Goal: Task Accomplishment & Management: Use online tool/utility

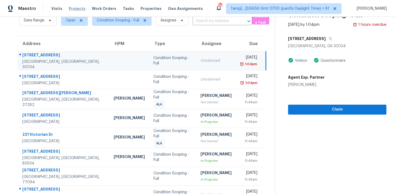
scroll to position [1, 0]
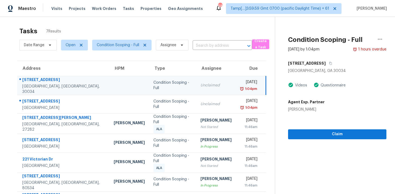
click at [196, 80] on td "Unclaimed" at bounding box center [216, 85] width 40 height 19
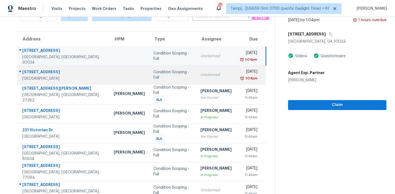
scroll to position [0, 0]
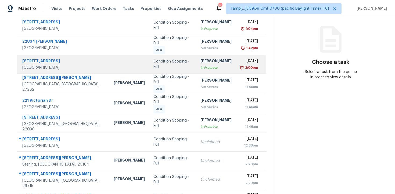
scroll to position [86, 0]
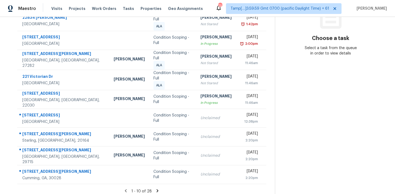
click at [157, 189] on icon at bounding box center [157, 191] width 5 height 5
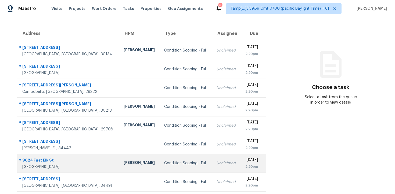
scroll to position [30, 0]
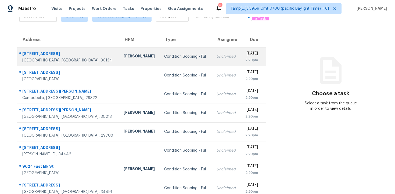
click at [216, 58] on div "Unclaimed" at bounding box center [226, 56] width 20 height 5
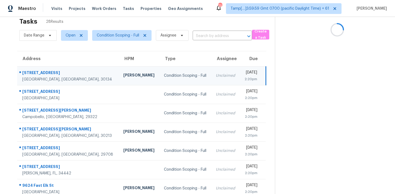
scroll to position [10, 0]
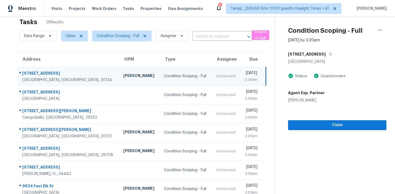
click at [336, 51] on div "[STREET_ADDRESS]" at bounding box center [337, 54] width 98 height 10
click at [333, 56] on button "button" at bounding box center [329, 54] width 7 height 10
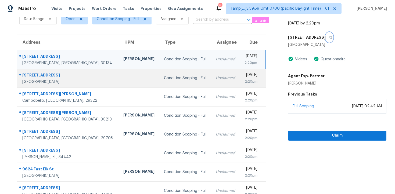
scroll to position [31, 0]
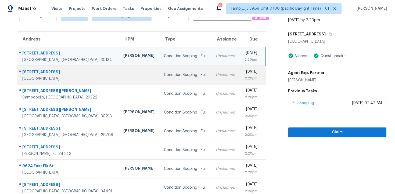
click at [160, 79] on td "Condition Scoping - Full" at bounding box center [186, 75] width 52 height 19
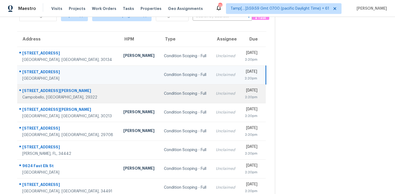
click at [164, 94] on div "Condition Scoping - Full" at bounding box center [185, 93] width 43 height 5
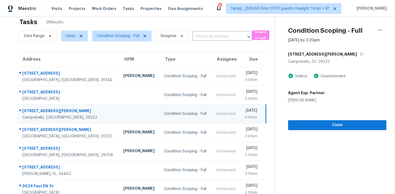
scroll to position [7, 0]
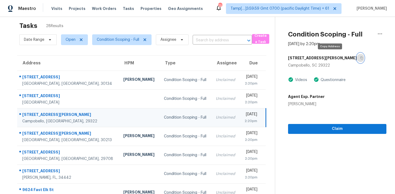
click at [357, 61] on button "button" at bounding box center [360, 58] width 7 height 10
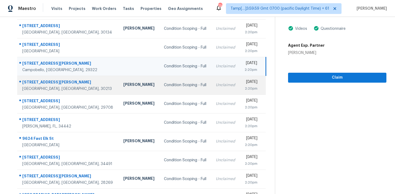
scroll to position [61, 0]
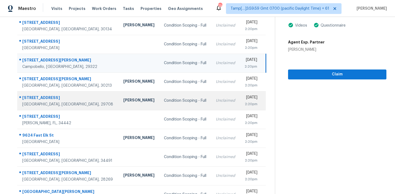
click at [160, 97] on td "Condition Scoping - Full" at bounding box center [186, 100] width 52 height 19
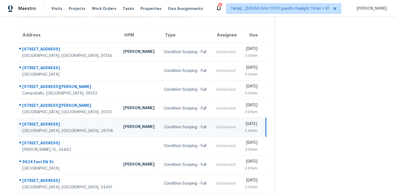
scroll to position [29, 0]
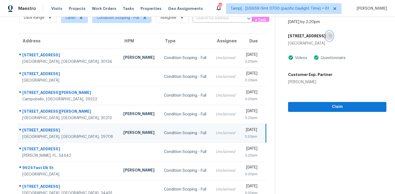
click at [329, 37] on icon "button" at bounding box center [330, 35] width 3 height 3
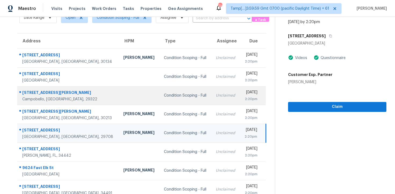
click at [212, 101] on td "Unclaimed" at bounding box center [226, 95] width 29 height 19
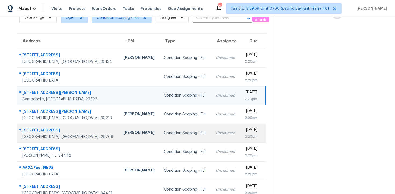
scroll to position [86, 0]
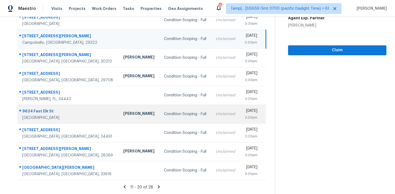
click at [212, 109] on td "Unclaimed" at bounding box center [226, 114] width 29 height 19
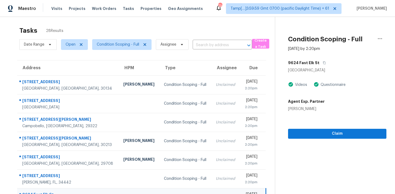
scroll to position [0, 0]
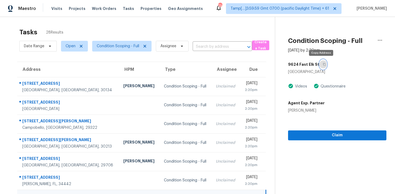
click at [323, 64] on icon "button" at bounding box center [324, 64] width 3 height 3
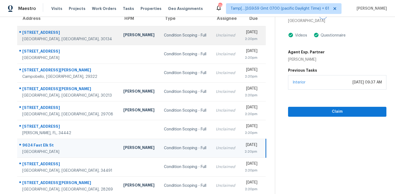
scroll to position [86, 0]
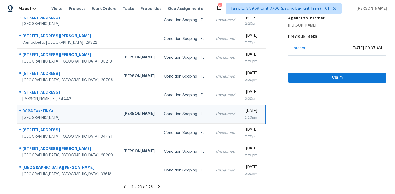
click at [158, 187] on icon at bounding box center [159, 187] width 2 height 3
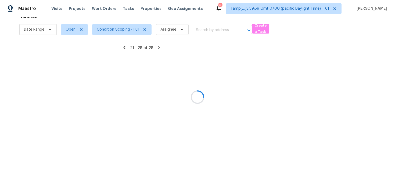
scroll to position [48, 0]
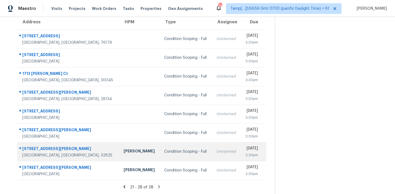
click at [162, 149] on td "Condition Scoping - Full" at bounding box center [186, 152] width 52 height 19
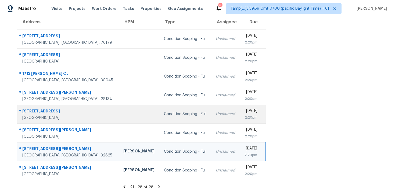
click at [169, 122] on td "Condition Scoping - Full" at bounding box center [186, 114] width 52 height 19
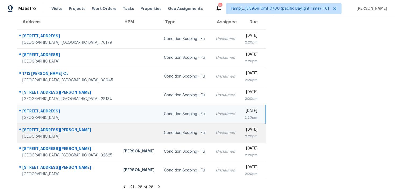
scroll to position [0, 0]
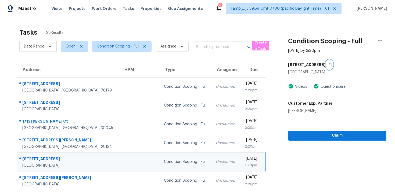
click at [326, 67] on button "button" at bounding box center [329, 65] width 7 height 10
click at [316, 137] on span "Claim" at bounding box center [338, 136] width 90 height 7
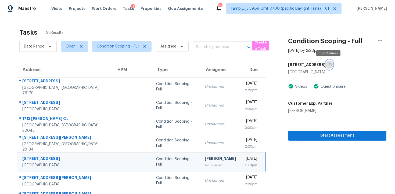
click at [330, 65] on icon "button" at bounding box center [330, 64] width 3 height 3
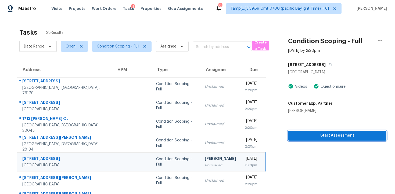
click at [329, 138] on span "Start Assessment" at bounding box center [338, 136] width 90 height 7
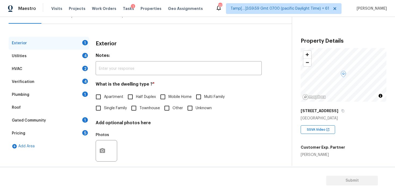
scroll to position [65, 0]
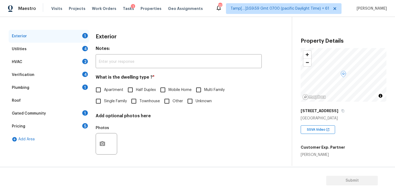
click at [104, 103] on input "Single Family" at bounding box center [98, 101] width 11 height 11
checkbox input "true"
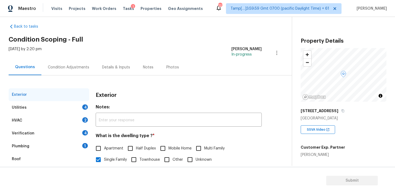
click at [73, 67] on div "Condition Adjustments" at bounding box center [68, 67] width 41 height 5
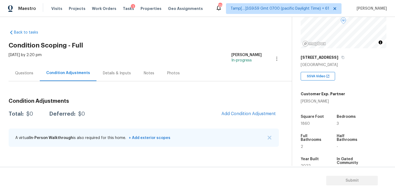
scroll to position [71, 0]
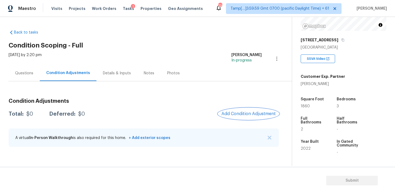
click at [249, 116] on button "Add Condition Adjustment" at bounding box center [248, 113] width 61 height 11
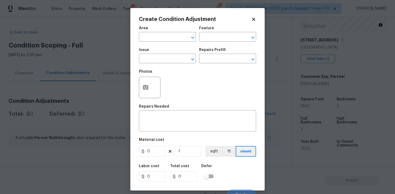
click at [167, 32] on div "Area" at bounding box center [167, 29] width 57 height 7
click at [168, 34] on input "text" at bounding box center [160, 37] width 42 height 8
type input "e"
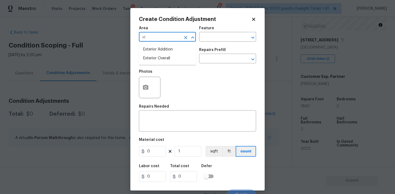
type input "x"
click at [169, 59] on li "Exterior Overall" at bounding box center [167, 58] width 57 height 9
type input "Exterior Overall"
click at [169, 59] on input "text" at bounding box center [160, 59] width 42 height 8
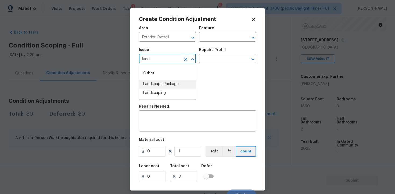
click at [170, 85] on li "Landscape Package" at bounding box center [167, 84] width 57 height 9
type input "Landscape Package"
click at [218, 65] on div "Issue Landscape Package ​ Repairs Prefill ​" at bounding box center [197, 56] width 117 height 22
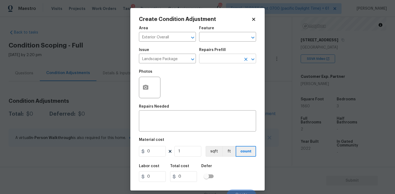
click at [227, 55] on input "text" at bounding box center [220, 59] width 42 height 8
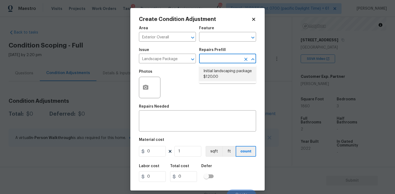
click at [224, 71] on li "Initial landscaping package $120.00" at bounding box center [227, 74] width 57 height 15
type input "Home Readiness Packages"
type textarea "Mowing of grass up to 6" in height. Mow, edge along driveways & sidewalks, trim…"
type input "120"
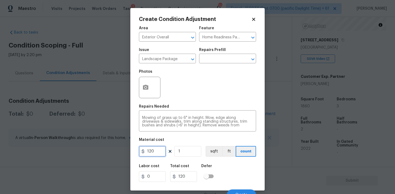
click at [154, 150] on input "120" at bounding box center [152, 151] width 27 height 11
type input "300"
click at [234, 166] on div "Labor cost 0 Total cost 120 Defer" at bounding box center [197, 173] width 117 height 24
type input "300"
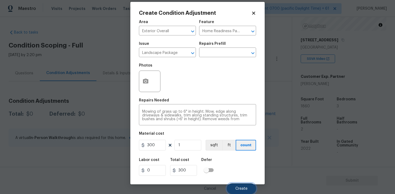
click at [244, 190] on span "Create" at bounding box center [242, 189] width 12 height 4
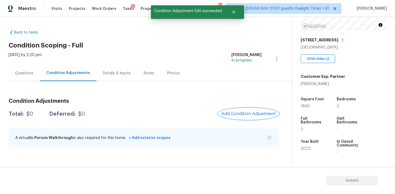
scroll to position [0, 0]
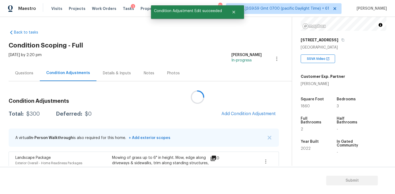
click at [260, 111] on div at bounding box center [197, 97] width 395 height 194
click at [233, 115] on span "Add Condition Adjustment" at bounding box center [249, 114] width 54 height 5
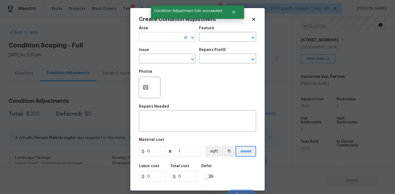
click at [169, 41] on input "text" at bounding box center [160, 37] width 42 height 8
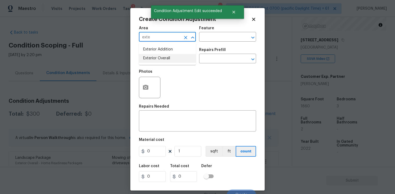
click at [165, 54] on li "Exterior Overall" at bounding box center [167, 58] width 57 height 9
type input "Exterior Overall"
click at [165, 54] on div "Issue" at bounding box center [167, 51] width 57 height 7
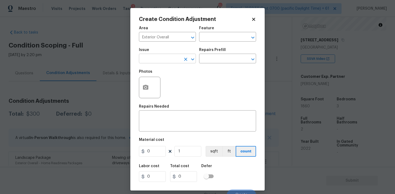
click at [163, 58] on input "text" at bounding box center [160, 59] width 42 height 8
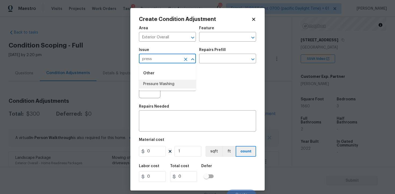
click at [159, 81] on li "Pressure Washing" at bounding box center [167, 84] width 57 height 9
type input "Pressure Washing"
click at [214, 62] on input "text" at bounding box center [220, 59] width 42 height 8
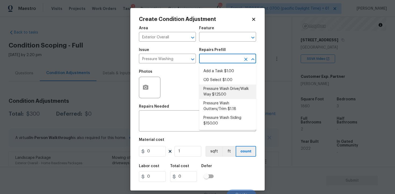
click at [214, 92] on li "Pressure Wash Drive/Walk Way $125.00" at bounding box center [227, 92] width 57 height 15
type input "Siding"
type textarea "Pressure wash the driveways/walkways as directed by the PM. Ensure that all deb…"
type input "125"
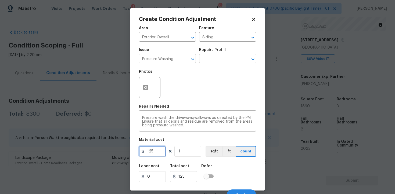
click at [165, 149] on input "125" at bounding box center [152, 151] width 27 height 11
type input "400"
click at [224, 161] on div "Area Exterior Overall ​ Feature Siding ​ Issue Pressure Washing ​ Repairs Prefi…" at bounding box center [197, 111] width 117 height 177
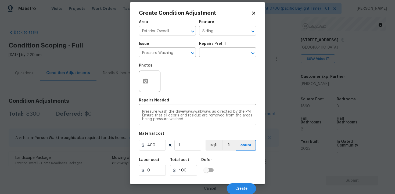
click at [166, 152] on div "Area Exterior Overall ​ Feature Siding ​ Issue Pressure Washing ​ Repairs Prefi…" at bounding box center [197, 105] width 117 height 177
click at [160, 146] on input "400" at bounding box center [152, 145] width 27 height 11
type input "200"
click at [211, 155] on div "Labor cost 0 Total cost 200 Defer" at bounding box center [197, 167] width 117 height 24
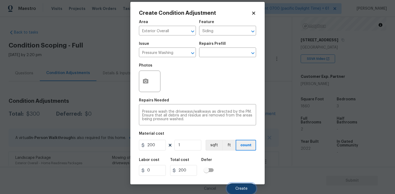
click at [233, 188] on button "Create" at bounding box center [241, 189] width 29 height 11
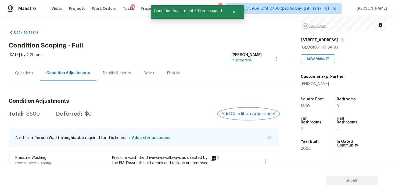
scroll to position [66, 0]
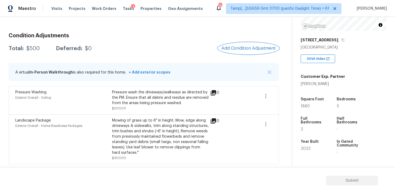
click at [254, 53] on button "Add Condition Adjustment" at bounding box center [248, 48] width 61 height 11
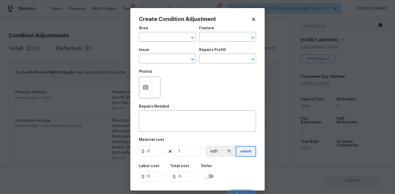
click at [130, 37] on body "Maestro Visits Projects Work Orders Tasks 1 Properties Geo Assignments 722 Tamp…" at bounding box center [197, 97] width 395 height 194
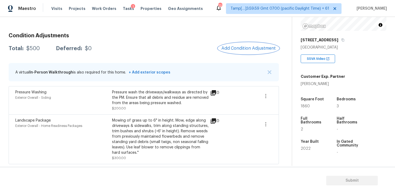
click at [240, 47] on span "Add Condition Adjustment" at bounding box center [249, 48] width 54 height 5
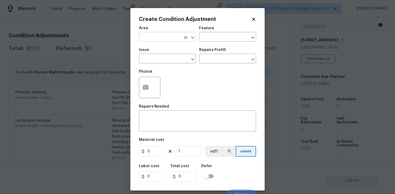
click at [163, 36] on input "text" at bounding box center [160, 37] width 42 height 8
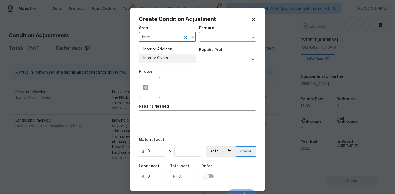
click at [160, 59] on li "Interior Overall" at bounding box center [167, 58] width 57 height 9
type input "Interior Overall"
click at [160, 59] on input "text" at bounding box center [160, 59] width 42 height 8
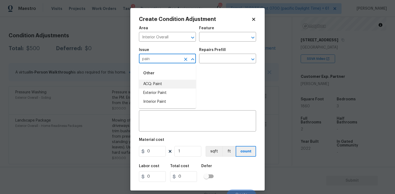
click at [164, 83] on li "ACQ: Paint" at bounding box center [167, 84] width 57 height 9
type input "ACQ: Paint"
click at [210, 62] on input "text" at bounding box center [220, 59] width 42 height 8
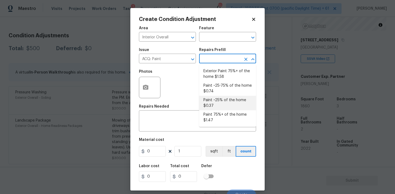
click at [212, 99] on li "Paint ~25% of the home $0.37" at bounding box center [227, 103] width 57 height 15
type input "Acquisition"
type textarea "Acquisition Scope: ~25% of the home needs interior paint"
type input "0.37"
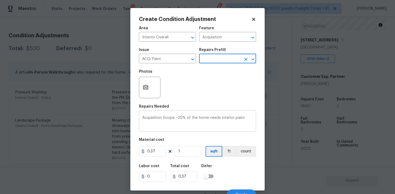
scroll to position [6, 0]
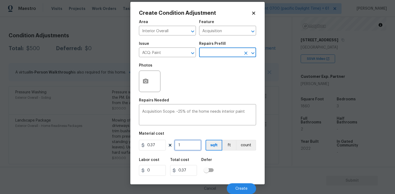
click at [179, 146] on input "1" at bounding box center [188, 145] width 27 height 11
click at [187, 146] on input "1" at bounding box center [188, 145] width 27 height 11
type input "18"
type input "6.66"
type input "186"
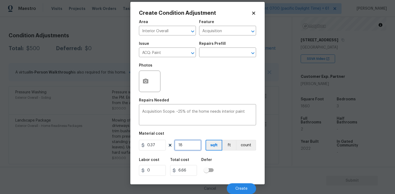
type input "68.82"
type input "1860"
type input "688.2"
type input "1860"
click at [219, 157] on div "Labor cost 0 Total cost 688.2 Defer" at bounding box center [197, 167] width 117 height 24
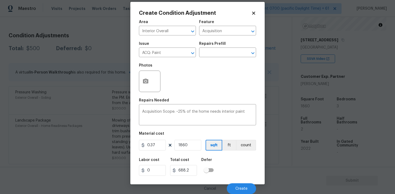
click at [234, 180] on div "Cancel Create" at bounding box center [197, 186] width 117 height 15
click at [234, 185] on button "Create" at bounding box center [241, 189] width 29 height 11
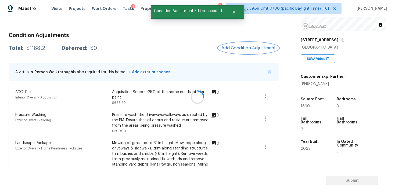
scroll to position [0, 0]
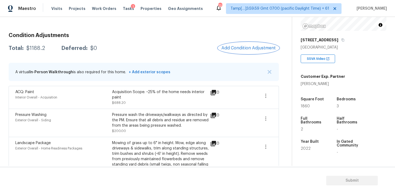
click at [243, 43] on button "Add Condition Adjustment" at bounding box center [248, 47] width 61 height 11
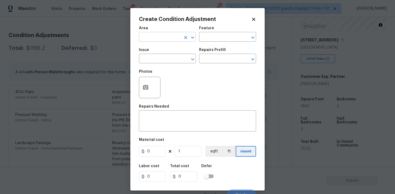
click at [173, 40] on input "text" at bounding box center [160, 37] width 42 height 8
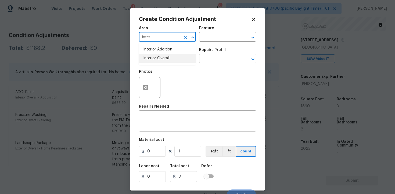
click at [170, 55] on li "Interior Overall" at bounding box center [167, 58] width 57 height 9
type input "Interior Overall"
click at [170, 55] on div "Issue" at bounding box center [167, 51] width 57 height 7
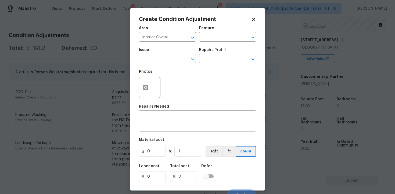
click at [170, 55] on div "Issue" at bounding box center [167, 51] width 57 height 7
click at [169, 60] on input "text" at bounding box center [160, 59] width 42 height 8
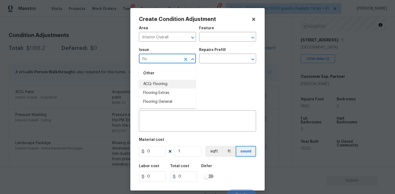
click at [168, 84] on li "ACQ: Flooring" at bounding box center [167, 84] width 57 height 9
type input "ACQ: Flooring"
click at [223, 59] on input "text" at bounding box center [220, 59] width 42 height 8
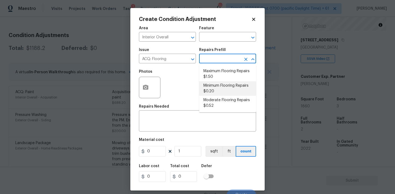
click at [219, 89] on li "Minimum Flooring Repairs $0.20" at bounding box center [227, 88] width 57 height 15
type input "Acquisition"
type textarea "Acquisition Scope: Minimum flooring repairs"
type input "0.2"
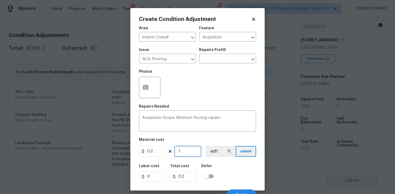
click at [190, 151] on input "1" at bounding box center [188, 151] width 27 height 11
type input "0"
paste input "186"
type input "1860"
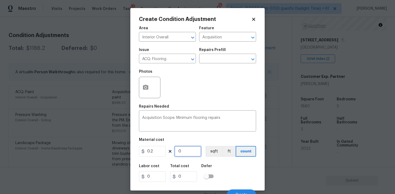
type input "372"
type input "1860"
click at [210, 154] on button "sqft" at bounding box center [214, 151] width 17 height 11
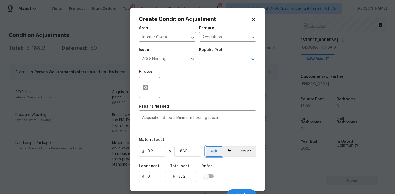
scroll to position [6, 0]
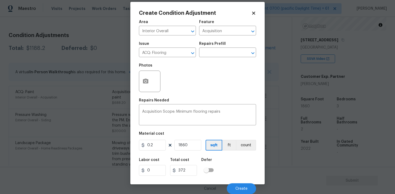
click at [233, 183] on div "Cancel Create" at bounding box center [197, 186] width 117 height 15
click at [234, 188] on button "Create" at bounding box center [241, 189] width 29 height 11
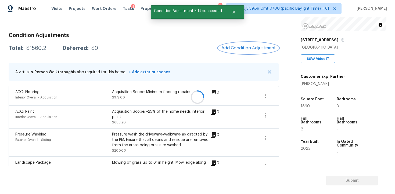
scroll to position [108, 0]
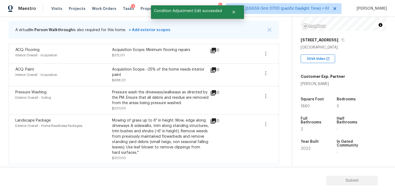
click at [115, 145] on div "Mowing of grass up to 6" in height. Mow, edge along driveways & sidewalks, trim…" at bounding box center [160, 137] width 97 height 38
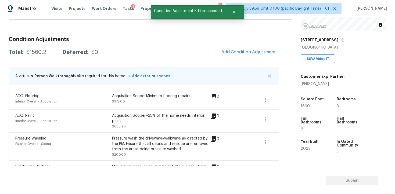
scroll to position [0, 0]
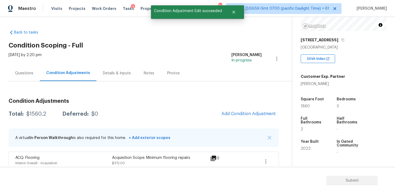
click at [34, 72] on div "Questions" at bounding box center [24, 73] width 31 height 16
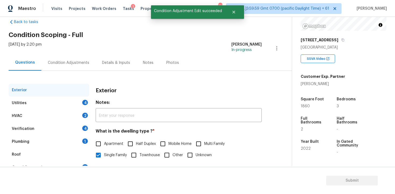
scroll to position [12, 0]
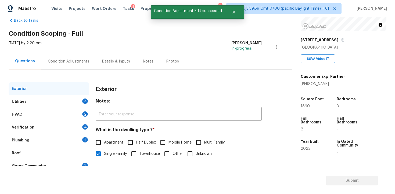
click at [79, 105] on div "Utilities 4" at bounding box center [49, 101] width 81 height 13
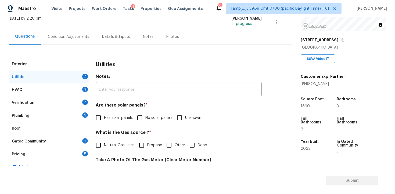
scroll to position [38, 0]
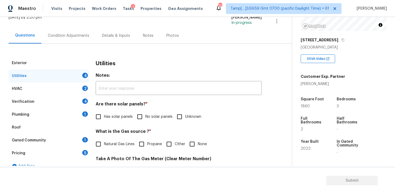
click at [140, 113] on input "No solar panels" at bounding box center [139, 116] width 11 height 11
checkbox input "true"
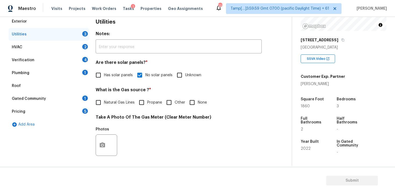
click at [113, 100] on label "Natural Gas Lines" at bounding box center [114, 102] width 42 height 11
click at [104, 100] on input "Natural Gas Lines" at bounding box center [98, 102] width 11 height 11
checkbox input "true"
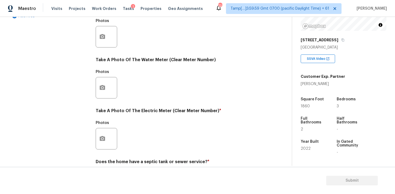
scroll to position [210, 0]
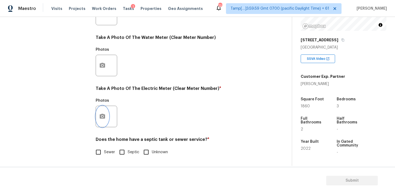
click at [105, 118] on icon "button" at bounding box center [102, 116] width 5 height 5
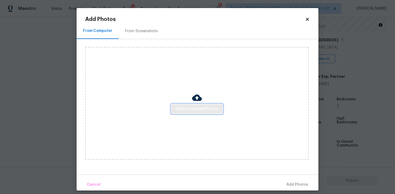
click at [209, 112] on span "Click to Upload Photos" at bounding box center [197, 109] width 43 height 7
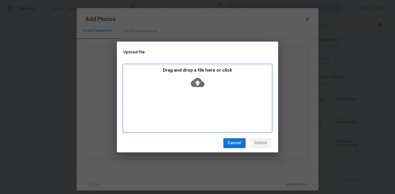
click at [197, 77] on icon at bounding box center [198, 83] width 14 height 14
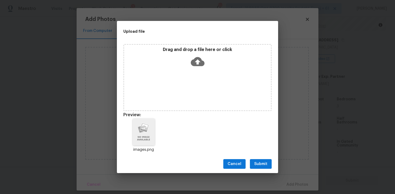
click at [268, 161] on button "Submit" at bounding box center [261, 164] width 22 height 10
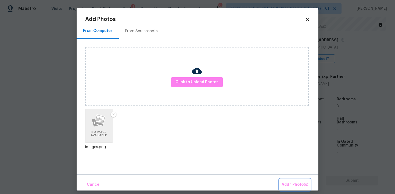
click at [294, 184] on span "Add 1 Photo(s)" at bounding box center [295, 185] width 27 height 7
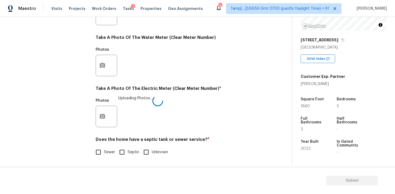
click at [93, 147] on input "Sewer" at bounding box center [98, 152] width 11 height 11
checkbox input "true"
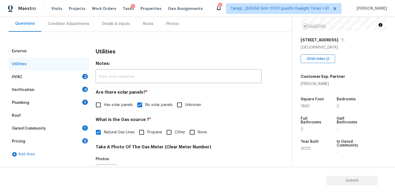
scroll to position [41, 0]
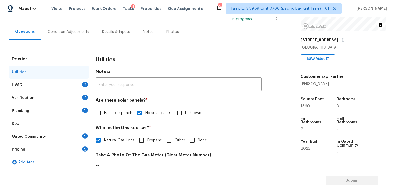
click at [81, 83] on div "HVAC 2" at bounding box center [49, 85] width 81 height 13
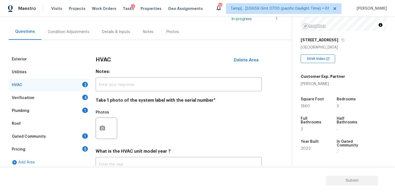
scroll to position [82, 0]
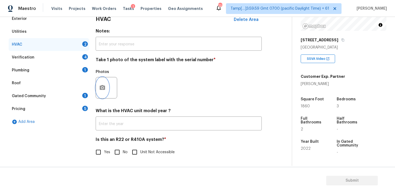
click at [99, 86] on button "button" at bounding box center [102, 87] width 13 height 21
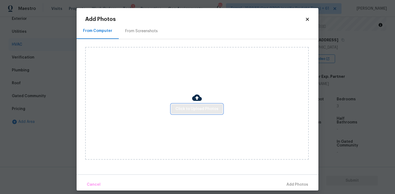
click at [185, 111] on span "Click to Upload Photos" at bounding box center [197, 109] width 43 height 7
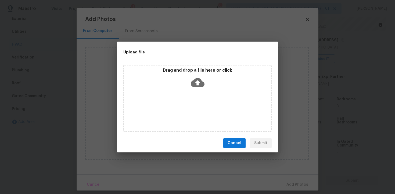
click at [197, 80] on icon at bounding box center [198, 82] width 14 height 9
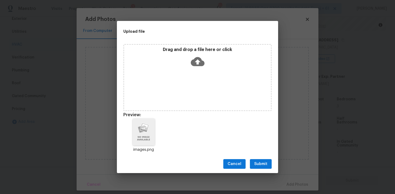
click at [259, 169] on button "Submit" at bounding box center [261, 164] width 22 height 10
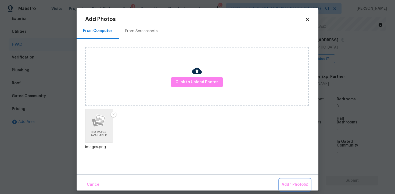
click at [291, 184] on span "Add 1 Photo(s)" at bounding box center [295, 185] width 27 height 7
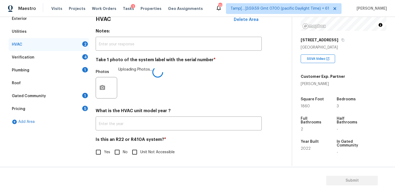
click at [117, 150] on input "No" at bounding box center [117, 152] width 11 height 11
checkbox input "true"
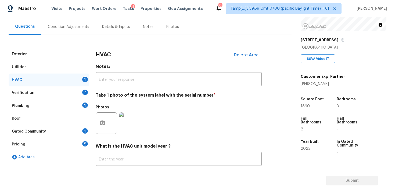
click at [81, 88] on div "Verification 4" at bounding box center [49, 93] width 81 height 13
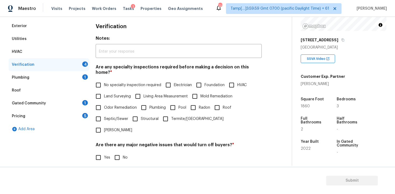
click at [99, 80] on input "No specialty inspection required" at bounding box center [98, 85] width 11 height 11
checkbox input "true"
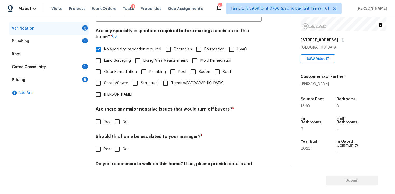
scroll to position [124, 0]
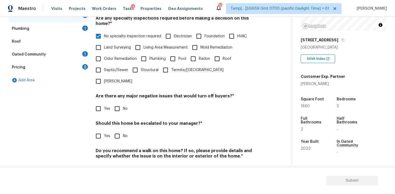
click at [117, 98] on div "Verification Notes: ​ Are any specialty inspections required before making a de…" at bounding box center [179, 76] width 166 height 211
click at [119, 103] on input "No" at bounding box center [117, 108] width 11 height 11
checkbox input "true"
click at [115, 131] on input "No" at bounding box center [117, 136] width 11 height 11
checkbox input "true"
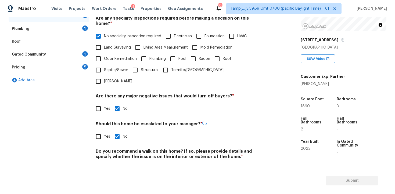
click at [117, 164] on input "No" at bounding box center [117, 169] width 11 height 11
checkbox input "true"
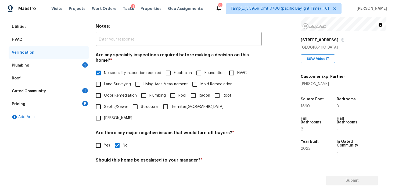
click at [83, 65] on div "1" at bounding box center [85, 64] width 6 height 5
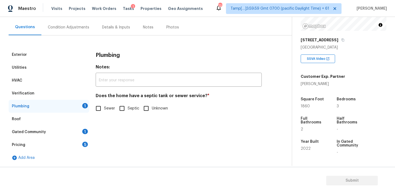
click at [96, 109] on input "Sewer" at bounding box center [98, 108] width 11 height 11
checkbox input "true"
click at [80, 135] on div "Gated Community 1" at bounding box center [49, 132] width 81 height 13
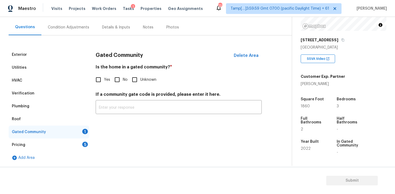
click at [119, 78] on input "No" at bounding box center [117, 79] width 11 height 11
checkbox input "true"
click at [83, 148] on div "Pricing 5" at bounding box center [49, 145] width 81 height 13
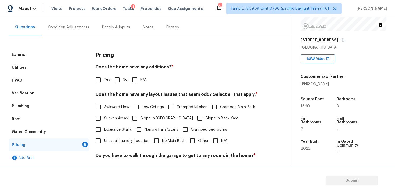
click at [116, 83] on input "No" at bounding box center [117, 79] width 11 height 11
checkbox input "true"
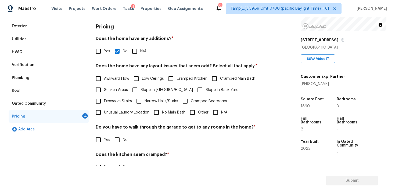
click at [217, 113] on input "N/A" at bounding box center [215, 112] width 11 height 11
checkbox input "true"
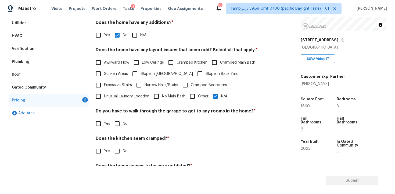
scroll to position [117, 0]
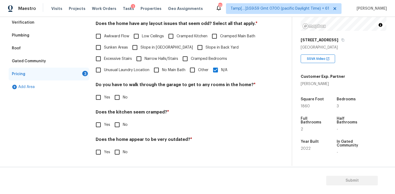
click at [112, 100] on input "No" at bounding box center [117, 97] width 11 height 11
checkbox input "true"
click at [117, 123] on input "No" at bounding box center [117, 125] width 11 height 11
checkbox input "true"
click at [117, 154] on input "No" at bounding box center [117, 152] width 11 height 11
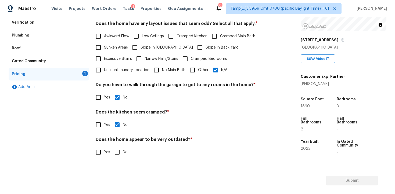
checkbox input "true"
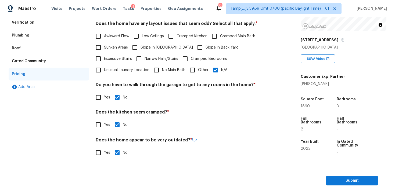
scroll to position [0, 0]
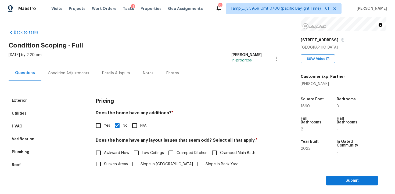
click at [72, 77] on div "Condition Adjustments" at bounding box center [68, 73] width 54 height 16
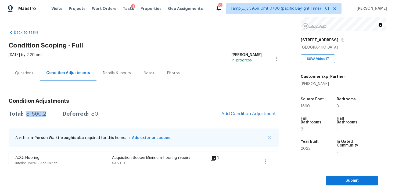
drag, startPoint x: 27, startPoint y: 114, endPoint x: 49, endPoint y: 114, distance: 22.1
click at [49, 114] on div "Total: $1560.2 Deferred: $0" at bounding box center [54, 114] width 90 height 5
copy div "$1560.2"
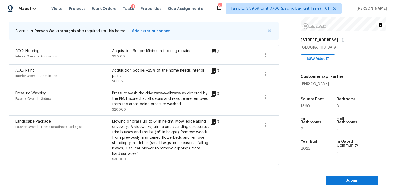
scroll to position [108, 0]
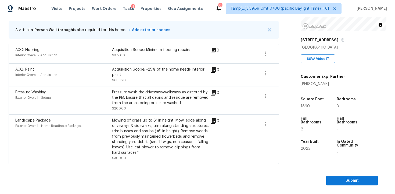
click at [155, 139] on div "Mowing of grass up to 6" in height. Mow, edge along driveways & sidewalks, trim…" at bounding box center [160, 137] width 97 height 38
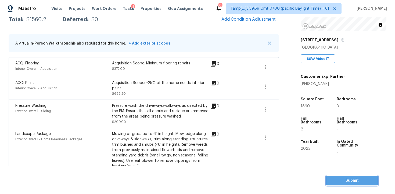
click at [339, 182] on span "Submit" at bounding box center [352, 181] width 43 height 7
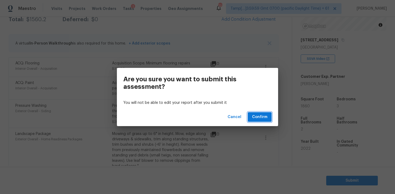
click at [264, 118] on span "Confirm" at bounding box center [259, 117] width 15 height 7
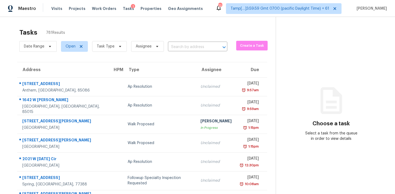
click at [120, 53] on span "Task Type" at bounding box center [107, 47] width 39 height 14
click at [119, 47] on icon at bounding box center [120, 46] width 4 height 4
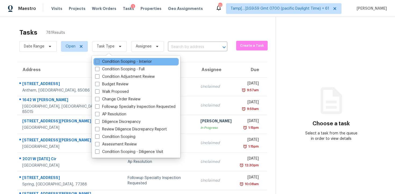
click at [120, 63] on label "Condition Scoping - Interior" at bounding box center [123, 61] width 57 height 5
click at [99, 63] on input "Condition Scoping - Interior" at bounding box center [96, 60] width 3 height 3
checkbox input "true"
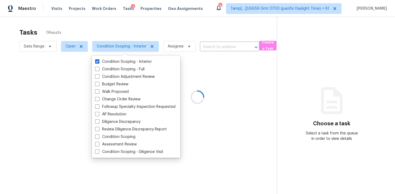
click at [123, 34] on div at bounding box center [197, 97] width 395 height 194
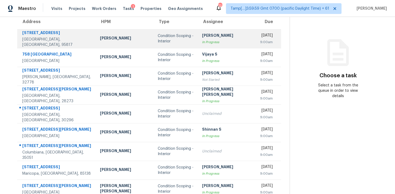
scroll to position [86, 0]
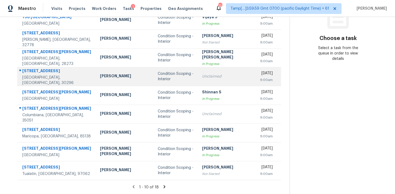
click at [158, 79] on div "Condition Scoping - Interior" at bounding box center [176, 76] width 36 height 11
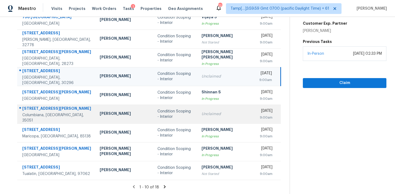
click at [197, 111] on td "Unclaimed" at bounding box center [226, 114] width 58 height 19
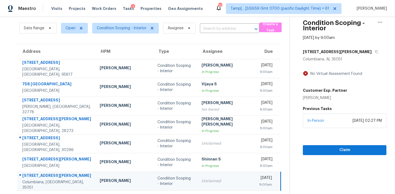
scroll to position [16, 0]
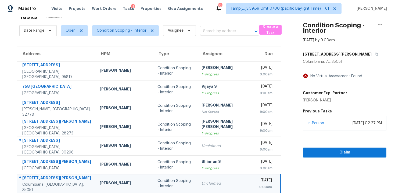
click at [340, 54] on div "101 Covington Place Dr" at bounding box center [345, 54] width 84 height 10
click at [372, 51] on button "button" at bounding box center [375, 54] width 7 height 10
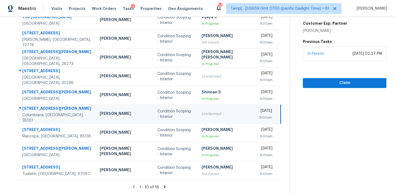
scroll to position [0, 0]
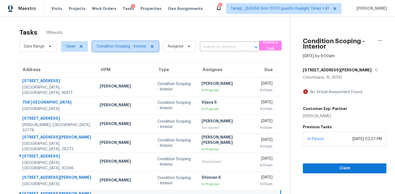
click at [120, 48] on span "Condition Scoping - Interior" at bounding box center [122, 46] width 50 height 5
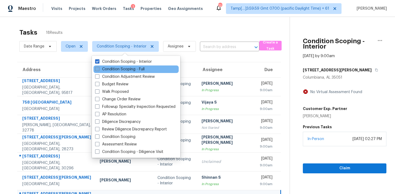
click at [124, 68] on label "Condition Scoping - Full" at bounding box center [119, 69] width 49 height 5
click at [99, 68] on input "Condition Scoping - Full" at bounding box center [96, 68] width 3 height 3
checkbox input "true"
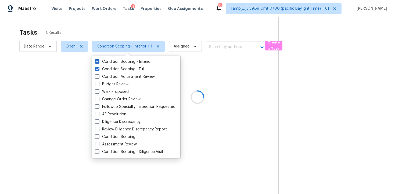
click at [122, 30] on div at bounding box center [197, 97] width 395 height 194
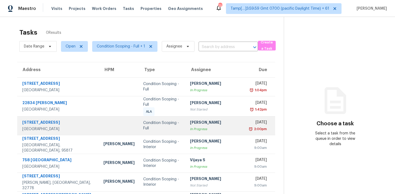
click at [140, 116] on td "Condition Scoping - Full" at bounding box center [162, 125] width 47 height 19
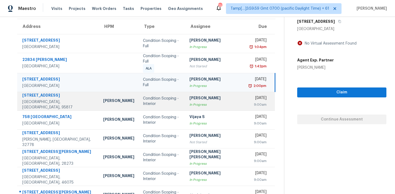
scroll to position [86, 0]
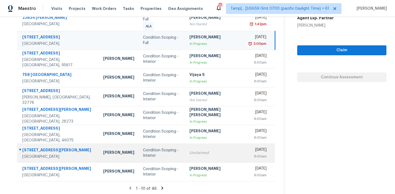
click at [154, 152] on div "Condition Scoping - Interior" at bounding box center [162, 153] width 38 height 11
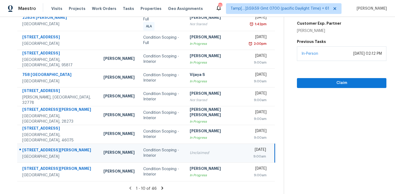
click at [250, 151] on div "[DATE]" at bounding box center [258, 150] width 16 height 7
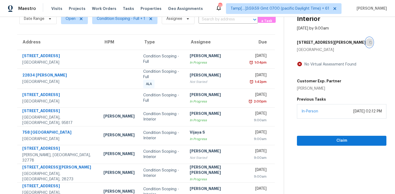
click at [370, 41] on icon "button" at bounding box center [371, 42] width 3 height 3
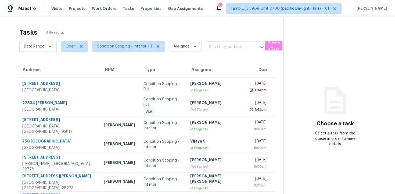
scroll to position [86, 0]
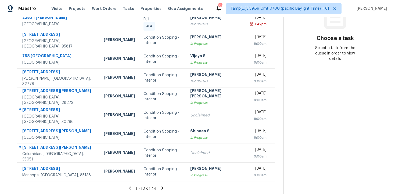
click at [161, 187] on icon at bounding box center [162, 188] width 2 height 3
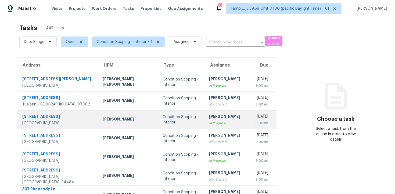
scroll to position [0, 0]
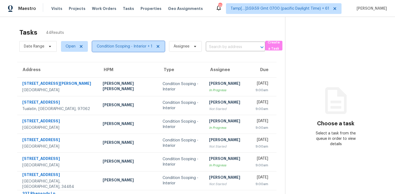
click at [139, 49] on span "Condition Scoping - Interior + 1" at bounding box center [128, 46] width 73 height 11
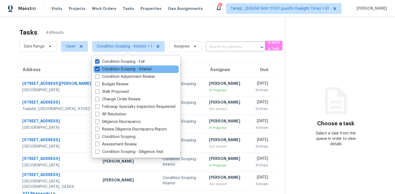
click at [140, 68] on label "Condition Scoping - Interior" at bounding box center [123, 69] width 57 height 5
click at [99, 68] on input "Condition Scoping - Interior" at bounding box center [96, 68] width 3 height 3
checkbox input "false"
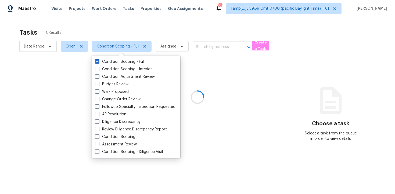
click at [146, 20] on div at bounding box center [197, 97] width 395 height 194
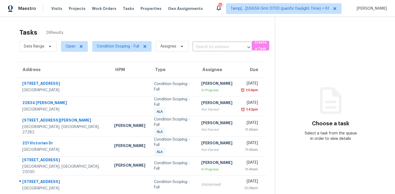
scroll to position [86, 0]
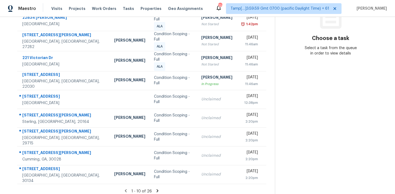
click at [155, 189] on icon at bounding box center [157, 191] width 5 height 5
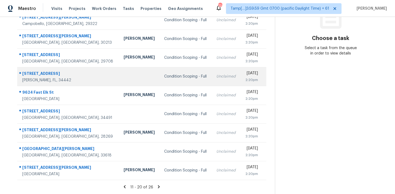
click at [212, 85] on td "Unclaimed" at bounding box center [226, 76] width 29 height 19
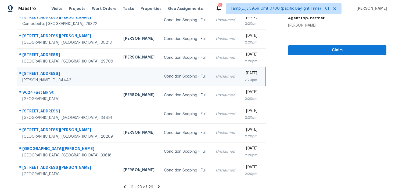
click at [159, 186] on icon at bounding box center [159, 187] width 5 height 5
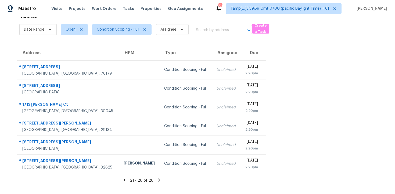
click at [182, 175] on section "Tasks 26 Results Date Range Open Condition Scoping - Full Assignee ​ Create a T…" at bounding box center [142, 102] width 267 height 186
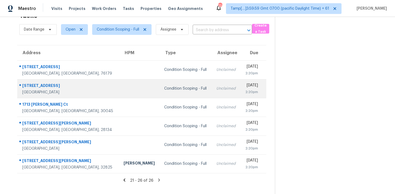
click at [212, 84] on td "Unclaimed" at bounding box center [226, 88] width 29 height 19
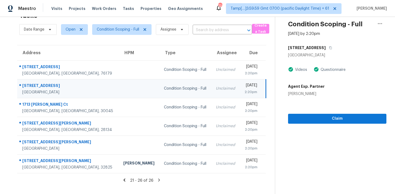
scroll to position [0, 0]
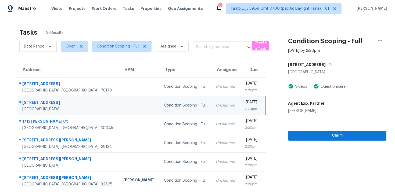
click at [326, 59] on div "Condition Scoping - Full Oct 14th 2025 by 2:20pm 6132 Falls Lake Rd Fort Worth,…" at bounding box center [330, 79] width 111 height 124
click at [329, 66] on icon "button" at bounding box center [330, 64] width 3 height 3
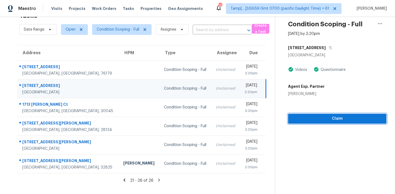
click at [325, 115] on button "Claim" at bounding box center [337, 119] width 98 height 10
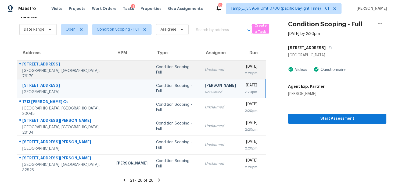
click at [245, 74] on div "2:20pm" at bounding box center [251, 73] width 13 height 5
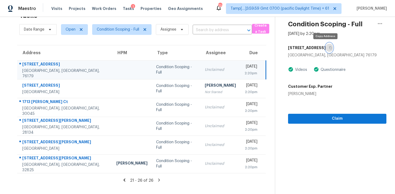
click at [326, 45] on button "button" at bounding box center [329, 48] width 7 height 10
click at [201, 76] on td "Unclaimed" at bounding box center [221, 70] width 40 height 19
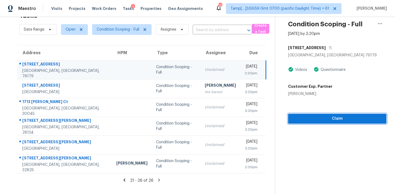
click at [330, 115] on button "Claim" at bounding box center [337, 119] width 98 height 10
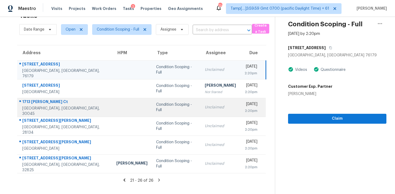
click at [205, 106] on div "Unclaimed" at bounding box center [220, 107] width 31 height 5
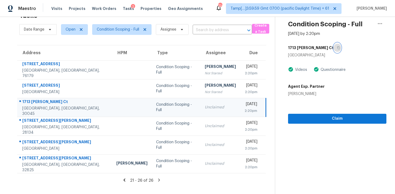
click at [337, 48] on icon "button" at bounding box center [338, 47] width 3 height 3
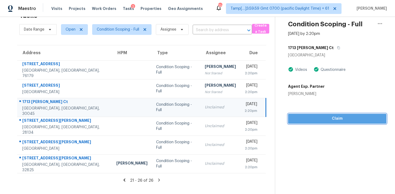
click at [310, 114] on button "Claim" at bounding box center [337, 119] width 98 height 10
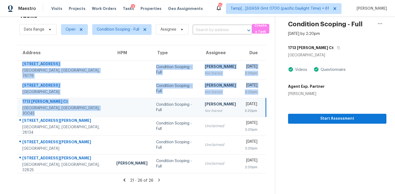
drag, startPoint x: 22, startPoint y: 65, endPoint x: 80, endPoint y: 106, distance: 70.6
click at [80, 106] on tbody "617 Silverbrook Dr Saginaw, TX, 76179 Condition Scoping - Full Vigneshwaran B N…" at bounding box center [141, 117] width 249 height 113
copy tbody "617 Silverbrook Dr Saginaw, TX, 76179 Condition Scoping - Full Vigneshwaran B N…"
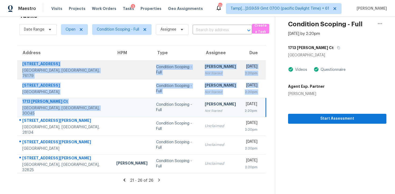
click at [112, 64] on td at bounding box center [132, 70] width 40 height 19
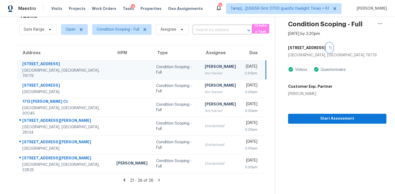
click at [329, 47] on icon "button" at bounding box center [330, 47] width 3 height 3
click at [245, 65] on div "[DATE]" at bounding box center [251, 67] width 13 height 7
click at [326, 112] on div "Start Assessment" at bounding box center [337, 110] width 98 height 27
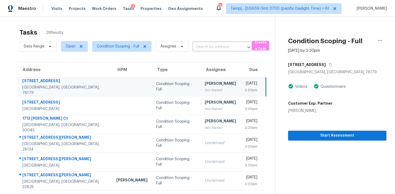
scroll to position [0, 0]
click at [343, 133] on span "Start Assessment" at bounding box center [338, 135] width 90 height 7
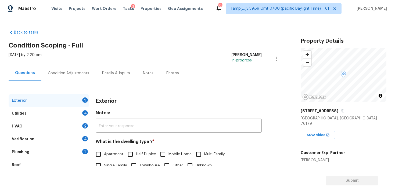
click at [96, 69] on div "Details & Inputs" at bounding box center [116, 73] width 41 height 16
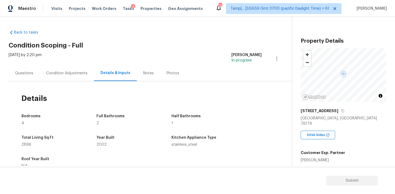
click at [68, 77] on div "Condition Adjustments" at bounding box center [67, 73] width 54 height 16
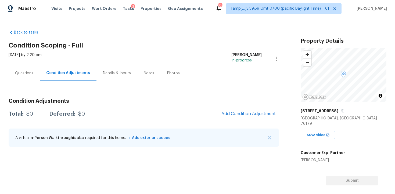
click at [46, 78] on div "Condition Adjustments" at bounding box center [68, 73] width 57 height 16
click at [26, 77] on div "Questions" at bounding box center [24, 73] width 31 height 16
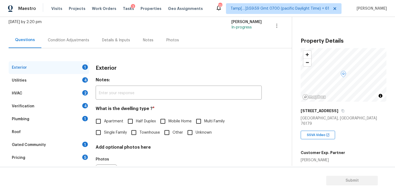
scroll to position [35, 0]
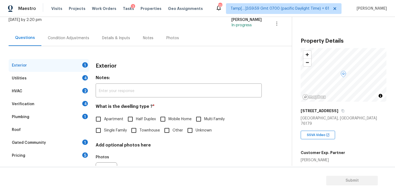
click at [108, 132] on span "Single Family" at bounding box center [115, 131] width 23 height 6
click at [104, 132] on input "Single Family" at bounding box center [98, 130] width 11 height 11
checkbox input "true"
click at [85, 39] on div "Condition Adjustments" at bounding box center [68, 37] width 41 height 5
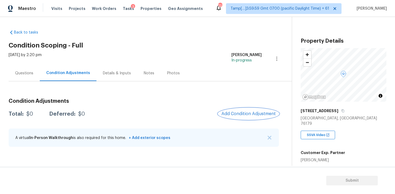
click at [257, 112] on span "Add Condition Adjustment" at bounding box center [249, 114] width 54 height 5
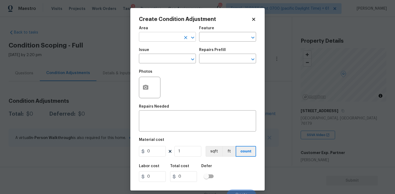
click at [165, 34] on input "text" at bounding box center [160, 37] width 42 height 8
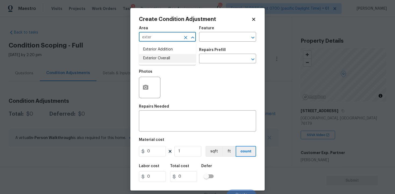
click at [162, 58] on li "Exterior Overall" at bounding box center [167, 58] width 57 height 9
type input "Exterior Overall"
click at [162, 58] on input "text" at bounding box center [160, 59] width 42 height 8
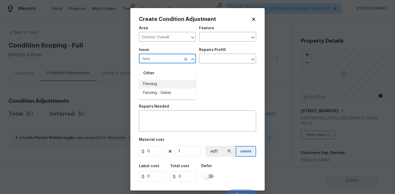
click at [177, 86] on li "Fencing" at bounding box center [167, 84] width 57 height 9
type input "Fencing"
click at [175, 121] on textarea at bounding box center [197, 121] width 111 height 11
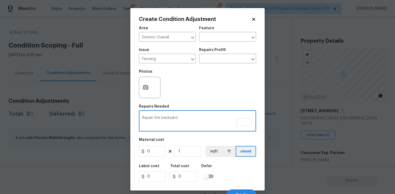
drag, startPoint x: 154, startPoint y: 118, endPoint x: 183, endPoint y: 117, distance: 28.5
click at [183, 117] on textarea "Repair the backyard" at bounding box center [197, 121] width 111 height 11
type textarea "Repair and repaint the backyard fence"
click at [155, 149] on input "0" at bounding box center [152, 151] width 27 height 11
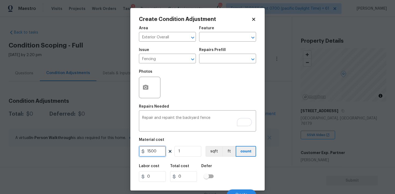
type input "1500"
click at [145, 95] on button "button" at bounding box center [145, 87] width 13 height 21
type input "1500"
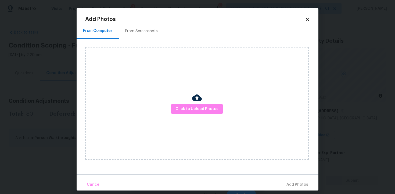
click at [182, 118] on div "Click to Upload Photos" at bounding box center [197, 103] width 224 height 113
click at [185, 111] on span "Click to Upload Photos" at bounding box center [197, 109] width 43 height 7
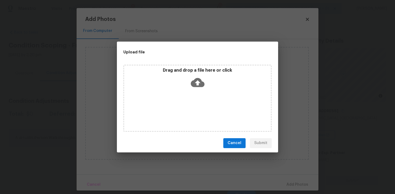
click at [201, 73] on p "Drag and drop a file here or click" at bounding box center [197, 71] width 147 height 6
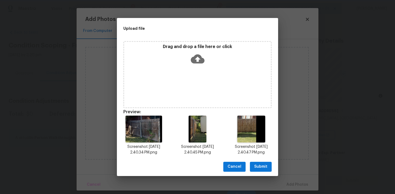
scroll to position [4, 0]
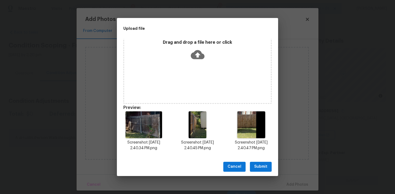
click at [263, 167] on span "Submit" at bounding box center [260, 167] width 13 height 7
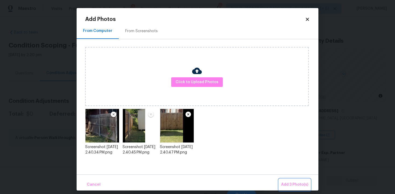
click at [290, 182] on span "Add 3 Photo(s)" at bounding box center [294, 185] width 27 height 7
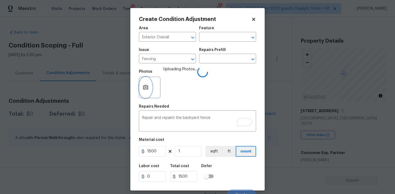
scroll to position [6, 0]
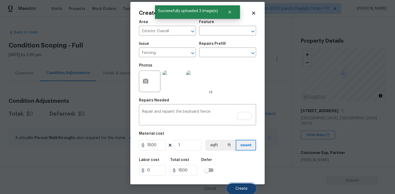
click at [237, 187] on button "Create" at bounding box center [241, 189] width 29 height 11
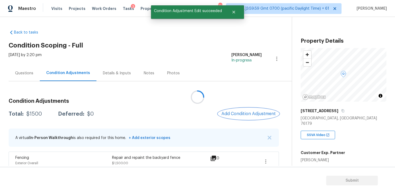
scroll to position [7, 0]
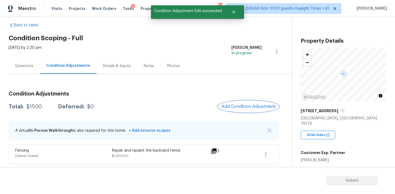
click at [264, 102] on button "Add Condition Adjustment" at bounding box center [248, 106] width 61 height 11
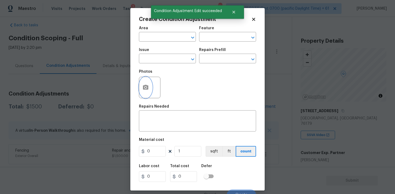
click at [147, 84] on button "button" at bounding box center [145, 87] width 13 height 21
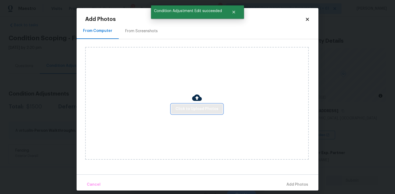
click at [194, 109] on span "Click to Upload Photos" at bounding box center [197, 109] width 43 height 7
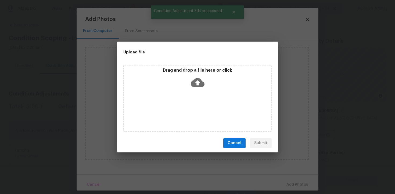
click at [201, 86] on icon at bounding box center [198, 82] width 14 height 9
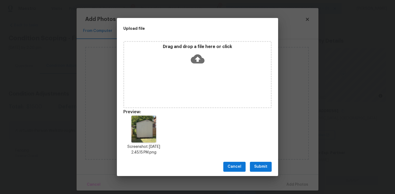
click at [265, 164] on span "Submit" at bounding box center [260, 167] width 13 height 7
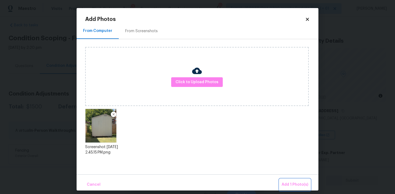
click at [291, 183] on span "Add 1 Photo(s)" at bounding box center [295, 185] width 27 height 7
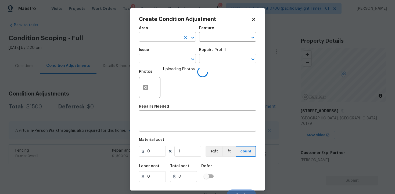
click at [169, 35] on input "text" at bounding box center [160, 37] width 42 height 8
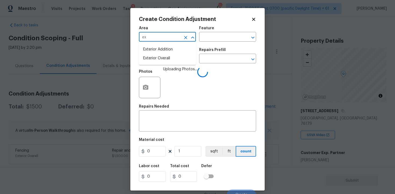
type input "ext"
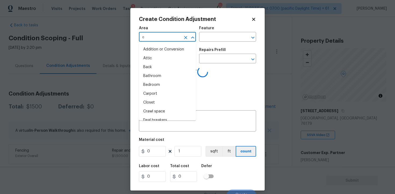
type input "er"
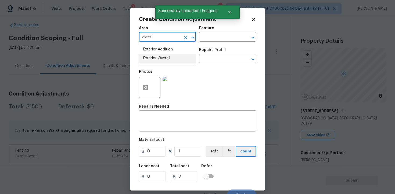
click at [166, 59] on li "Exterior Overall" at bounding box center [167, 58] width 57 height 9
type input "Exterior Overall"
click at [166, 59] on input "text" at bounding box center [160, 59] width 42 height 8
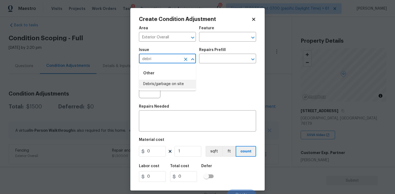
click at [165, 83] on li "Debris/garbage on site" at bounding box center [167, 84] width 57 height 9
type input "Debris/garbage on site"
click at [167, 120] on textarea at bounding box center [197, 121] width 111 height 11
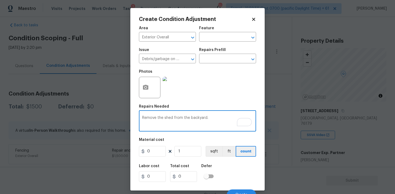
type textarea "Remove the shed from the backyard."
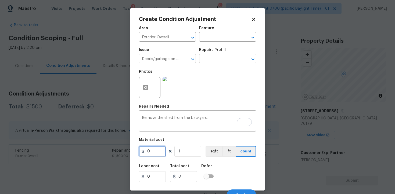
click at [161, 149] on input "0" at bounding box center [152, 151] width 27 height 11
type input "1000"
click at [204, 163] on div "Labor cost 0 Total cost 1000 Defer" at bounding box center [197, 173] width 117 height 24
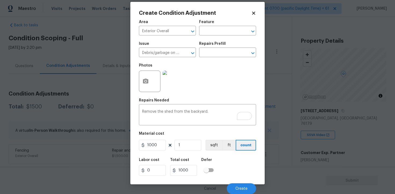
click at [228, 179] on div "Labor cost 0 Total cost 1000 Defer" at bounding box center [197, 167] width 117 height 24
click at [236, 184] on button "Create" at bounding box center [241, 189] width 29 height 11
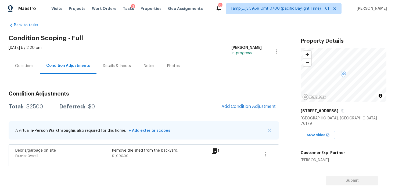
scroll to position [27, 0]
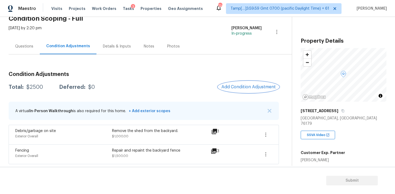
click at [246, 86] on span "Add Condition Adjustment" at bounding box center [249, 87] width 54 height 5
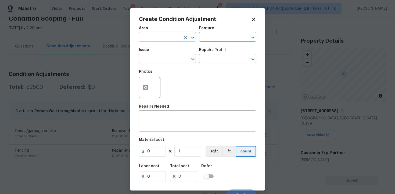
click at [164, 39] on input "text" at bounding box center [160, 37] width 42 height 8
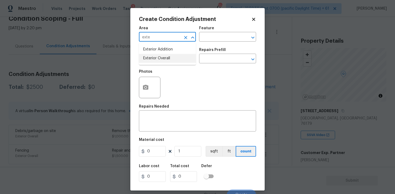
click at [160, 61] on li "Exterior Overall" at bounding box center [167, 58] width 57 height 9
type input "Exterior Overall"
click at [160, 61] on input "text" at bounding box center [160, 59] width 42 height 8
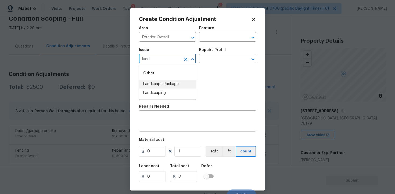
click at [163, 87] on li "Landscape Package" at bounding box center [167, 84] width 57 height 9
type input "Landscape Package"
click at [205, 56] on input "text" at bounding box center [220, 59] width 42 height 8
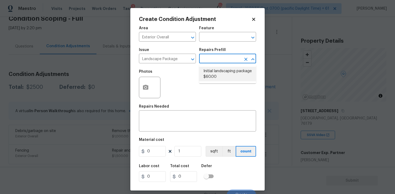
click at [215, 76] on li "Initial landscaping package $60.00" at bounding box center [227, 74] width 57 height 15
type input "Home Readiness Packages"
type textarea "Mowing of grass up to 6" in height. Mow, edge along driveways & sidewalks, trim…"
type input "60"
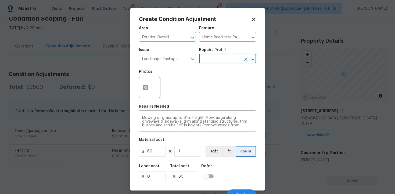
click at [163, 146] on figure "Material cost 60 1 sqft ft count" at bounding box center [197, 148] width 117 height 20
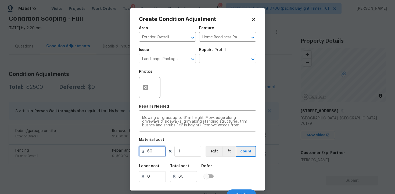
click at [159, 148] on input "60" at bounding box center [152, 151] width 27 height 11
type input "300"
click at [222, 164] on div "Labor cost 0 Total cost 300 Defer" at bounding box center [197, 173] width 117 height 24
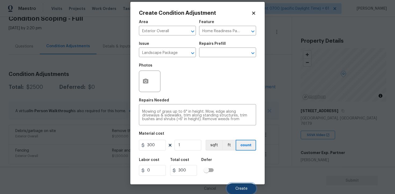
click at [232, 186] on button "Create" at bounding box center [241, 189] width 29 height 11
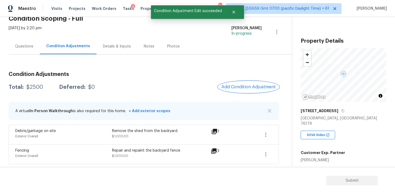
scroll to position [0, 0]
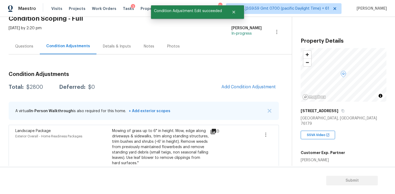
click at [245, 81] on div "Condition Adjustments Total: $2800 Deferred: $0 Add Condition Adjustment A virt…" at bounding box center [144, 141] width 271 height 147
click at [240, 87] on span "Add Condition Adjustment" at bounding box center [249, 87] width 54 height 5
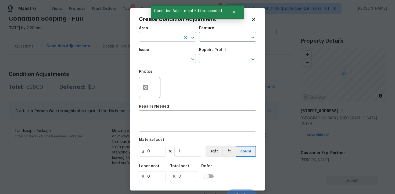
click at [174, 37] on input "text" at bounding box center [160, 37] width 42 height 8
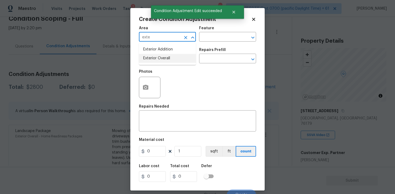
click at [166, 60] on li "Exterior Overall" at bounding box center [167, 58] width 57 height 9
type input "Exterior Overall"
click at [166, 60] on input "text" at bounding box center [160, 59] width 42 height 8
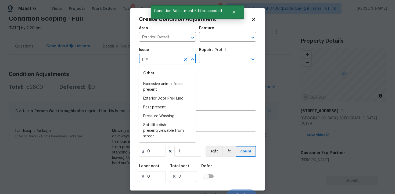
type input "pree"
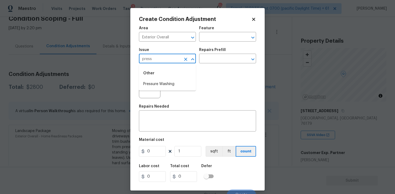
click at [169, 78] on div "Other" at bounding box center [167, 73] width 57 height 13
click at [169, 83] on li "Pressure Washing" at bounding box center [167, 84] width 57 height 9
type input "Pressure Washing"
click at [204, 65] on div "Issue Pressure Washing ​ Repairs Prefill ​" at bounding box center [197, 56] width 117 height 22
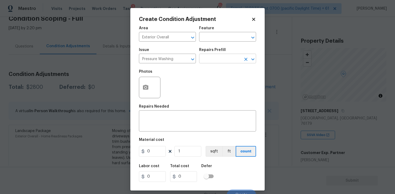
click at [207, 60] on input "text" at bounding box center [220, 59] width 42 height 8
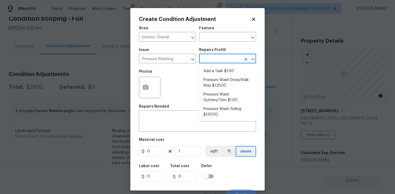
click at [207, 60] on input "text" at bounding box center [220, 59] width 42 height 8
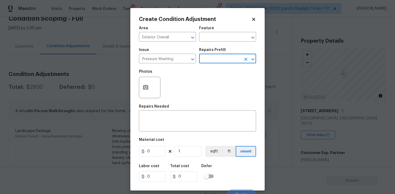
click at [207, 60] on input "text" at bounding box center [220, 59] width 42 height 8
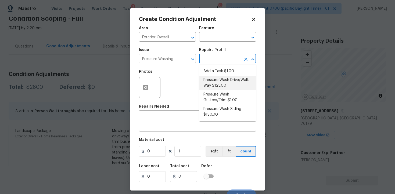
click at [208, 87] on li "Pressure Wash Drive/Walk Way $125.00" at bounding box center [227, 83] width 57 height 15
type input "Siding"
type textarea "Pressure wash the driveways/walkways as directed by the PM. Ensure that all deb…"
type input "125"
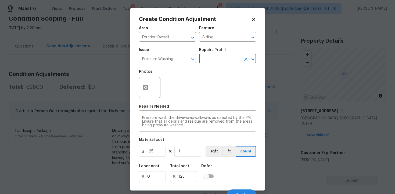
scroll to position [6, 0]
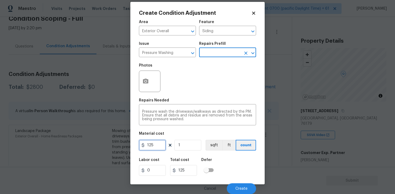
click at [161, 145] on input "125" at bounding box center [152, 145] width 27 height 11
type input "200"
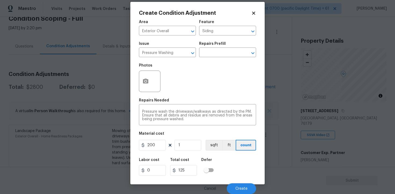
type input "200"
click at [244, 165] on div "Labor cost 0 Total cost 200 Defer" at bounding box center [197, 167] width 117 height 24
click at [158, 143] on input "200" at bounding box center [152, 145] width 27 height 11
type input "400"
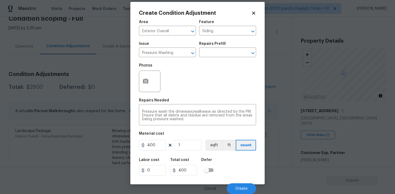
click at [213, 161] on div "Defer" at bounding box center [209, 161] width 16 height 7
click at [232, 186] on button "Create" at bounding box center [241, 189] width 29 height 11
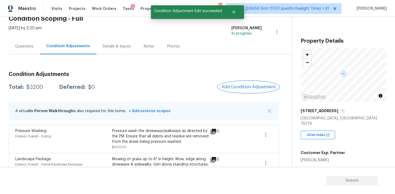
scroll to position [105, 0]
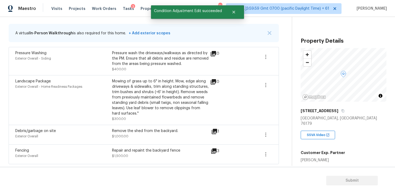
click at [168, 152] on div "Repair and repaint the backyard fence" at bounding box center [160, 150] width 97 height 5
click at [169, 123] on div "Landscape Package Exterior Overall - Home Readiness Packages Mowing of grass up…" at bounding box center [144, 100] width 271 height 50
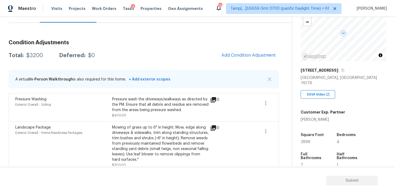
scroll to position [41, 0]
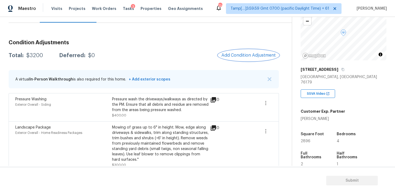
click at [249, 59] on button "Add Condition Adjustment" at bounding box center [248, 55] width 61 height 11
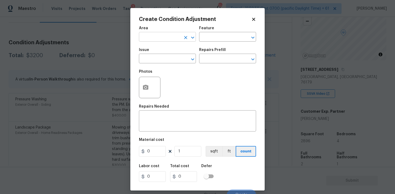
click at [167, 34] on input "text" at bounding box center [160, 37] width 42 height 8
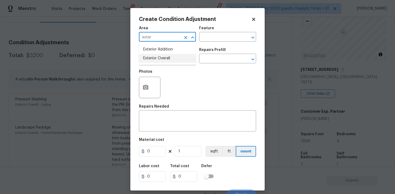
click at [168, 63] on li "Exterior Overall" at bounding box center [167, 58] width 57 height 9
type input "Exterior Overall"
click at [168, 63] on input "text" at bounding box center [160, 59] width 42 height 8
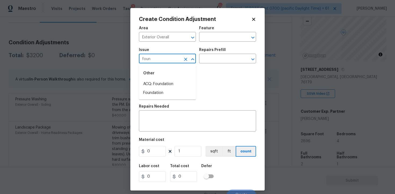
click at [166, 79] on div "Other" at bounding box center [167, 73] width 57 height 13
click at [166, 82] on li "ACQ: Foundation" at bounding box center [167, 84] width 57 height 9
type input "ACQ: Foundation"
click at [215, 61] on input "text" at bounding box center [220, 59] width 42 height 8
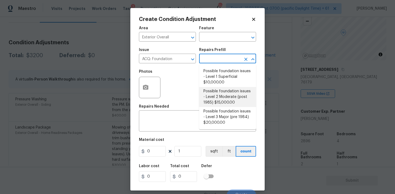
click at [219, 103] on li "Possible foundation issues - Level 2 Moderate (post 1985) $15,000.00" at bounding box center [227, 97] width 57 height 20
type input "Acquisition"
type textarea "Possible foundation issues - Level 2 Moderate: Disclaimer: This is NOT a techni…"
type input "15000"
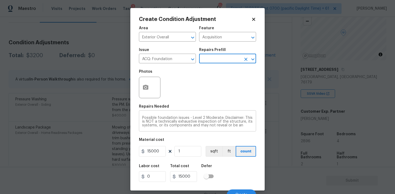
scroll to position [6, 0]
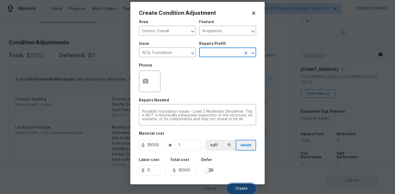
click at [239, 187] on span "Create" at bounding box center [242, 189] width 12 height 4
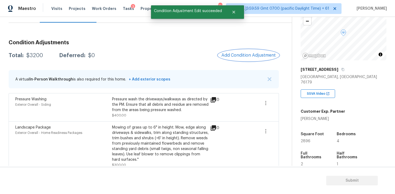
scroll to position [0, 0]
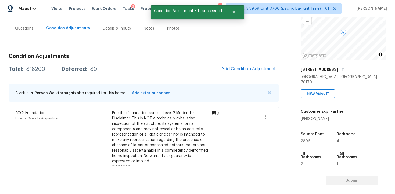
click at [34, 35] on div "Questions" at bounding box center [24, 28] width 31 height 16
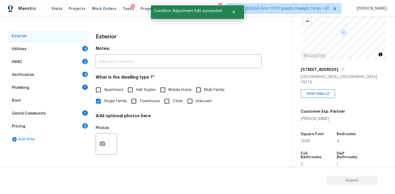
click at [70, 78] on div "Verification 4" at bounding box center [49, 75] width 81 height 13
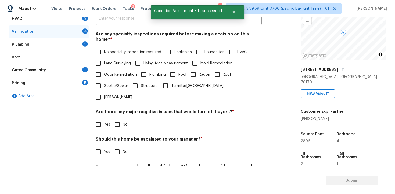
scroll to position [121, 0]
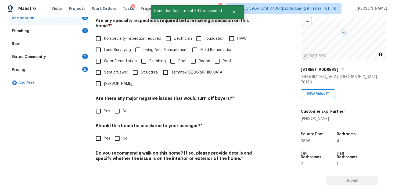
click at [99, 133] on input "Yes" at bounding box center [98, 138] width 11 height 11
checkbox input "true"
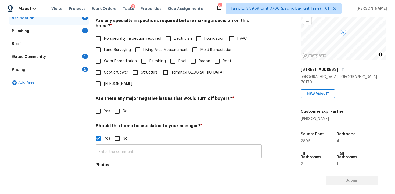
click at [115, 146] on input "text" at bounding box center [179, 152] width 166 height 13
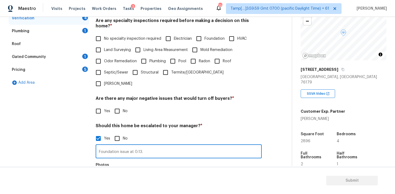
type input "Foundation issue at 0:13."
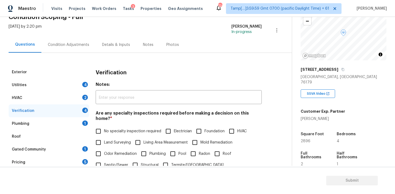
scroll to position [12, 0]
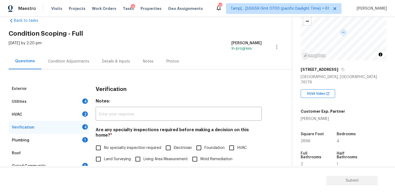
click at [88, 63] on div "Condition Adjustments" at bounding box center [68, 62] width 54 height 16
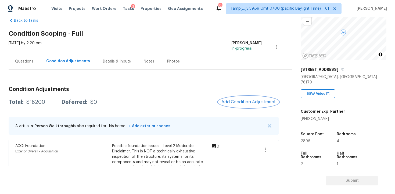
click at [239, 101] on span "Add Condition Adjustment" at bounding box center [249, 102] width 54 height 5
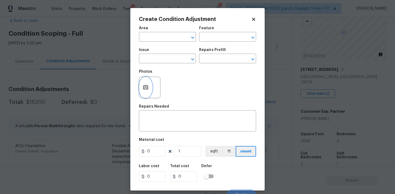
click at [148, 87] on icon "button" at bounding box center [145, 87] width 5 height 5
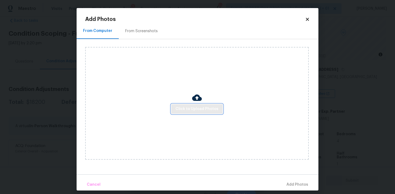
click at [200, 107] on span "Click to Upload Photos" at bounding box center [197, 109] width 43 height 7
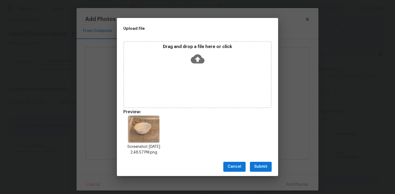
click at [263, 166] on span "Submit" at bounding box center [260, 167] width 13 height 7
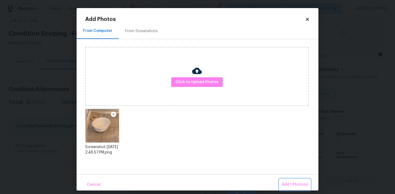
click at [292, 180] on button "Add 1 Photo(s)" at bounding box center [295, 185] width 31 height 12
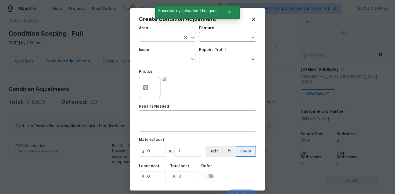
click at [154, 39] on input "text" at bounding box center [160, 37] width 42 height 8
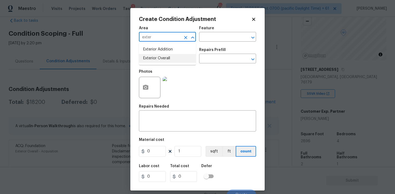
click at [161, 59] on li "Exterior Overall" at bounding box center [167, 58] width 57 height 9
type input "Exterior Overall"
click at [161, 59] on input "text" at bounding box center [160, 59] width 42 height 8
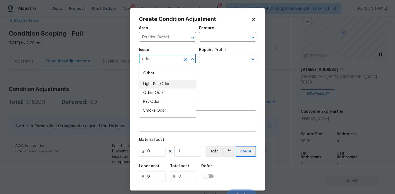
click at [168, 81] on li "Light Pet Odor" at bounding box center [167, 84] width 57 height 9
type input "Light Pet Odor"
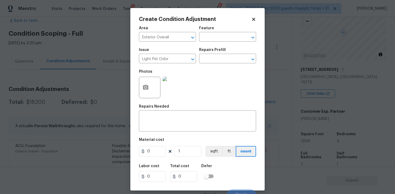
click at [225, 67] on div "Photos" at bounding box center [197, 84] width 117 height 35
click at [228, 52] on div "Repairs Prefill" at bounding box center [227, 51] width 57 height 7
click at [228, 57] on input "text" at bounding box center [220, 59] width 42 height 8
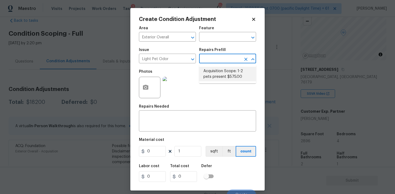
click at [227, 71] on li "Acquisition Scope: 1-2 pets present $575.00" at bounding box center [227, 74] width 57 height 15
type textarea "Acquisition Scope: 1-2 pets present"
type input "575"
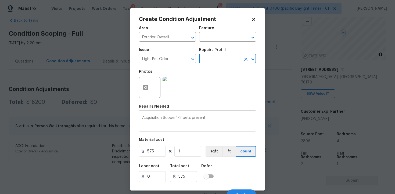
scroll to position [6, 0]
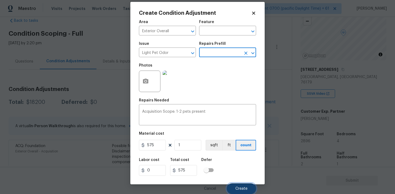
click at [243, 189] on span "Create" at bounding box center [242, 189] width 12 height 4
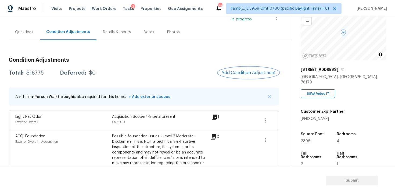
scroll to position [41, 0]
click at [19, 29] on div "Questions" at bounding box center [24, 31] width 18 height 5
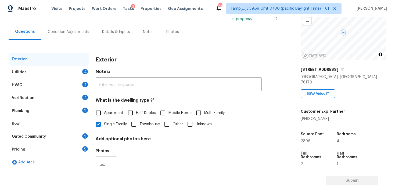
click at [77, 74] on div "Utilities 4" at bounding box center [49, 72] width 81 height 13
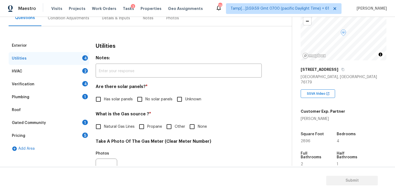
scroll to position [63, 0]
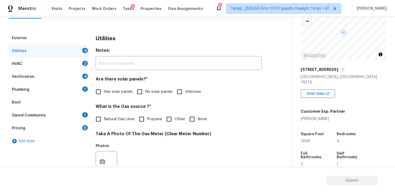
click at [135, 89] on input "No solar panels" at bounding box center [139, 91] width 11 height 11
checkbox input "true"
click at [193, 119] on input "None" at bounding box center [192, 119] width 11 height 11
checkbox input "true"
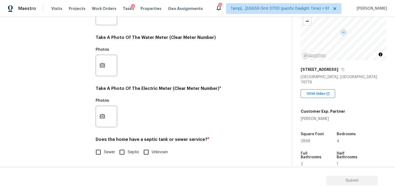
scroll to position [210, 0]
click at [106, 113] on button "button" at bounding box center [102, 116] width 13 height 21
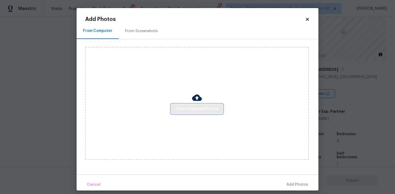
click at [192, 108] on span "Click to Upload Photos" at bounding box center [197, 109] width 43 height 7
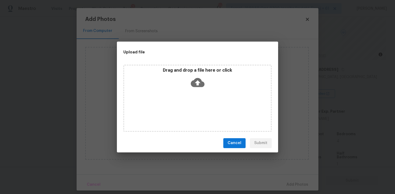
click at [200, 79] on icon at bounding box center [198, 82] width 14 height 9
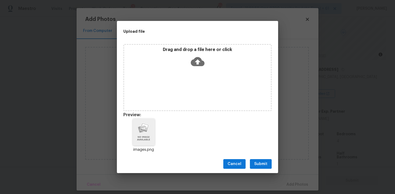
click at [262, 163] on span "Submit" at bounding box center [260, 164] width 13 height 7
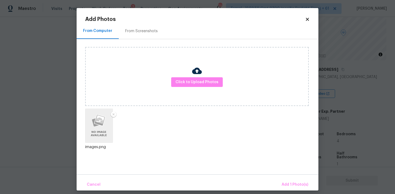
click at [289, 179] on div "Cancel Add 1 Photo(s)" at bounding box center [198, 183] width 242 height 16
click at [289, 183] on span "Add 1 Photo(s)" at bounding box center [295, 185] width 27 height 7
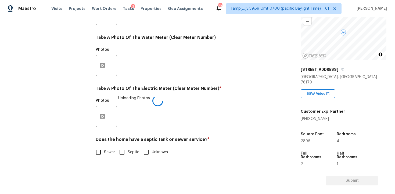
click at [91, 150] on div "Exterior Utilities 2 HVAC 2 Verification 4 Plumbing 1 Roof Gated Community 1 Pr…" at bounding box center [144, 24] width 271 height 280
click at [98, 151] on input "Sewer" at bounding box center [98, 152] width 11 height 11
checkbox input "true"
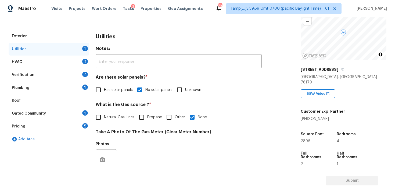
scroll to position [55, 0]
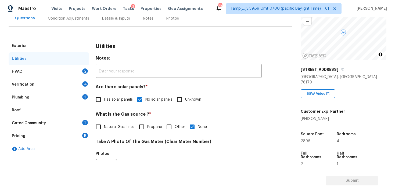
click at [84, 67] on div "HVAC 2" at bounding box center [49, 71] width 81 height 13
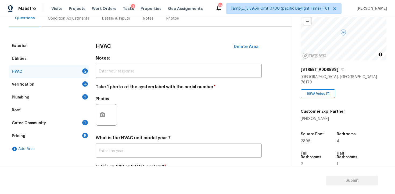
scroll to position [82, 0]
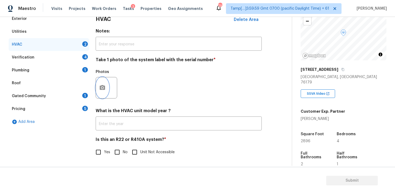
click at [105, 95] on button "button" at bounding box center [102, 87] width 13 height 21
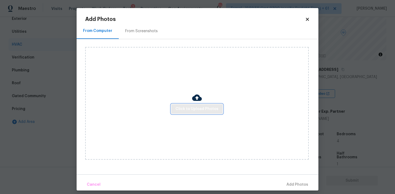
click at [200, 113] on button "Click to Upload Photos" at bounding box center [197, 109] width 52 height 10
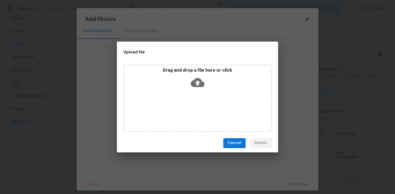
click at [200, 88] on icon at bounding box center [198, 83] width 14 height 14
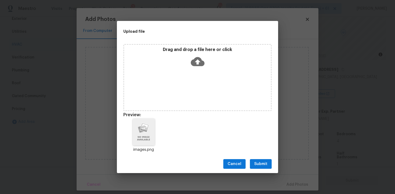
click at [264, 159] on button "Submit" at bounding box center [261, 164] width 22 height 10
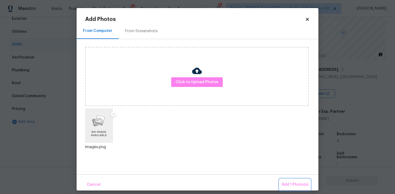
click at [289, 180] on button "Add 1 Photo(s)" at bounding box center [295, 185] width 31 height 12
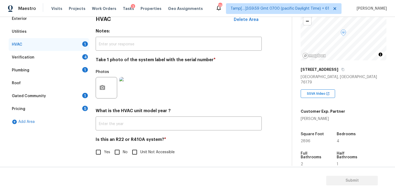
click at [120, 153] on input "No" at bounding box center [117, 152] width 11 height 11
checkbox input "true"
click at [80, 61] on div "Verification 4" at bounding box center [49, 57] width 81 height 13
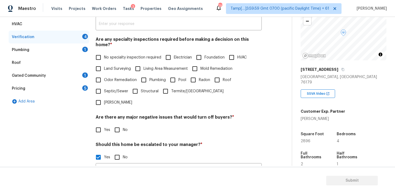
scroll to position [104, 0]
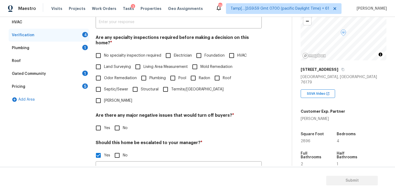
click at [102, 53] on input "No specialty inspection required" at bounding box center [98, 55] width 11 height 11
checkbox input "true"
click at [186, 163] on input "Foundation issue at 0:13." at bounding box center [179, 169] width 166 height 13
click at [189, 163] on input "Foundation issue at 0:13." at bounding box center [179, 169] width 166 height 13
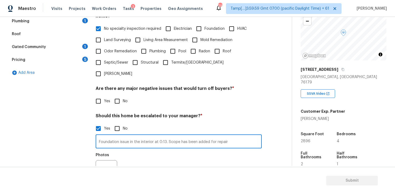
click at [111, 161] on div at bounding box center [107, 172] width 22 height 22
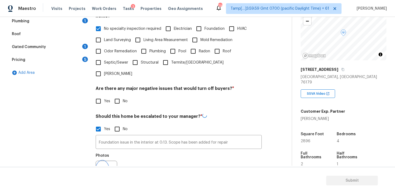
click at [107, 161] on button "button" at bounding box center [102, 171] width 13 height 21
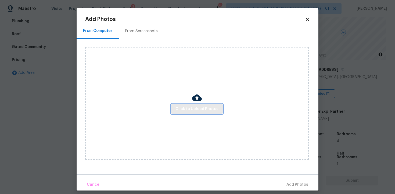
click at [195, 110] on span "Click to Upload Photos" at bounding box center [197, 109] width 43 height 7
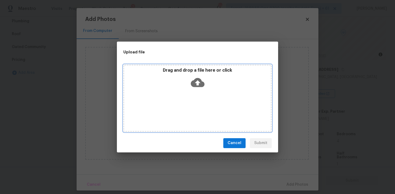
click at [193, 81] on icon at bounding box center [198, 82] width 14 height 9
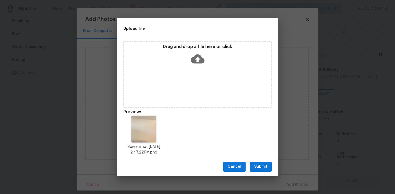
click at [258, 164] on span "Submit" at bounding box center [260, 167] width 13 height 7
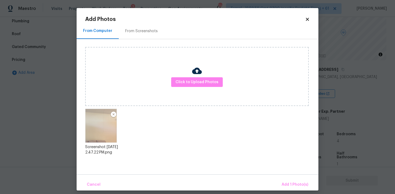
click at [286, 173] on div "From Computer From Screenshots Click to Upload Photos Screenshot 2025-10-13 at …" at bounding box center [198, 99] width 242 height 152
click at [290, 183] on span "Add 1 Photo(s)" at bounding box center [295, 185] width 27 height 7
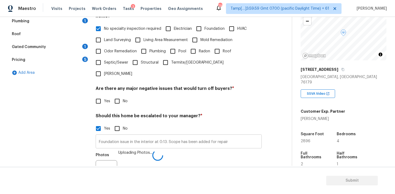
click at [228, 136] on input "Foundation issue in the interior at 0:13. Scope has been added for repair" at bounding box center [179, 142] width 166 height 13
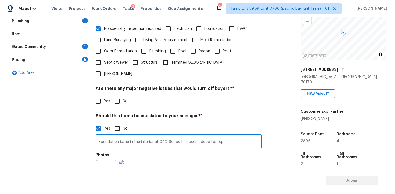
type input "Foundation issue in the interior at 0:13. Scope has been added for repair."
click at [219, 150] on div "Photos" at bounding box center [179, 167] width 166 height 35
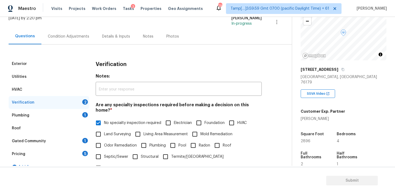
scroll to position [0, 0]
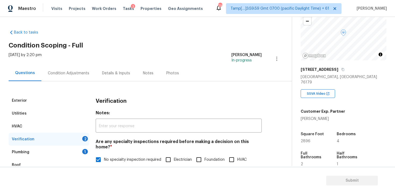
click at [91, 72] on div "Condition Adjustments" at bounding box center [68, 73] width 54 height 16
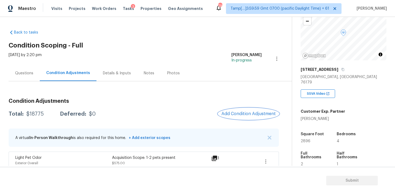
click at [246, 113] on span "Add Condition Adjustment" at bounding box center [249, 114] width 54 height 5
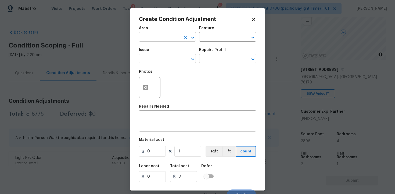
click at [171, 41] on input "text" at bounding box center [160, 37] width 42 height 8
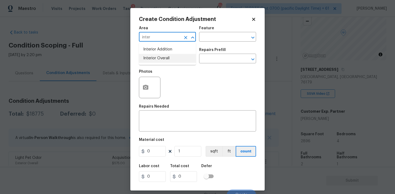
click at [168, 59] on li "Interior Overall" at bounding box center [167, 58] width 57 height 9
type input "Interior Overall"
click at [168, 59] on input "text" at bounding box center [160, 59] width 42 height 8
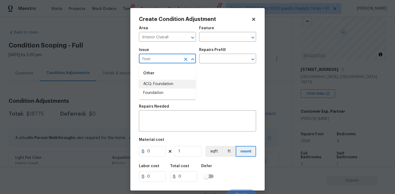
click at [172, 83] on li "ACQ: Foundation" at bounding box center [167, 84] width 57 height 9
type input "ACQ: Foundation"
click at [251, 19] on icon at bounding box center [253, 19] width 5 height 5
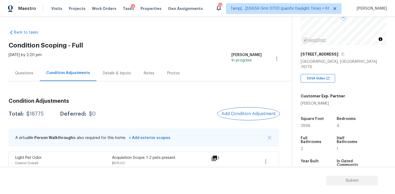
click at [250, 118] on button "Add Condition Adjustment" at bounding box center [248, 113] width 61 height 11
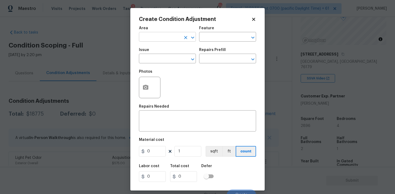
click at [168, 37] on input "text" at bounding box center [160, 37] width 42 height 8
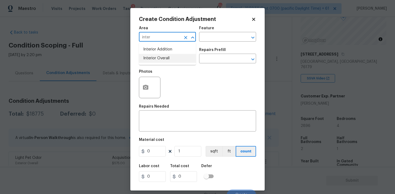
click at [169, 57] on li "Interior Overall" at bounding box center [167, 58] width 57 height 9
type input "Interior Overall"
click at [169, 57] on input "text" at bounding box center [160, 59] width 42 height 8
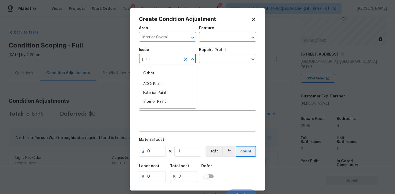
click at [167, 80] on li "ACQ: Paint" at bounding box center [167, 84] width 57 height 9
type input "ACQ: Paint"
click at [202, 58] on input "text" at bounding box center [220, 59] width 42 height 8
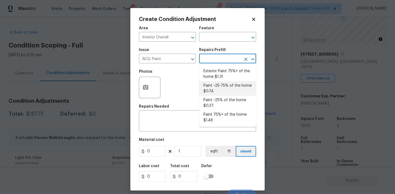
click at [225, 89] on li "Paint ~25-75% of the home $0.74" at bounding box center [227, 88] width 57 height 15
type input "Acquisition"
type textarea "Acquisition Scope: ~25 - 75% of the home needs interior paint"
type input "0.74"
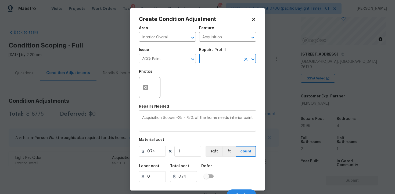
scroll to position [6, 0]
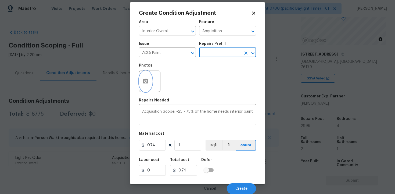
click at [149, 79] on button "button" at bounding box center [145, 81] width 13 height 21
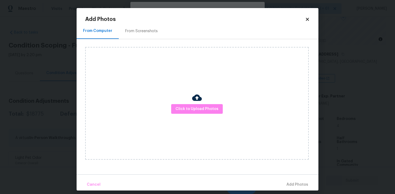
click at [214, 99] on div "Click to Upload Photos" at bounding box center [197, 103] width 224 height 113
click at [211, 108] on span "Click to Upload Photos" at bounding box center [197, 109] width 43 height 7
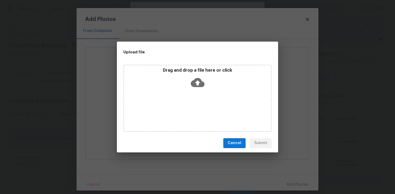
click at [199, 67] on div "Drag and drop a file here or click" at bounding box center [197, 98] width 148 height 67
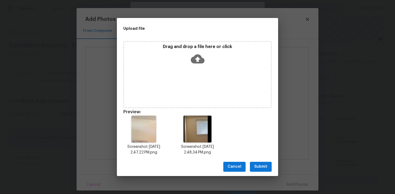
click at [190, 68] on div "Drag and drop a file here or click" at bounding box center [197, 74] width 148 height 67
click at [263, 167] on span "Submit" at bounding box center [260, 167] width 13 height 7
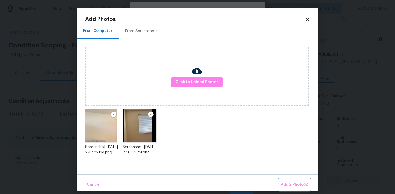
click at [298, 182] on span "Add 2 Photo(s)" at bounding box center [294, 185] width 27 height 7
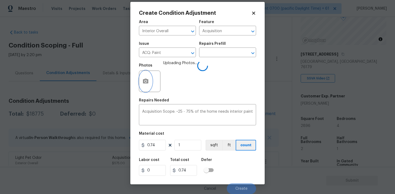
click at [144, 83] on icon "button" at bounding box center [145, 81] width 5 height 5
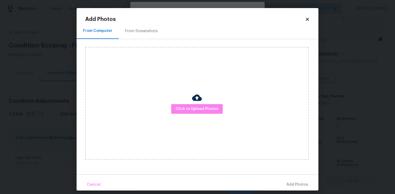
click at [139, 35] on div "From Screenshots" at bounding box center [141, 31] width 45 height 16
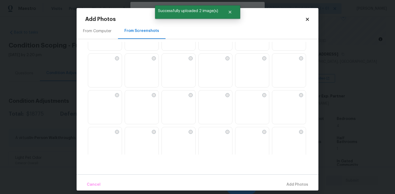
scroll to position [35, 0]
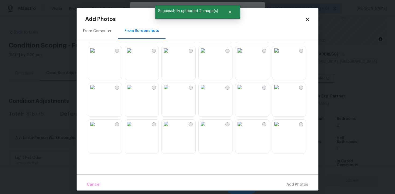
click at [242, 55] on img at bounding box center [240, 50] width 9 height 9
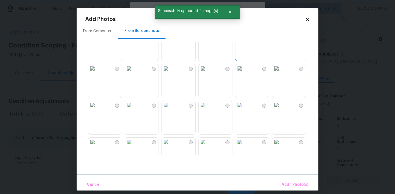
scroll to position [69, 0]
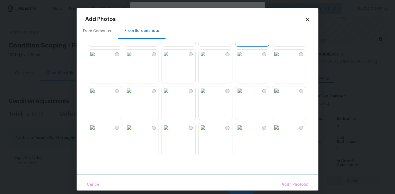
click at [207, 95] on img at bounding box center [203, 91] width 9 height 9
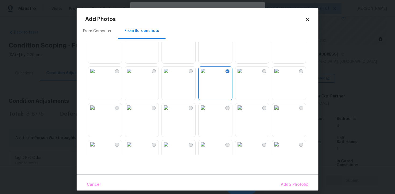
click at [207, 112] on img at bounding box center [203, 108] width 9 height 9
click at [244, 112] on img at bounding box center [240, 108] width 9 height 9
click at [290, 179] on div "Cancel Add 4 Photo(s)" at bounding box center [198, 183] width 242 height 16
click at [290, 180] on button "Add 4 Photo(s)" at bounding box center [295, 185] width 32 height 12
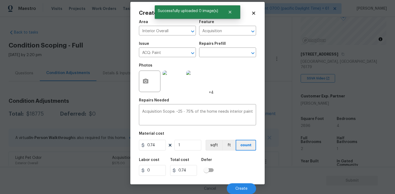
click at [290, 180] on body "Maestro Visits Projects Work Orders Tasks 3 Properties Geo Assignments 716 Tamp…" at bounding box center [197, 97] width 395 height 194
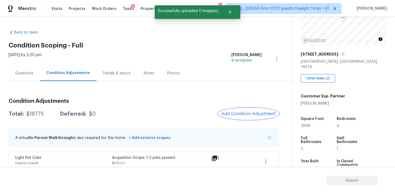
scroll to position [0, 0]
click at [238, 110] on button "Add Condition Adjustment" at bounding box center [248, 113] width 61 height 11
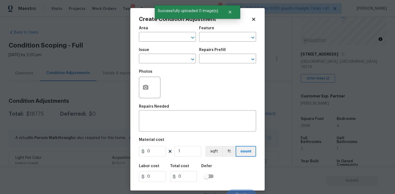
click at [128, 125] on body "Maestro Visits Projects Work Orders Tasks 3 Properties Geo Assignments 716 Tamp…" at bounding box center [197, 97] width 395 height 194
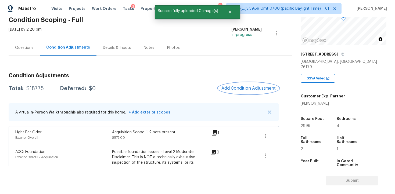
scroll to position [31, 0]
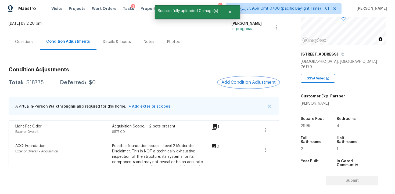
click at [247, 81] on span "Add Condition Adjustment" at bounding box center [249, 82] width 54 height 5
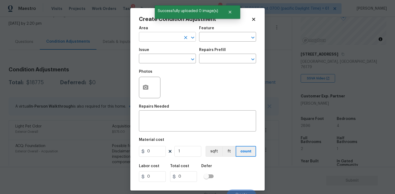
click at [164, 33] on div "Area" at bounding box center [167, 29] width 57 height 7
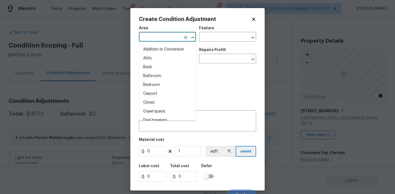
scroll to position [57, 0]
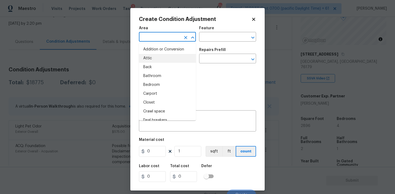
click at [167, 34] on input "text" at bounding box center [160, 37] width 42 height 8
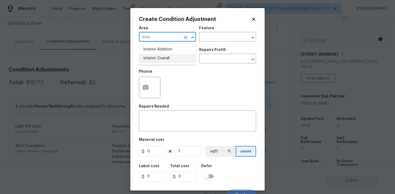
click at [161, 56] on li "Interior Overall" at bounding box center [167, 58] width 57 height 9
type input "Interior Overall"
click at [161, 56] on input "text" at bounding box center [160, 59] width 42 height 8
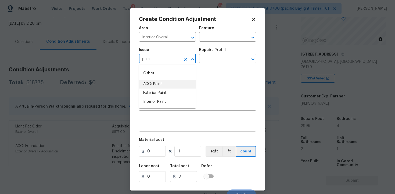
click at [157, 86] on li "ACQ: Paint" at bounding box center [167, 84] width 57 height 9
type input "ACQ: Paint"
click at [208, 62] on input "text" at bounding box center [220, 59] width 42 height 8
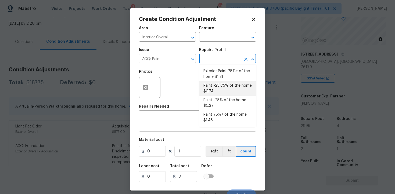
click at [216, 89] on li "Paint ~25-75% of the home $0.74" at bounding box center [227, 88] width 57 height 15
type input "Acquisition"
type input "0.74"
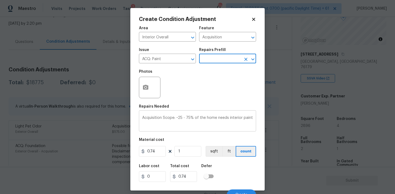
scroll to position [6, 0]
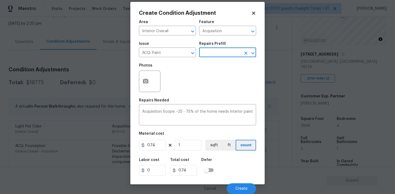
click at [197, 152] on div "Area Interior Overall ​ Feature Acquisition ​ Issue ACQ: Paint ​ Repairs Prefil…" at bounding box center [197, 105] width 117 height 177
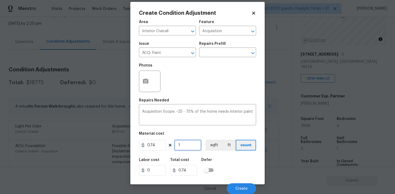
click at [193, 150] on input "1" at bounding box center [188, 145] width 27 height 11
type input "0"
paste input "2896"
type input "2896"
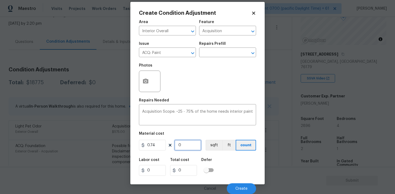
type input "2143.04"
type input "2896"
click at [208, 149] on button "sqft" at bounding box center [214, 145] width 17 height 11
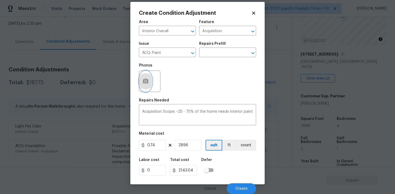
click at [145, 76] on button "button" at bounding box center [145, 81] width 13 height 21
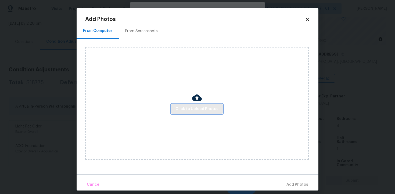
click at [199, 112] on button "Click to Upload Photos" at bounding box center [197, 109] width 52 height 10
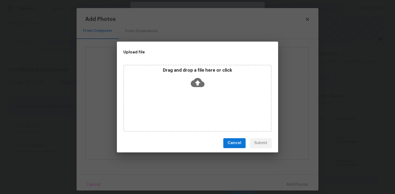
click at [193, 79] on icon at bounding box center [198, 83] width 14 height 14
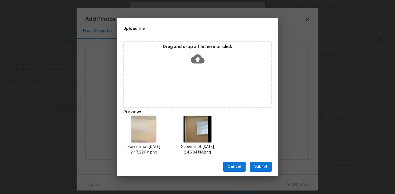
scroll to position [4, 0]
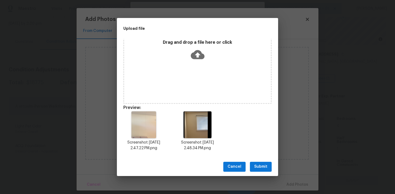
click at [258, 165] on span "Submit" at bounding box center [260, 167] width 13 height 7
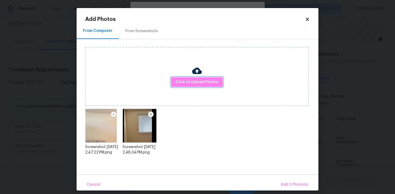
scroll to position [0, 0]
click at [290, 183] on span "Add 2 Photo(s)" at bounding box center [294, 185] width 27 height 7
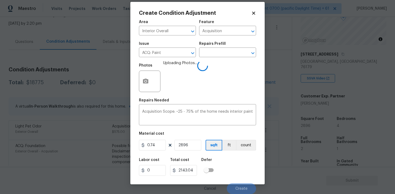
click at [239, 164] on div "Labor cost 0 Total cost 2143.04 Defer" at bounding box center [197, 167] width 117 height 24
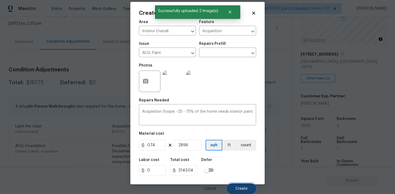
click at [241, 193] on button "Create" at bounding box center [241, 189] width 29 height 11
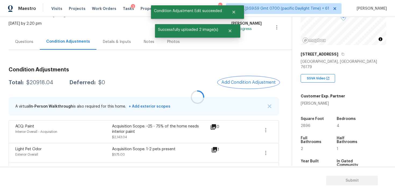
scroll to position [26, 0]
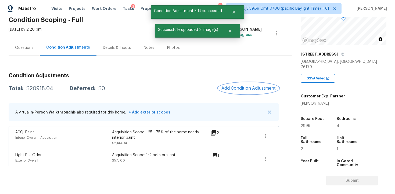
click at [248, 83] on button "Add Condition Adjustment" at bounding box center [248, 88] width 61 height 11
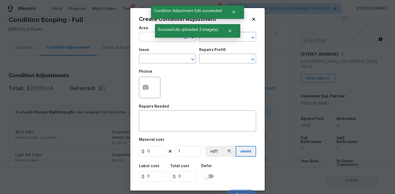
click at [145, 39] on input "text" at bounding box center [160, 37] width 42 height 8
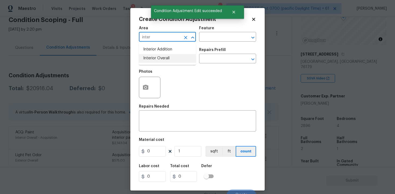
click at [158, 59] on li "Interior Overall" at bounding box center [167, 58] width 57 height 9
type input "Interior Overall"
click at [158, 59] on input "text" at bounding box center [160, 59] width 42 height 8
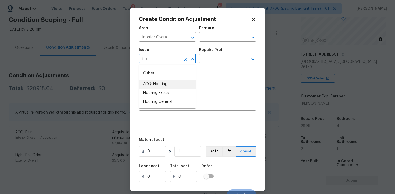
click at [165, 80] on li "ACQ: Flooring" at bounding box center [167, 84] width 57 height 9
type input "ACQ: Flooring"
click at [214, 63] on input "text" at bounding box center [220, 59] width 42 height 8
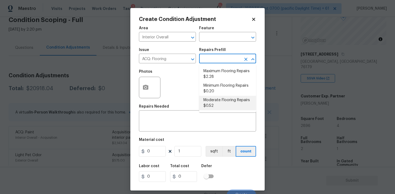
click at [219, 101] on li "Moderate Flooring Repairs $0.52" at bounding box center [227, 103] width 57 height 15
type input "Acquisition"
type textarea "Acquisition Scope: Moderate flooring repairs"
type input "0.52"
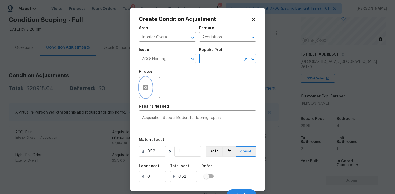
click at [149, 90] on button "button" at bounding box center [145, 87] width 13 height 21
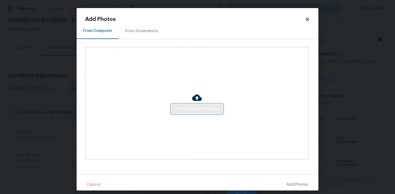
click at [183, 108] on span "Click to Upload Photos" at bounding box center [197, 109] width 43 height 7
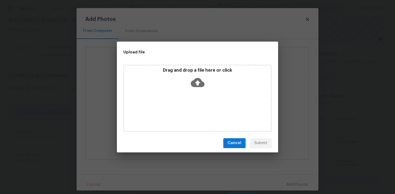
click at [197, 84] on icon at bounding box center [198, 83] width 14 height 14
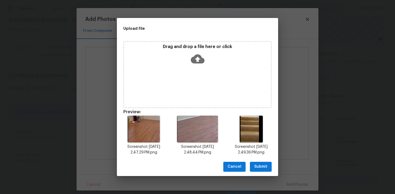
scroll to position [4, 0]
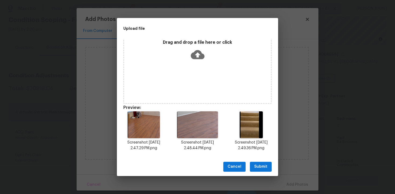
click at [265, 167] on span "Submit" at bounding box center [260, 167] width 13 height 7
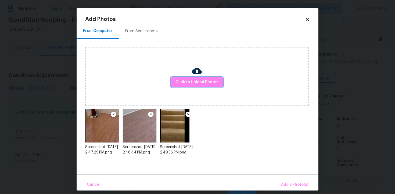
scroll to position [0, 0]
click at [293, 183] on span "Add 3 Photo(s)" at bounding box center [294, 185] width 27 height 7
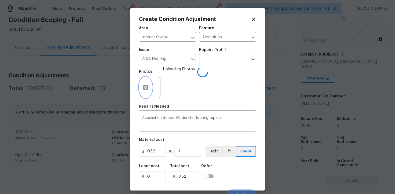
scroll to position [6, 0]
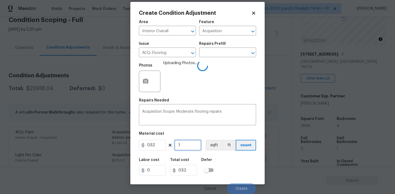
click at [181, 147] on input "1" at bounding box center [188, 145] width 27 height 11
type input "0"
paste input "2896"
type input "2896"
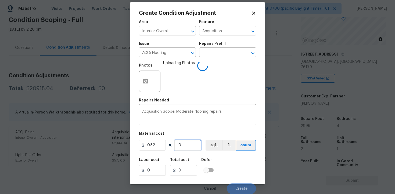
type input "1505.92"
type input "2896"
click at [215, 148] on button "sqft" at bounding box center [214, 145] width 17 height 11
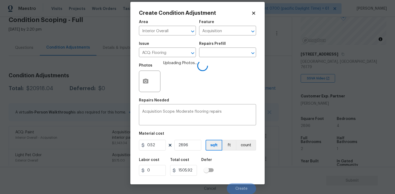
click at [223, 158] on div "Labor cost 0 Total cost 1505.92 Defer" at bounding box center [197, 167] width 117 height 24
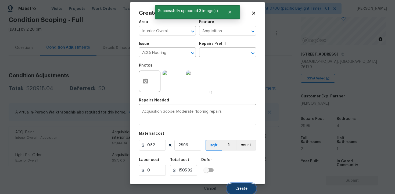
click at [248, 188] on button "Create" at bounding box center [241, 189] width 29 height 11
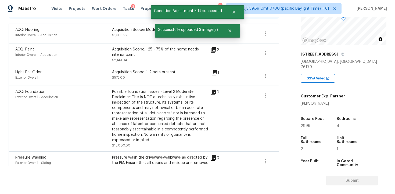
scroll to position [233, 0]
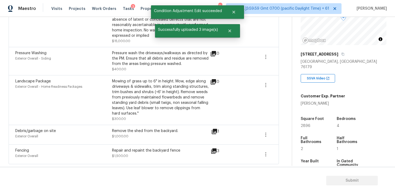
click at [161, 156] on div "Repair and repaint the backyard fence $1,500.00" at bounding box center [160, 154] width 97 height 13
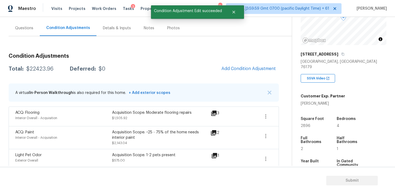
scroll to position [13, 0]
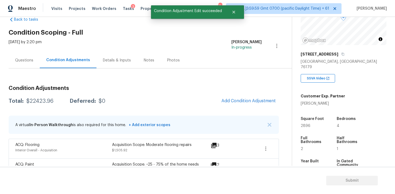
click at [20, 59] on div "Questions" at bounding box center [24, 60] width 18 height 5
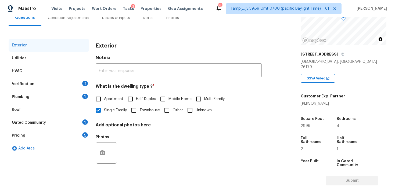
click at [81, 89] on div "Verification 2" at bounding box center [49, 84] width 81 height 13
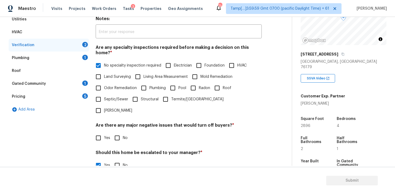
scroll to position [96, 0]
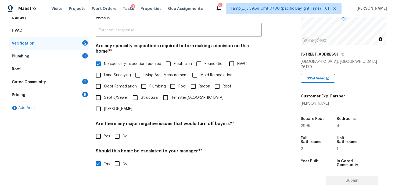
click at [192, 70] on input "Mold Remediation" at bounding box center [194, 75] width 11 height 11
click at [198, 70] on input "Mold Remediation" at bounding box center [194, 75] width 11 height 11
checkbox input "false"
click at [201, 59] on input "Foundation" at bounding box center [198, 64] width 11 height 11
checkbox input "true"
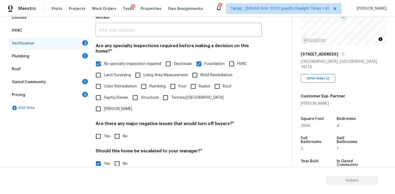
click at [110, 61] on span "No specialty inspection required" at bounding box center [132, 64] width 57 height 6
click at [104, 60] on input "No specialty inspection required" at bounding box center [98, 63] width 11 height 11
checkbox input "false"
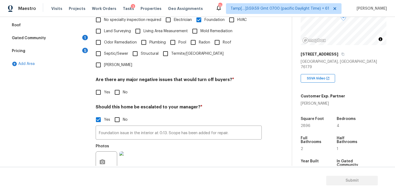
scroll to position [155, 0]
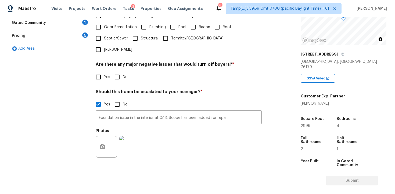
click at [120, 72] on input "No" at bounding box center [117, 77] width 11 height 11
checkbox input "true"
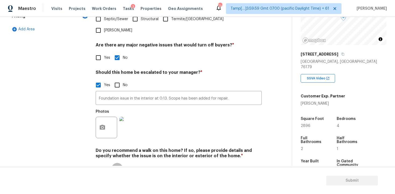
click at [118, 163] on input "No" at bounding box center [117, 168] width 11 height 11
checkbox input "true"
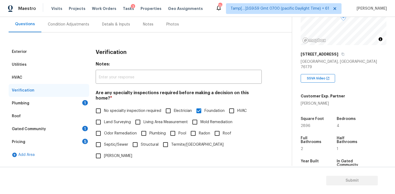
scroll to position [3, 0]
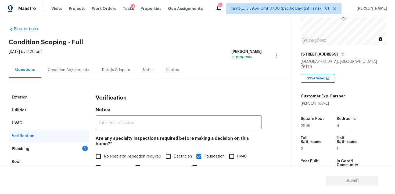
click at [85, 146] on div "1" at bounding box center [85, 148] width 6 height 5
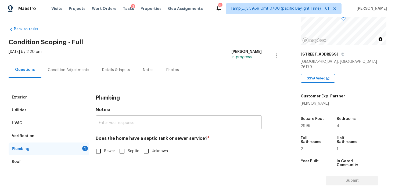
scroll to position [46, 0]
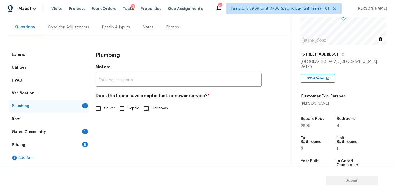
click at [103, 110] on input "Sewer" at bounding box center [98, 108] width 11 height 11
checkbox input "true"
click at [79, 134] on div "Gated Community 1" at bounding box center [49, 132] width 81 height 13
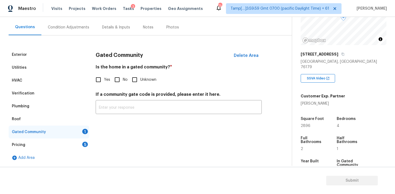
click at [120, 76] on input "No" at bounding box center [117, 79] width 11 height 11
checkbox input "true"
click at [88, 143] on div "Pricing 5" at bounding box center [49, 145] width 81 height 13
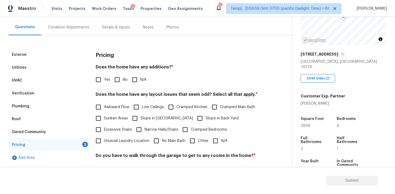
click at [117, 82] on input "No" at bounding box center [117, 79] width 11 height 11
checkbox input "true"
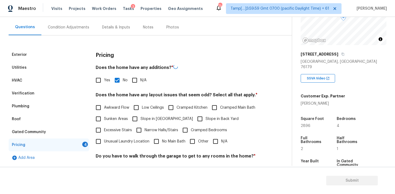
scroll to position [69, 0]
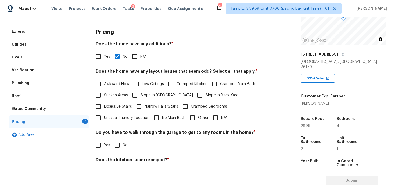
click at [214, 120] on input "N/A" at bounding box center [215, 117] width 11 height 11
checkbox input "true"
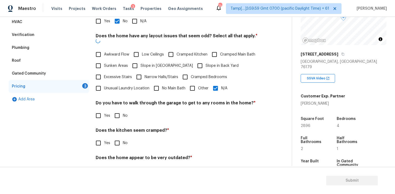
scroll to position [117, 0]
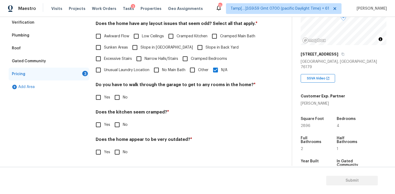
click at [120, 92] on input "No" at bounding box center [117, 97] width 11 height 11
checkbox input "true"
click at [119, 131] on div "Pricing Does the home have any additions? * Yes No N/A Does the home have any l…" at bounding box center [179, 70] width 166 height 187
click at [119, 150] on input "No" at bounding box center [117, 152] width 11 height 11
checkbox input "true"
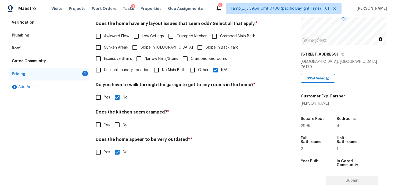
click at [121, 122] on input "No" at bounding box center [117, 124] width 11 height 11
checkbox input "true"
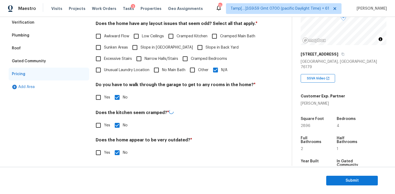
scroll to position [0, 0]
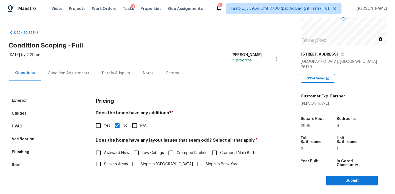
click at [73, 68] on div "Condition Adjustments" at bounding box center [68, 73] width 54 height 16
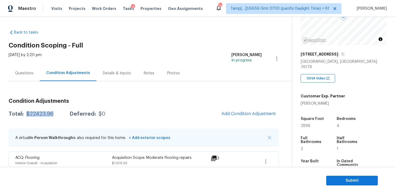
drag, startPoint x: 26, startPoint y: 115, endPoint x: 55, endPoint y: 115, distance: 29.9
click at [55, 115] on div "Total: $22423.96 Deferred: $0" at bounding box center [57, 114] width 97 height 5
copy div "$22423.96"
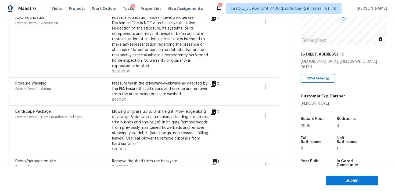
scroll to position [233, 0]
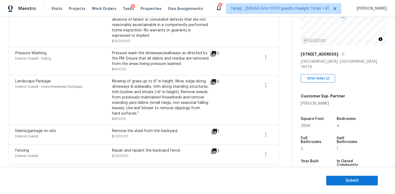
click at [161, 154] on div "Repair and repaint the backyard fence $1,500.00" at bounding box center [160, 154] width 97 height 13
click at [152, 152] on div "Repair and repaint the backyard fence" at bounding box center [160, 150] width 97 height 5
click at [161, 133] on div "Remove the shed from the backyard." at bounding box center [160, 131] width 97 height 5
click at [155, 154] on div "Repair and repaint the backyard fence $1,500.00" at bounding box center [160, 154] width 97 height 13
click at [161, 137] on div "Remove the shed from the backyard. $1,000.00" at bounding box center [160, 135] width 97 height 13
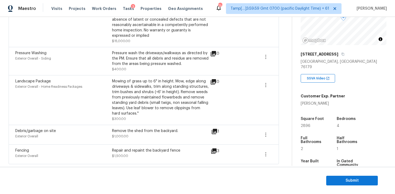
click at [158, 158] on div "Repair and repaint the backyard fence $1,500.00" at bounding box center [160, 154] width 97 height 13
click at [169, 136] on div "Remove the shed from the backyard. $1,000.00" at bounding box center [160, 135] width 97 height 13
click at [165, 157] on div "Repair and repaint the backyard fence $1,500.00" at bounding box center [160, 154] width 97 height 13
click at [163, 154] on div "Repair and repaint the backyard fence $1,500.00" at bounding box center [160, 154] width 97 height 13
drag, startPoint x: 112, startPoint y: 150, endPoint x: 179, endPoint y: 150, distance: 66.4
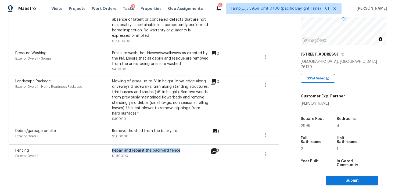
click at [179, 150] on div "Repair and repaint the backyard fence" at bounding box center [160, 150] width 97 height 5
click at [126, 153] on div "Repair and repaint the backyard fence" at bounding box center [160, 150] width 97 height 5
drag, startPoint x: 112, startPoint y: 131, endPoint x: 195, endPoint y: 130, distance: 82.8
click at [195, 131] on div "Remove the shed from the backyard." at bounding box center [160, 131] width 97 height 5
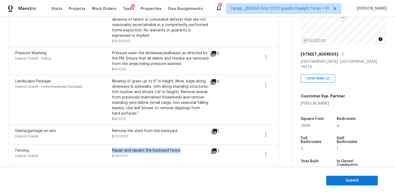
drag, startPoint x: 112, startPoint y: 151, endPoint x: 189, endPoint y: 150, distance: 77.2
click at [189, 150] on div "Repair and repaint the backyard fence" at bounding box center [160, 150] width 97 height 5
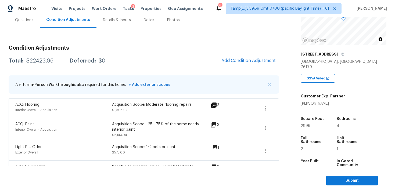
scroll to position [48, 0]
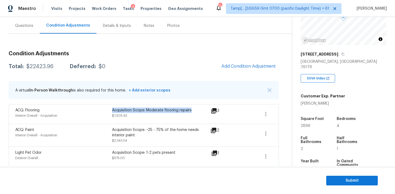
drag, startPoint x: 113, startPoint y: 111, endPoint x: 194, endPoint y: 110, distance: 81.8
click at [194, 110] on div "Acquisition Scope: Moderate flooring repairs" at bounding box center [160, 110] width 97 height 5
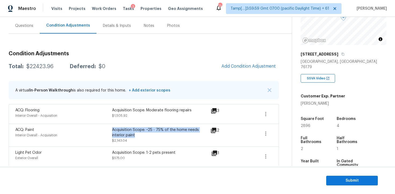
drag, startPoint x: 113, startPoint y: 131, endPoint x: 153, endPoint y: 134, distance: 40.5
click at [153, 134] on div "Acquisition Scope: ~25 - 75% of the home needs interior paint" at bounding box center [160, 132] width 97 height 11
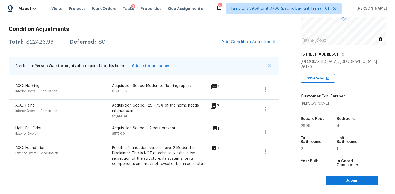
scroll to position [80, 0]
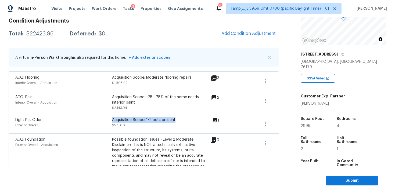
drag, startPoint x: 112, startPoint y: 121, endPoint x: 192, endPoint y: 121, distance: 79.6
click at [192, 121] on div "Acquisition Scope: 1-2 pets present" at bounding box center [160, 120] width 97 height 5
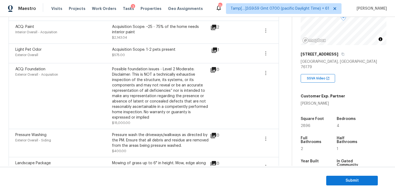
scroll to position [156, 0]
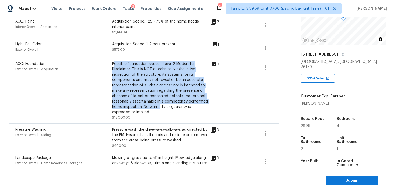
drag, startPoint x: 113, startPoint y: 64, endPoint x: 159, endPoint y: 109, distance: 64.3
click at [159, 109] on div "Possible foundation issues - Level 2 Moderate: Disclaimer: This is NOT a techni…" at bounding box center [160, 88] width 97 height 54
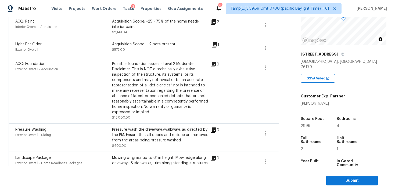
scroll to position [0, 0]
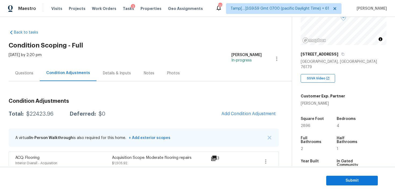
click at [29, 72] on div "Questions" at bounding box center [24, 73] width 18 height 5
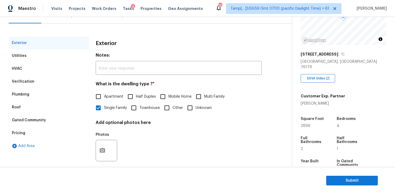
scroll to position [65, 0]
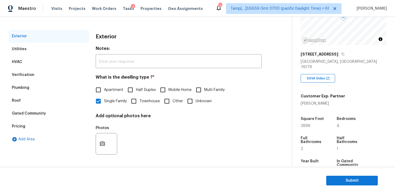
click at [67, 71] on div "Verification" at bounding box center [49, 75] width 81 height 13
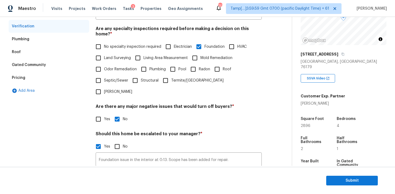
scroll to position [116, 0]
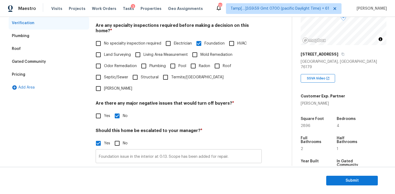
click at [145, 151] on input "Foundation issue in the interior at 0:13. Scope has been added for repair." at bounding box center [179, 157] width 166 height 13
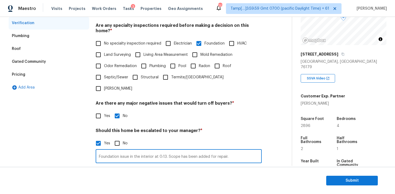
click at [151, 151] on input "Foundation issue in the interior at 0:13. Scope has been added for repair." at bounding box center [179, 157] width 166 height 13
click at [144, 128] on h4 "Should this home be escalated to your manager? *" at bounding box center [179, 132] width 166 height 8
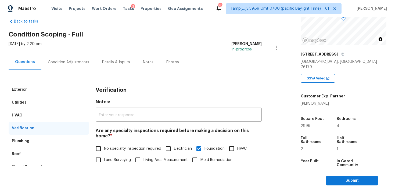
scroll to position [0, 0]
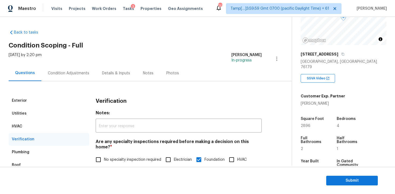
click at [81, 79] on div "Condition Adjustments" at bounding box center [68, 73] width 54 height 16
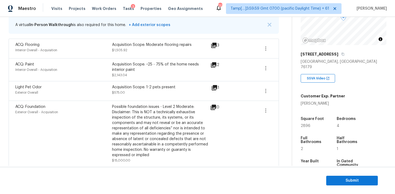
scroll to position [233, 0]
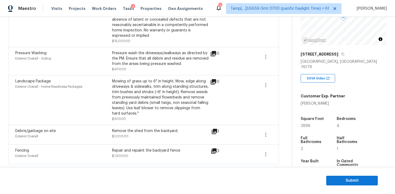
click at [87, 146] on div "Fencing Exterior Overall Repair and repaint the backyard fence $1,500.00 3" at bounding box center [144, 155] width 271 height 20
drag, startPoint x: 113, startPoint y: 151, endPoint x: 180, endPoint y: 151, distance: 67.0
click at [180, 151] on div "Repair and repaint the backyard fence" at bounding box center [160, 150] width 97 height 5
drag, startPoint x: 130, startPoint y: 139, endPoint x: 126, endPoint y: 139, distance: 3.8
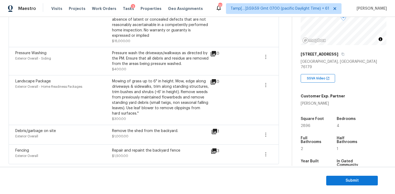
click at [129, 139] on div "Remove the shed from the backyard. $1,000.00" at bounding box center [160, 135] width 97 height 13
drag, startPoint x: 113, startPoint y: 132, endPoint x: 190, endPoint y: 132, distance: 77.2
click at [190, 132] on div "Remove the shed from the backyard." at bounding box center [160, 131] width 97 height 5
click at [190, 131] on div "Remove the shed from the backyard." at bounding box center [160, 131] width 97 height 5
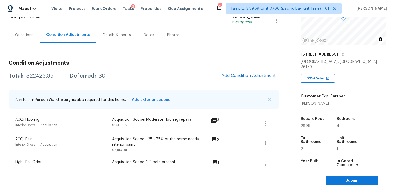
scroll to position [30, 0]
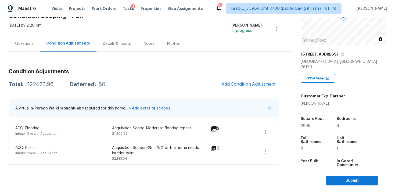
click at [24, 36] on div "Questions" at bounding box center [24, 44] width 31 height 16
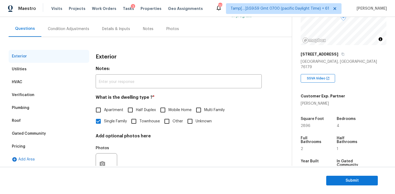
scroll to position [46, 0]
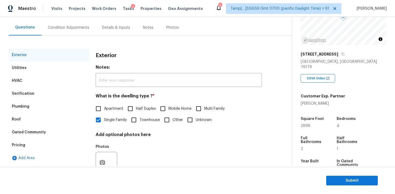
click at [74, 64] on div "Utilities" at bounding box center [49, 68] width 81 height 13
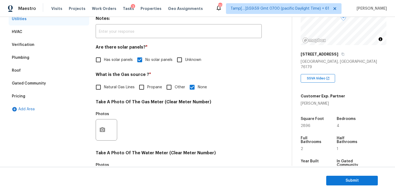
scroll to position [76, 0]
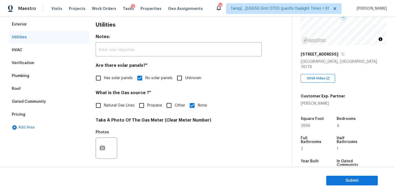
click at [72, 48] on div "HVAC" at bounding box center [49, 50] width 81 height 13
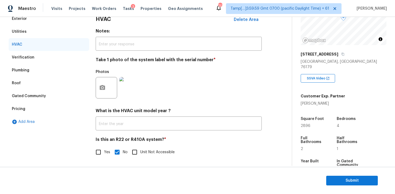
scroll to position [59, 0]
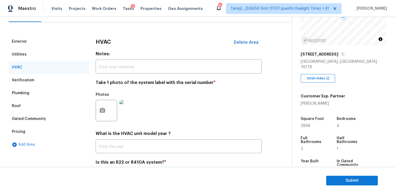
click at [81, 77] on div "Verification" at bounding box center [49, 80] width 81 height 13
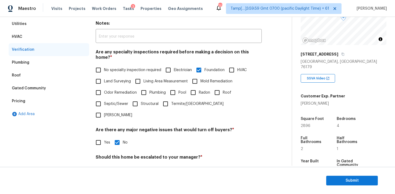
click at [80, 68] on div "Plumbing" at bounding box center [49, 62] width 81 height 13
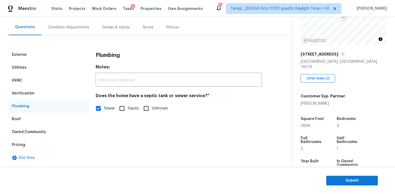
click at [79, 123] on div "Roof" at bounding box center [49, 119] width 81 height 13
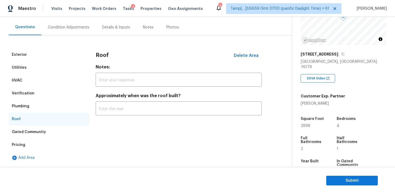
click at [79, 131] on div "Gated Community" at bounding box center [49, 132] width 81 height 13
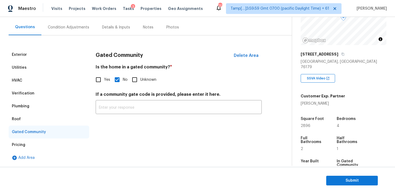
click at [73, 138] on div "Gated Community" at bounding box center [49, 132] width 81 height 13
click at [77, 137] on div "Gated Community" at bounding box center [49, 132] width 81 height 13
click at [79, 139] on div "Pricing" at bounding box center [49, 145] width 81 height 13
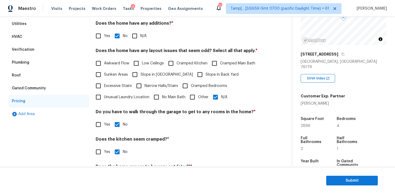
scroll to position [117, 0]
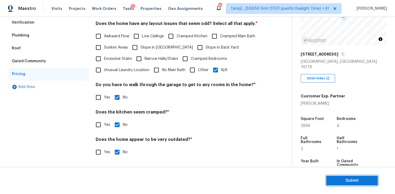
click at [356, 180] on span "Submit" at bounding box center [352, 181] width 43 height 7
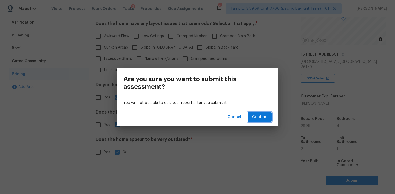
click at [262, 116] on span "Confirm" at bounding box center [259, 117] width 15 height 7
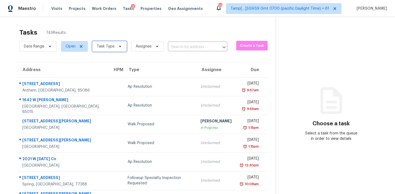
click at [111, 45] on span "Task Type" at bounding box center [106, 46] width 18 height 5
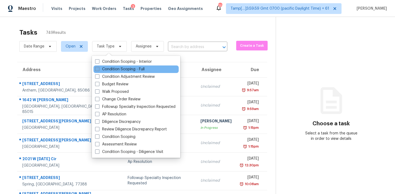
click at [123, 69] on label "Condition Scoping - Full" at bounding box center [119, 69] width 49 height 5
click at [99, 69] on input "Condition Scoping - Full" at bounding box center [96, 68] width 3 height 3
checkbox input "true"
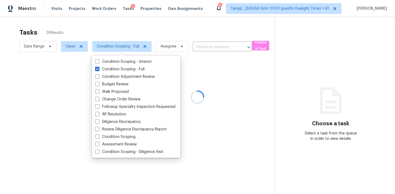
click at [126, 34] on div at bounding box center [197, 97] width 395 height 194
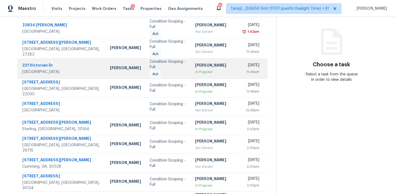
scroll to position [94, 0]
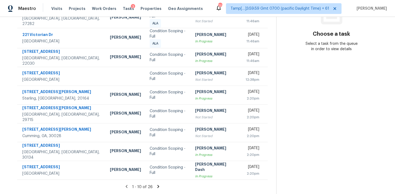
click at [159, 185] on icon at bounding box center [158, 186] width 5 height 5
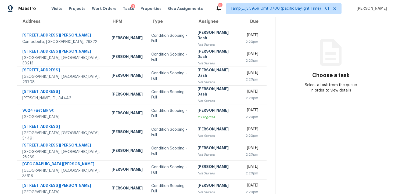
scroll to position [86, 0]
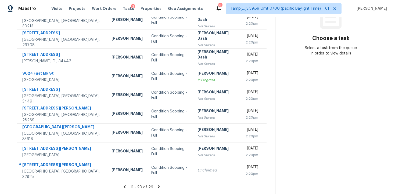
click at [158, 187] on icon at bounding box center [159, 187] width 2 height 3
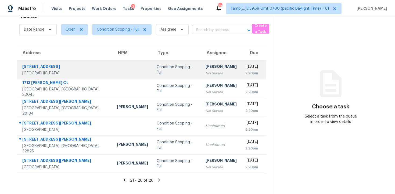
click at [210, 67] on div "[PERSON_NAME]" at bounding box center [221, 67] width 31 height 7
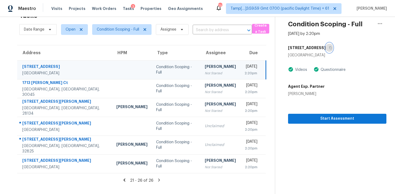
click at [328, 49] on button "button" at bounding box center [329, 48] width 7 height 10
click at [205, 33] on input "text" at bounding box center [215, 30] width 44 height 8
click at [309, 99] on div "Start Assessment" at bounding box center [337, 110] width 98 height 27
click at [245, 64] on div "Tue, Oct 14th 2025" at bounding box center [251, 67] width 13 height 7
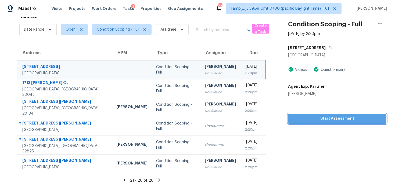
click at [297, 122] on span "Start Assessment" at bounding box center [338, 119] width 90 height 7
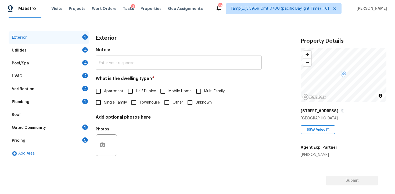
scroll to position [65, 0]
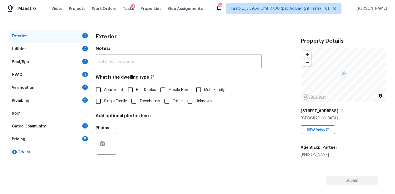
click at [100, 101] on input "Single Family" at bounding box center [98, 101] width 11 height 11
checkbox input "true"
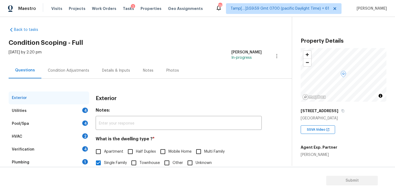
scroll to position [0, 0]
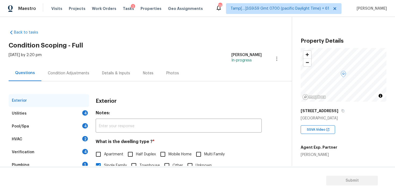
click at [82, 74] on div "Condition Adjustments" at bounding box center [68, 73] width 41 height 5
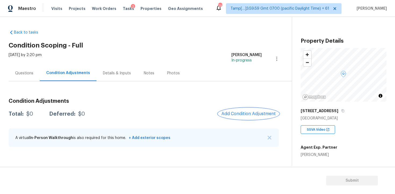
click at [240, 112] on span "Add Condition Adjustment" at bounding box center [249, 114] width 54 height 5
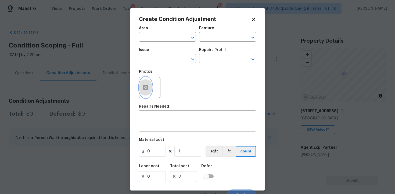
click at [143, 87] on icon "button" at bounding box center [145, 87] width 5 height 5
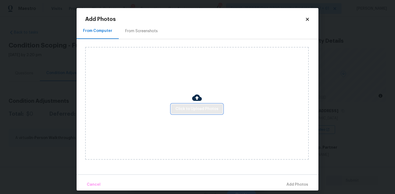
click at [199, 110] on span "Click to Upload Photos" at bounding box center [197, 109] width 43 height 7
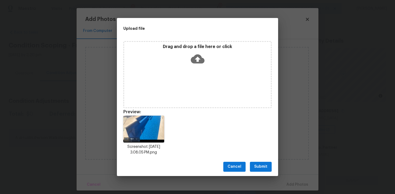
click at [260, 166] on span "Submit" at bounding box center [260, 167] width 13 height 7
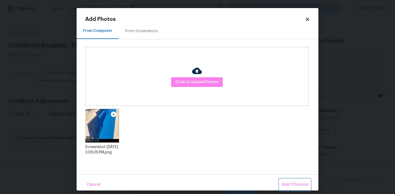
click at [284, 182] on span "Add 1 Photo(s)" at bounding box center [295, 185] width 27 height 7
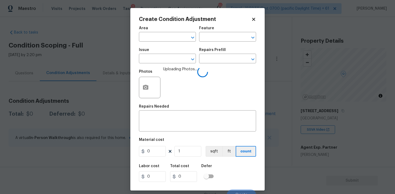
click at [157, 32] on div "Area" at bounding box center [167, 29] width 57 height 7
click at [158, 37] on input "text" at bounding box center [160, 37] width 42 height 8
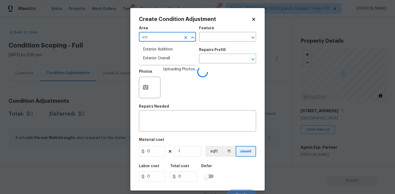
type input "exte"
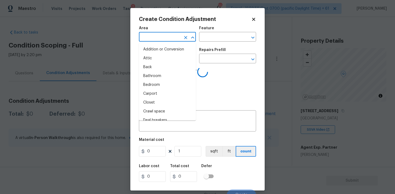
click at [160, 57] on li "Attic" at bounding box center [167, 58] width 57 height 9
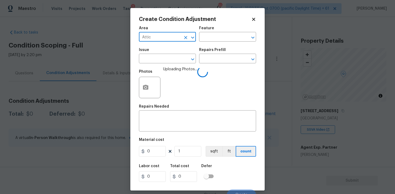
type input "Attic"
click at [160, 57] on input "text" at bounding box center [160, 59] width 42 height 8
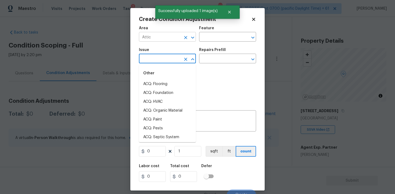
click at [180, 34] on input "Attic" at bounding box center [160, 37] width 42 height 8
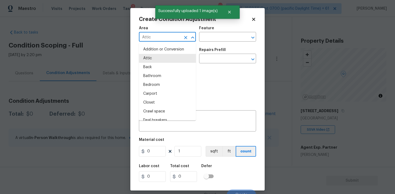
click at [183, 36] on icon "Clear" at bounding box center [185, 37] width 5 height 5
click at [174, 59] on li "Exterior Overall" at bounding box center [167, 58] width 57 height 9
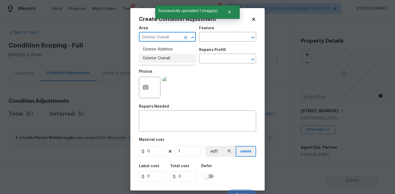
type input "Exterior Overall"
click at [174, 59] on input "text" at bounding box center [160, 59] width 42 height 8
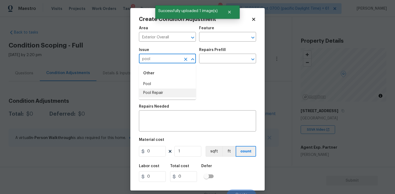
click at [173, 89] on li "Pool Repair" at bounding box center [167, 93] width 57 height 9
type input "Pool Repair"
click at [209, 60] on input "text" at bounding box center [220, 59] width 42 height 8
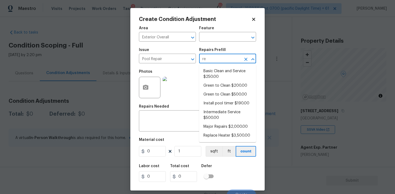
type input "rep"
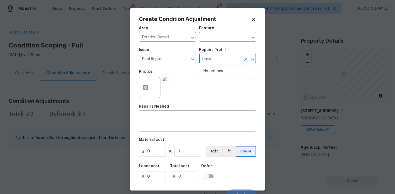
type input "bas"
click at [218, 73] on li "Basic Clean and Service $250.00" at bounding box center [227, 74] width 57 height 15
type input "Pool"
type textarea "basic clean and service, balance chems, repair minor leaks at equipment, etc"
type input "250"
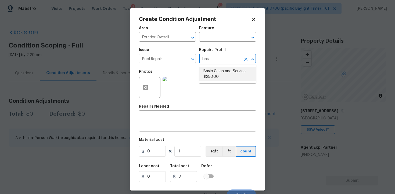
type input "250"
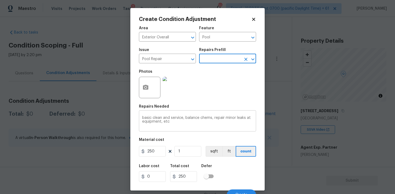
scroll to position [6, 0]
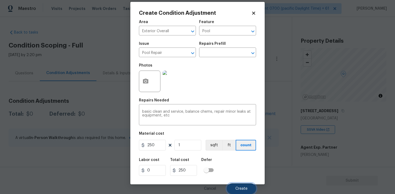
click at [238, 185] on button "Create" at bounding box center [241, 189] width 29 height 11
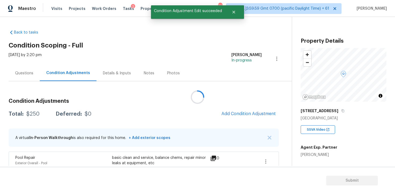
scroll to position [0, 0]
click at [244, 118] on button "Add Condition Adjustment" at bounding box center [248, 113] width 61 height 11
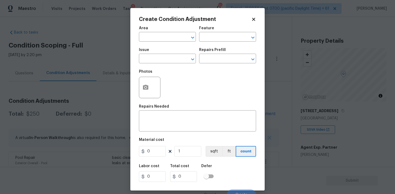
click at [154, 87] on div at bounding box center [150, 88] width 22 height 22
click at [145, 86] on icon "button" at bounding box center [145, 87] width 5 height 5
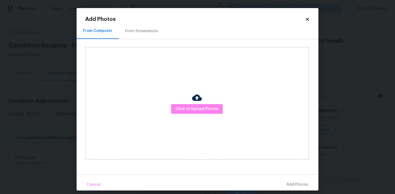
click at [189, 103] on div "Click to Upload Photos" at bounding box center [197, 103] width 224 height 113
click at [208, 110] on span "Click to Upload Photos" at bounding box center [197, 109] width 43 height 7
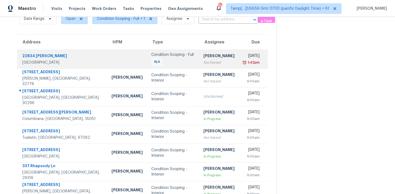
scroll to position [86, 0]
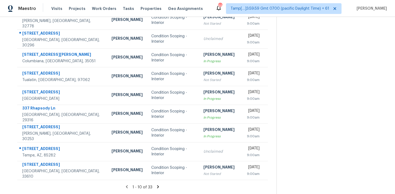
click at [158, 186] on icon at bounding box center [158, 187] width 2 height 3
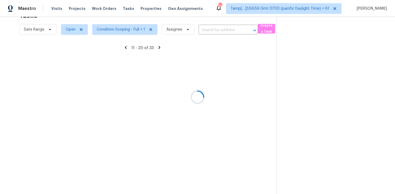
click at [158, 186] on div at bounding box center [197, 97] width 395 height 194
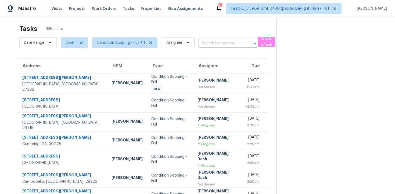
scroll to position [87, 0]
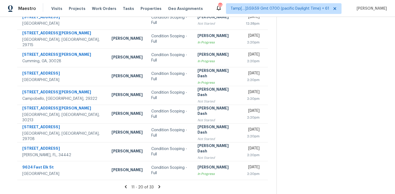
click at [159, 186] on icon at bounding box center [160, 187] width 2 height 3
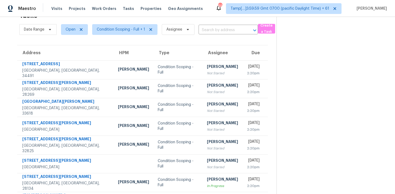
scroll to position [86, 0]
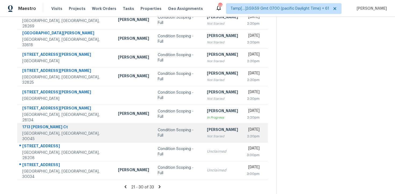
click at [168, 139] on td "Condition Scoping - Full" at bounding box center [178, 133] width 49 height 19
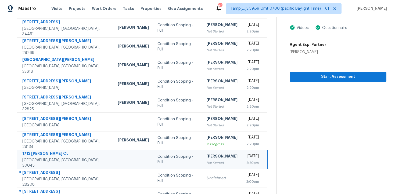
scroll to position [42, 0]
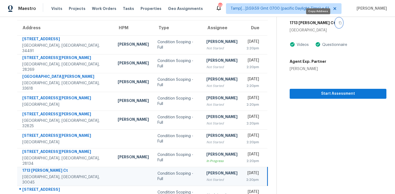
click at [336, 25] on button "button" at bounding box center [339, 23] width 7 height 10
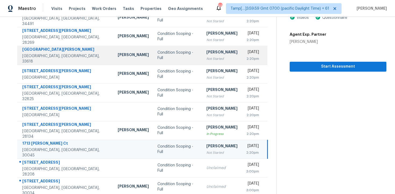
scroll to position [86, 0]
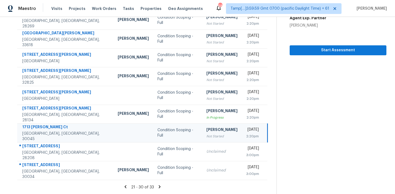
click at [202, 136] on td "Vigneshwaran B Not Started" at bounding box center [222, 133] width 40 height 19
click at [242, 139] on td "Tue, Oct 14th 2025 2:20pm" at bounding box center [255, 133] width 26 height 19
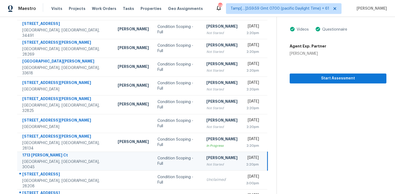
scroll to position [52, 0]
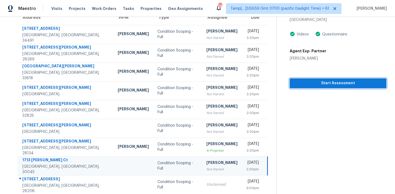
click at [315, 87] on button "Start Assessment" at bounding box center [338, 84] width 97 height 10
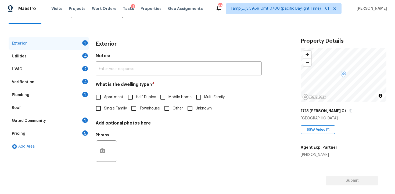
scroll to position [65, 0]
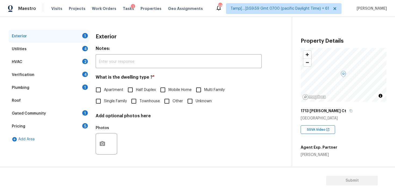
click at [110, 95] on label "Apartment" at bounding box center [108, 89] width 31 height 11
click at [104, 95] on input "Apartment" at bounding box center [98, 89] width 11 height 11
checkbox input "true"
click at [112, 104] on span "Single Family" at bounding box center [115, 102] width 23 height 6
click at [104, 104] on input "Single Family" at bounding box center [98, 101] width 11 height 11
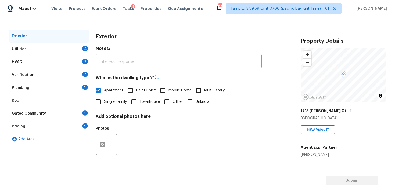
checkbox input "true"
checkbox input "false"
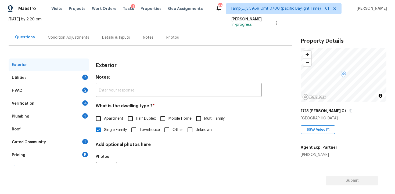
click at [66, 44] on div "Condition Adjustments" at bounding box center [68, 38] width 54 height 16
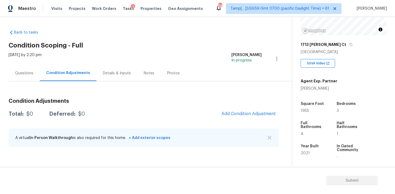
scroll to position [68, 0]
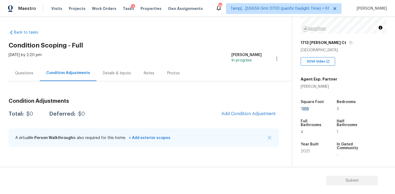
drag, startPoint x: 302, startPoint y: 109, endPoint x: 313, endPoint y: 109, distance: 11.0
click at [313, 109] on div "1955" at bounding box center [314, 109] width 26 height 4
drag, startPoint x: 300, startPoint y: 109, endPoint x: 310, endPoint y: 109, distance: 10.0
click at [310, 109] on div "Property Details © Mapbox © OpenStreetMap Improve this map 1713 Cagle Ct Lawren…" at bounding box center [339, 88] width 94 height 279
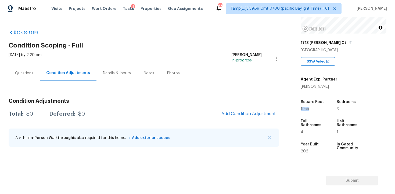
copy span "1955"
click at [251, 109] on button "Add Condition Adjustment" at bounding box center [248, 113] width 61 height 11
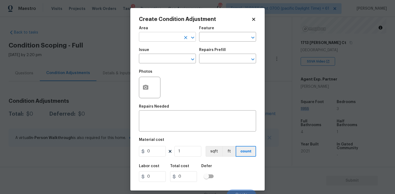
click at [163, 41] on input "text" at bounding box center [160, 37] width 42 height 8
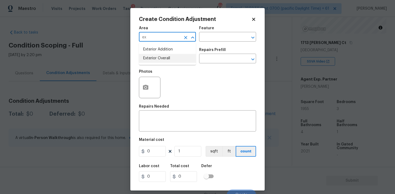
click at [163, 62] on li "Exterior Overall" at bounding box center [167, 58] width 57 height 9
type input "Exterior Overall"
click at [163, 62] on input "text" at bounding box center [160, 59] width 42 height 8
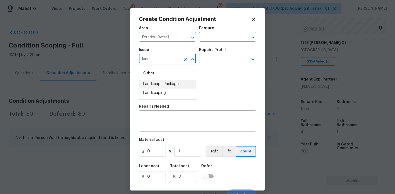
click at [170, 82] on li "Landscape Package" at bounding box center [167, 84] width 57 height 9
type input "Landscape Package"
click at [207, 64] on div "Issue Landscape Package ​ Repairs Prefill ​" at bounding box center [197, 56] width 117 height 22
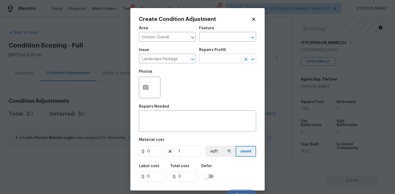
click at [209, 60] on input "text" at bounding box center [220, 59] width 42 height 8
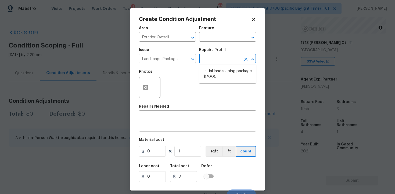
click at [213, 71] on li "Initial landscaping package $70.00" at bounding box center [227, 74] width 57 height 15
type input "Home Readiness Packages"
type textarea "Mowing of grass up to 6" in height. Mow, edge along driveways & sidewalks, trim…"
type input "70"
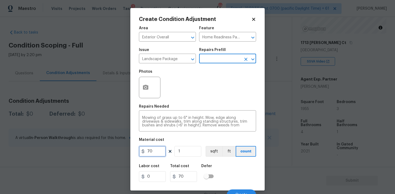
click at [156, 153] on input "70" at bounding box center [152, 151] width 27 height 11
type input "300"
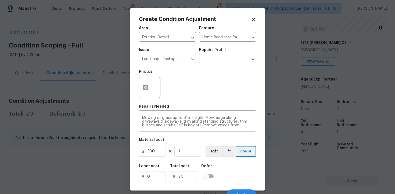
click at [214, 160] on div "Area Exterior Overall ​ Feature Home Readiness Packages ​ Issue Landscape Packa…" at bounding box center [197, 111] width 117 height 177
type input "300"
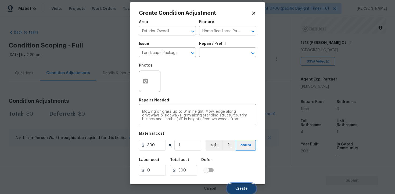
click at [240, 190] on span "Create" at bounding box center [242, 189] width 12 height 4
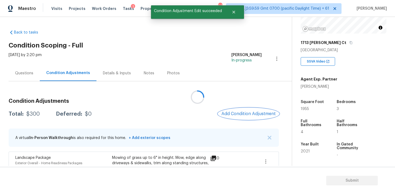
scroll to position [0, 0]
click at [236, 112] on div at bounding box center [197, 97] width 395 height 194
click at [234, 115] on span "Add Condition Adjustment" at bounding box center [249, 114] width 54 height 5
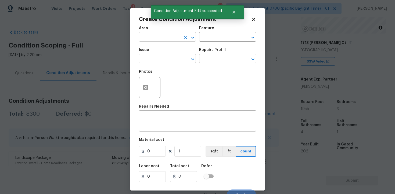
click at [173, 38] on input "text" at bounding box center [160, 37] width 42 height 8
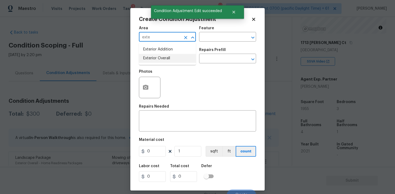
click at [167, 55] on li "Exterior Overall" at bounding box center [167, 58] width 57 height 9
type input "Exterior Overall"
click at [168, 57] on input "text" at bounding box center [160, 59] width 42 height 8
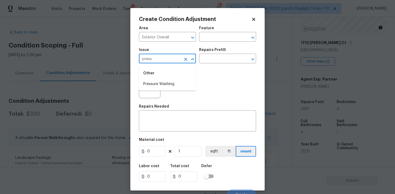
click at [167, 79] on div "Other" at bounding box center [167, 73] width 57 height 13
click at [167, 81] on li "Pressure Washing" at bounding box center [167, 84] width 57 height 9
type input "Pressure Washing"
click at [205, 64] on div "Issue Pressure Washing ​ Repairs Prefill ​" at bounding box center [197, 56] width 117 height 22
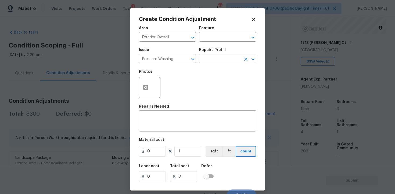
click at [210, 59] on input "text" at bounding box center [220, 59] width 42 height 8
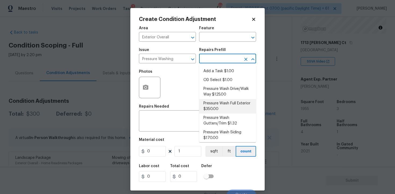
click at [215, 105] on li "Pressure Wash Full Exterior $350.00" at bounding box center [227, 106] width 57 height 15
type input "Siding"
type textarea "Pressure wash the House, Flatwork, Deck and Garage interior."
type input "350"
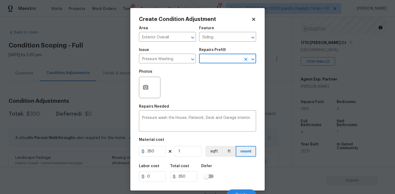
scroll to position [6, 0]
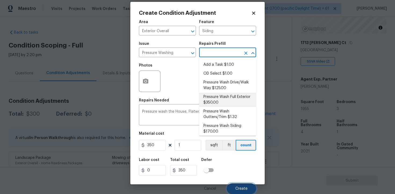
click at [237, 184] on button "Create" at bounding box center [241, 189] width 29 height 11
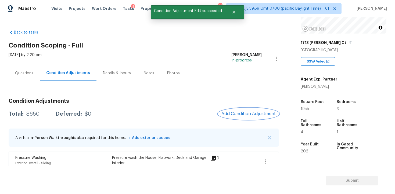
scroll to position [61, 0]
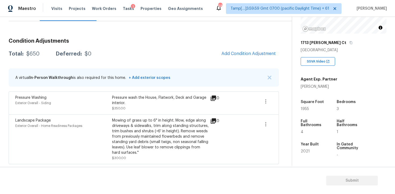
click at [196, 130] on div "Mowing of grass up to 6" in height. Mow, edge along driveways & sidewalks, trim…" at bounding box center [160, 137] width 97 height 38
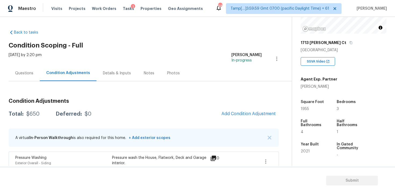
click at [33, 75] on div "Questions" at bounding box center [24, 73] width 31 height 16
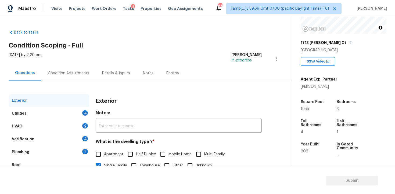
scroll to position [41, 0]
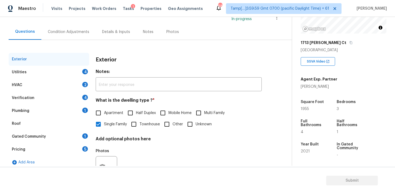
click at [69, 66] on div "Utilities 4" at bounding box center [49, 72] width 81 height 13
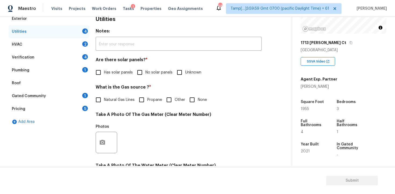
scroll to position [86, 0]
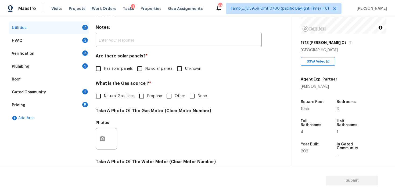
click at [137, 68] on input "No solar panels" at bounding box center [139, 68] width 11 height 11
checkbox input "true"
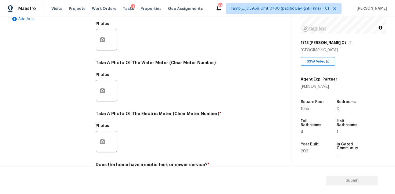
scroll to position [210, 0]
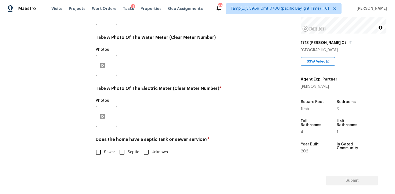
click at [105, 155] on label "Sewer" at bounding box center [104, 152] width 22 height 11
click at [104, 155] on input "Sewer" at bounding box center [98, 152] width 11 height 11
checkbox input "true"
click at [101, 115] on icon "button" at bounding box center [102, 116] width 5 height 5
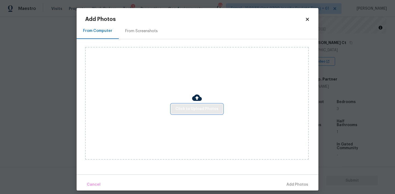
click at [189, 113] on button "Click to Upload Photos" at bounding box center [197, 109] width 52 height 10
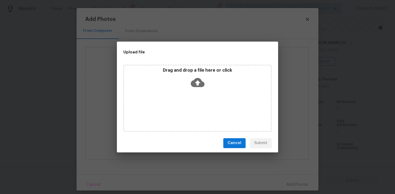
click at [201, 81] on icon at bounding box center [198, 82] width 14 height 9
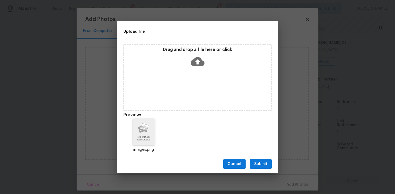
click at [261, 159] on button "Submit" at bounding box center [261, 164] width 22 height 10
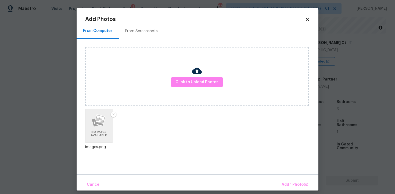
click at [280, 177] on div "Cancel Add 1 Photo(s)" at bounding box center [198, 183] width 242 height 16
click at [295, 183] on span "Add 1 Photo(s)" at bounding box center [295, 185] width 27 height 7
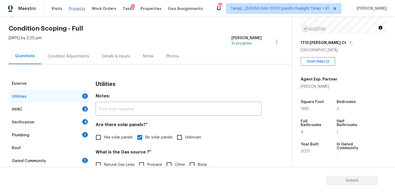
scroll to position [4, 0]
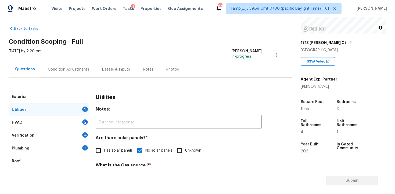
click at [88, 70] on div "Condition Adjustments" at bounding box center [68, 70] width 54 height 16
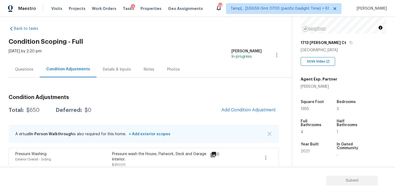
scroll to position [61, 0]
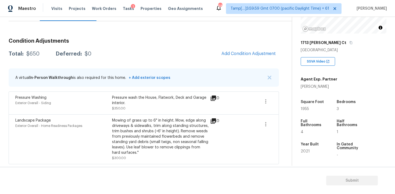
click at [174, 83] on div "A virtual In-Person Walkthrough is also required for this home. + Add exterior …" at bounding box center [144, 78] width 271 height 18
drag, startPoint x: 112, startPoint y: 98, endPoint x: 127, endPoint y: 102, distance: 15.3
click at [127, 102] on div "Pressure wash the House, Flatwork, Deck and Garage interior." at bounding box center [160, 100] width 97 height 11
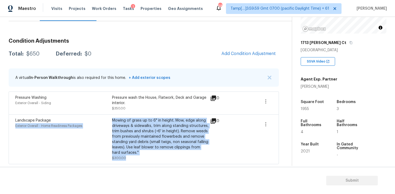
drag, startPoint x: 112, startPoint y: 120, endPoint x: 134, endPoint y: 157, distance: 42.9
click at [134, 157] on div "Landscape Package Exterior Overall - Home Readiness Packages Mowing of grass up…" at bounding box center [112, 139] width 194 height 43
click at [134, 157] on div "Mowing of grass up to 6" in height. Mow, edge along driveways & sidewalks, trim…" at bounding box center [160, 139] width 97 height 43
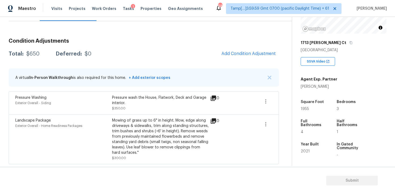
click at [208, 125] on div "Mowing of grass up to 6" in height. Mow, edge along driveways & sidewalks, trim…" at bounding box center [160, 137] width 97 height 38
click at [219, 87] on div "Condition Adjustments Total: $650 Deferred: $0 Add Condition Adjustment A virtu…" at bounding box center [144, 99] width 271 height 130
click at [255, 55] on span "Add Condition Adjustment" at bounding box center [249, 53] width 54 height 5
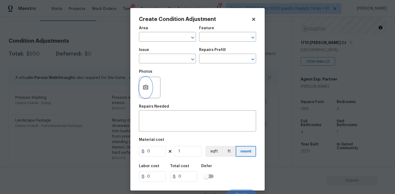
click at [145, 90] on icon "button" at bounding box center [145, 87] width 5 height 5
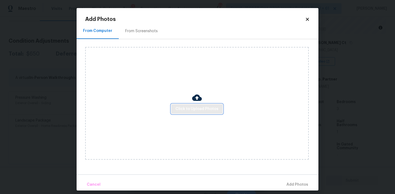
click at [191, 110] on span "Click to Upload Photos" at bounding box center [197, 109] width 43 height 7
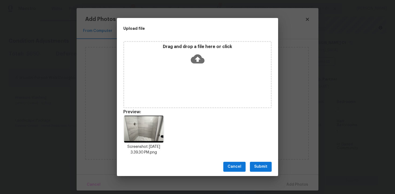
click at [257, 162] on div "Cancel Submit" at bounding box center [197, 167] width 161 height 19
click at [258, 165] on span "Submit" at bounding box center [260, 167] width 13 height 7
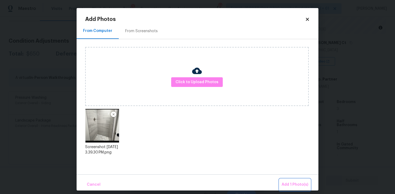
click at [287, 182] on span "Add 1 Photo(s)" at bounding box center [295, 185] width 27 height 7
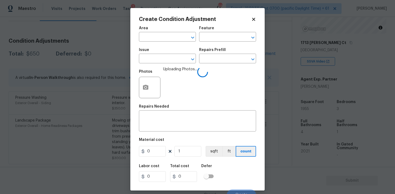
click at [162, 45] on span "Area ​" at bounding box center [167, 34] width 57 height 22
click at [159, 34] on input "text" at bounding box center [160, 37] width 42 height 8
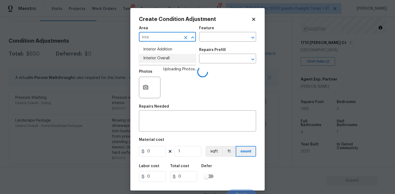
click at [158, 60] on li "Interior Overall" at bounding box center [167, 58] width 57 height 9
type input "Interior Overall"
click at [158, 60] on input "text" at bounding box center [160, 59] width 42 height 8
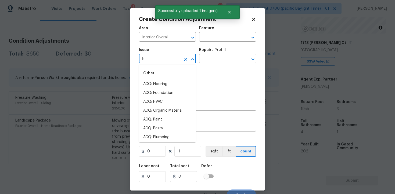
type input "ba"
type input "h"
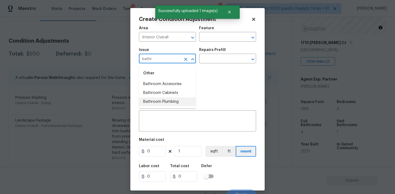
click at [169, 102] on li "Bathroom Plumbing" at bounding box center [167, 102] width 57 height 9
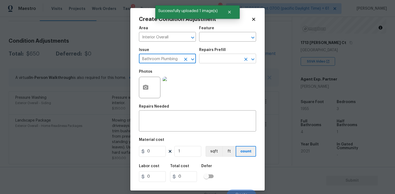
type input "Bathroom Plumbing"
click at [219, 62] on input "text" at bounding box center [220, 59] width 42 height 8
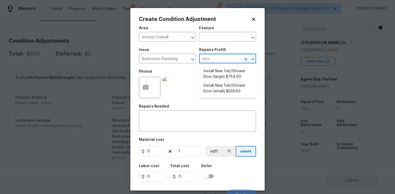
type input "door"
click at [228, 90] on li "Install New Tub/Shower Door (small) $568.63" at bounding box center [227, 88] width 57 height 15
type input "Plumbing"
type textarea "Prep the tub/shower surround and install a new 32''-36'' tempered shower door. …"
type input "568.63"
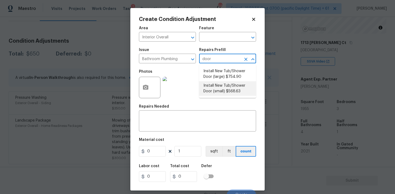
type input "568.63"
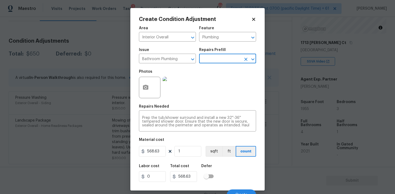
scroll to position [6, 0]
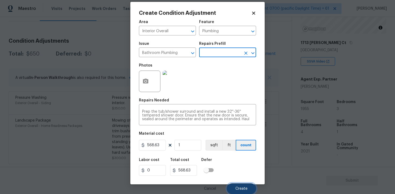
click at [243, 188] on span "Create" at bounding box center [242, 189] width 12 height 4
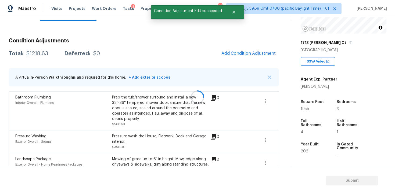
scroll to position [0, 0]
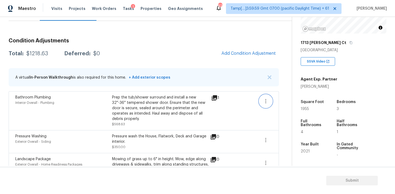
click at [261, 105] on button "button" at bounding box center [266, 101] width 13 height 13
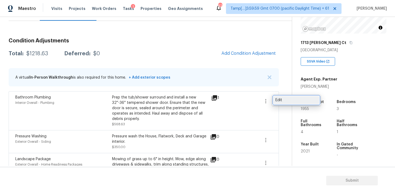
click at [284, 103] on div "Edit" at bounding box center [297, 100] width 42 height 5
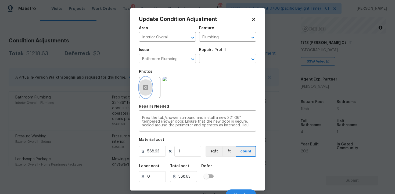
click at [145, 84] on icon "button" at bounding box center [146, 87] width 6 height 6
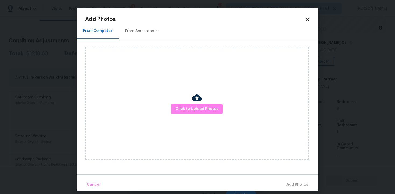
click at [204, 115] on div "Click to Upload Photos" at bounding box center [197, 103] width 224 height 113
click at [211, 108] on span "Click to Upload Photos" at bounding box center [197, 109] width 43 height 7
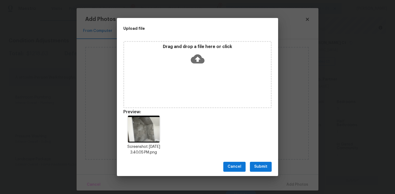
click at [258, 164] on span "Submit" at bounding box center [260, 167] width 13 height 7
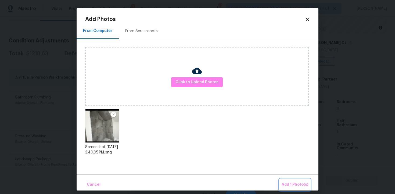
click at [294, 183] on span "Add 1 Photo(s)" at bounding box center [295, 185] width 27 height 7
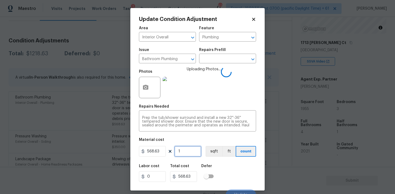
click at [193, 151] on input "1" at bounding box center [188, 151] width 27 height 11
type input "0"
type input "2"
type input "1137.26"
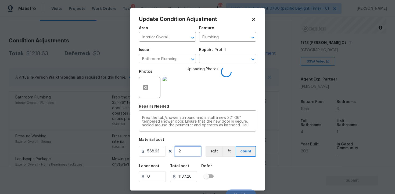
type input "2"
click at [227, 163] on div "Labor cost 0 Total cost 1137.26 Defer" at bounding box center [197, 173] width 117 height 24
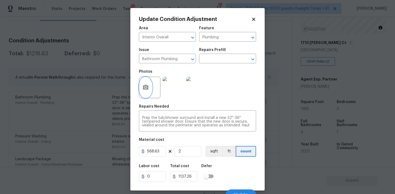
click at [143, 86] on icon "button" at bounding box center [146, 87] width 6 height 6
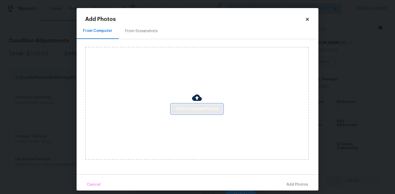
click at [197, 104] on button "Click to Upload Photos" at bounding box center [197, 109] width 52 height 10
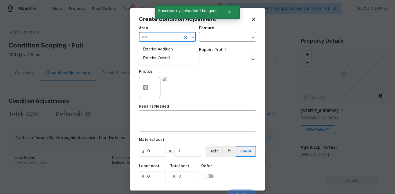
type input "exte"
click at [157, 61] on li "Exterior Overall" at bounding box center [167, 58] width 57 height 9
type input "Exterior Overall"
click at [157, 61] on input "text" at bounding box center [160, 59] width 42 height 8
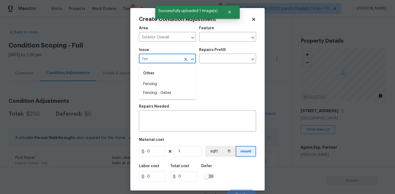
click at [158, 82] on li "Fencing" at bounding box center [167, 84] width 57 height 9
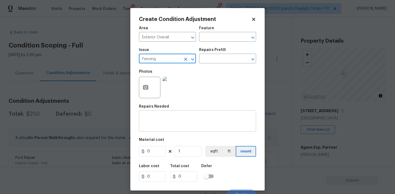
type input "Fencing"
click at [158, 124] on textarea at bounding box center [197, 121] width 111 height 11
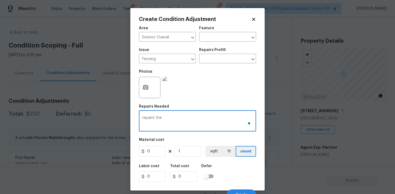
type textarea "repaint the"
type textarea "Repaint the backyard fence"
click at [154, 155] on input "0" at bounding box center [152, 151] width 27 height 11
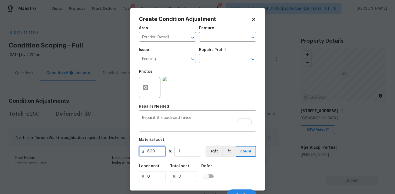
type input "800"
click at [217, 161] on div "Area Exterior Overall ​ Feature ​ Issue Fencing ​ Repairs Prefill ​ Photos Repa…" at bounding box center [197, 111] width 117 height 177
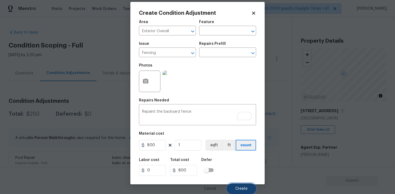
click at [243, 188] on span "Create" at bounding box center [242, 189] width 12 height 4
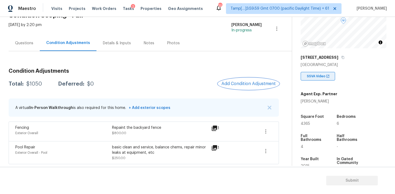
scroll to position [53, 0]
drag, startPoint x: 301, startPoint y: 124, endPoint x: 318, endPoint y: 124, distance: 16.7
click at [318, 124] on div "4365" at bounding box center [314, 124] width 26 height 4
copy span "4365"
click at [242, 83] on span "Add Condition Adjustment" at bounding box center [249, 83] width 54 height 5
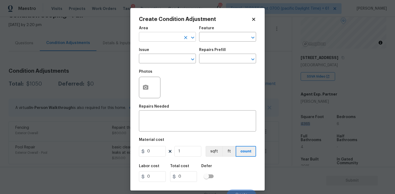
click at [161, 39] on input "text" at bounding box center [160, 37] width 42 height 8
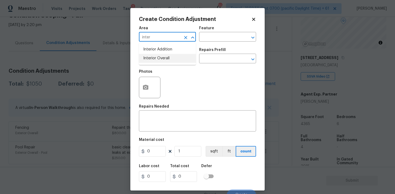
click at [158, 62] on li "Interior Overall" at bounding box center [167, 58] width 57 height 9
type input "Interior Overall"
click at [158, 62] on input "text" at bounding box center [160, 59] width 42 height 8
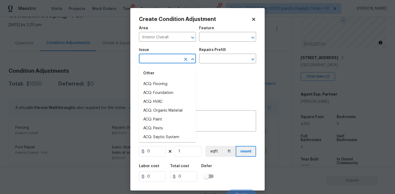
type input "p"
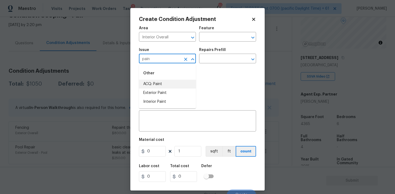
click at [153, 85] on li "ACQ: Paint" at bounding box center [167, 84] width 57 height 9
type input "ACQ: Paint"
click at [217, 56] on input "text" at bounding box center [220, 59] width 42 height 8
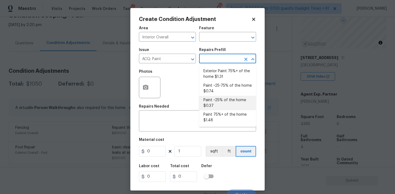
click at [215, 103] on li "Paint ~25% of the home $0.37" at bounding box center [227, 103] width 57 height 15
type input "Acquisition"
type textarea "Acquisition Scope: ~25% of the home needs interior paint"
type input "0.37"
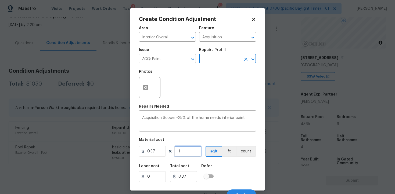
click at [185, 155] on input "1" at bounding box center [188, 151] width 27 height 11
type input "0"
paste input "4365"
type input "4365"
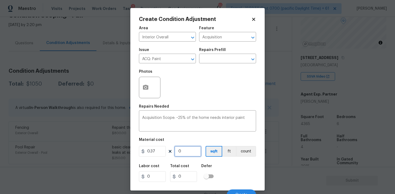
type input "1615.05"
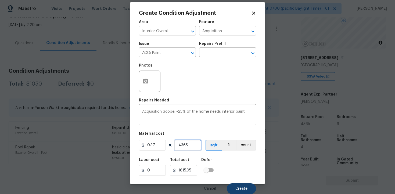
type input "4365"
click at [243, 187] on span "Create" at bounding box center [242, 189] width 12 height 4
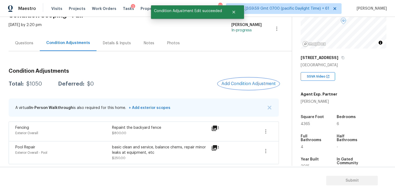
scroll to position [0, 0]
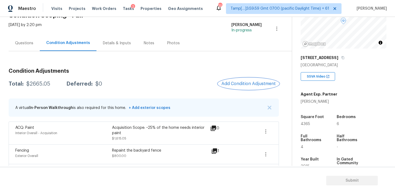
click at [252, 87] on button "Add Condition Adjustment" at bounding box center [248, 83] width 61 height 11
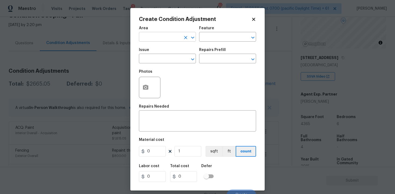
click at [167, 38] on input "text" at bounding box center [160, 37] width 42 height 8
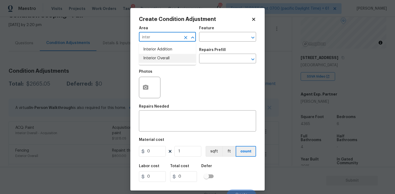
click at [164, 60] on li "Interior Overall" at bounding box center [167, 58] width 57 height 9
type input "Interior Overall"
click at [164, 60] on input "text" at bounding box center [160, 59] width 42 height 8
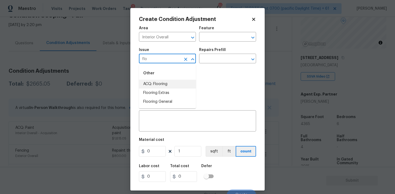
click at [165, 84] on li "ACQ: Flooring" at bounding box center [167, 84] width 57 height 9
type input "ACQ: Flooring"
click at [217, 62] on input "text" at bounding box center [220, 59] width 42 height 8
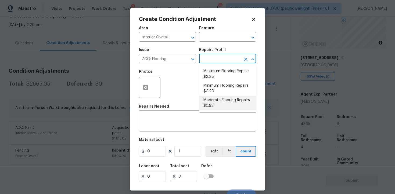
click at [218, 101] on li "Moderate Flooring Repairs $0.52" at bounding box center [227, 103] width 57 height 15
type input "Acquisition"
type textarea "Acquisition Scope: Moderate flooring repairs"
type input "0.52"
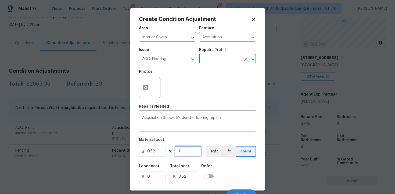
click at [186, 149] on input "1" at bounding box center [188, 151] width 27 height 11
type input "0"
paste input "4365"
type input "4365"
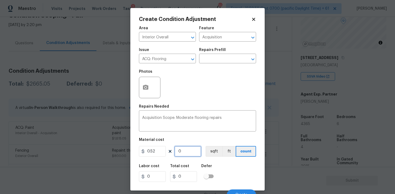
type input "2269.8"
type input "4365"
click at [213, 162] on div "Labor cost 0 Total cost 2269.8 Defer" at bounding box center [197, 173] width 117 height 24
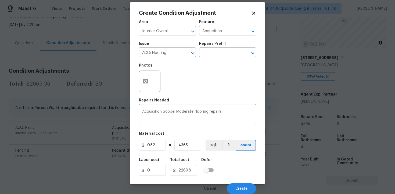
click at [213, 151] on figure "Material cost 0.52 4365 sqft ft count" at bounding box center [197, 142] width 117 height 20
click at [214, 143] on button "sqft" at bounding box center [214, 145] width 17 height 11
click at [237, 184] on button "Create" at bounding box center [241, 189] width 29 height 11
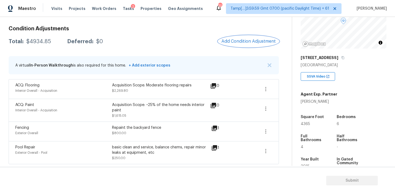
scroll to position [60, 0]
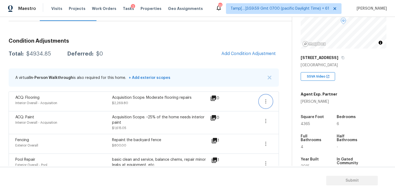
click at [266, 103] on icon "button" at bounding box center [265, 102] width 1 height 4
click at [293, 98] on div "Edit" at bounding box center [297, 100] width 42 height 5
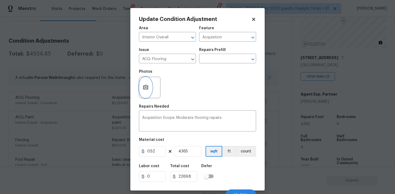
click at [151, 88] on button "button" at bounding box center [145, 87] width 13 height 21
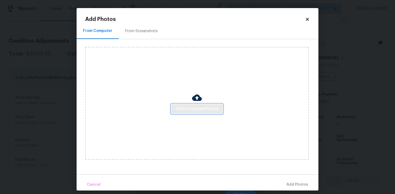
click at [198, 112] on span "Click to Upload Photos" at bounding box center [197, 109] width 43 height 7
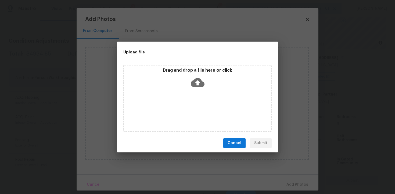
click at [199, 86] on icon at bounding box center [198, 82] width 14 height 9
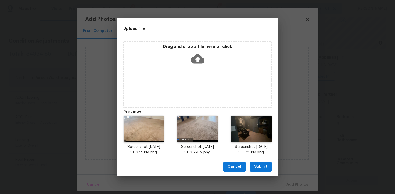
scroll to position [4, 0]
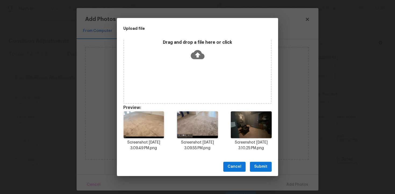
click at [250, 163] on div "Cancel Submit" at bounding box center [197, 167] width 161 height 19
click at [257, 167] on span "Submit" at bounding box center [260, 167] width 13 height 7
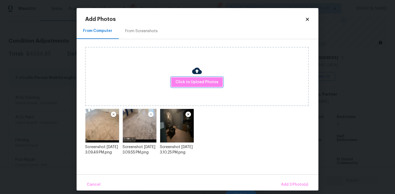
scroll to position [0, 0]
click at [288, 184] on span "Add 3 Photo(s)" at bounding box center [294, 185] width 27 height 7
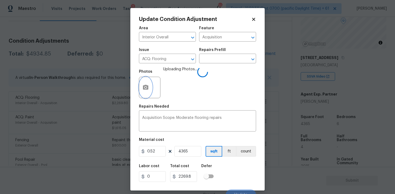
scroll to position [6, 0]
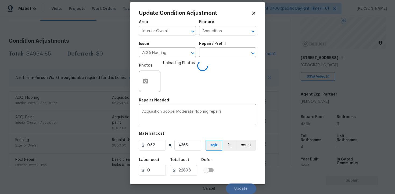
click at [218, 158] on div "Labor cost 0 Total cost 2269.8 Defer" at bounding box center [197, 167] width 117 height 24
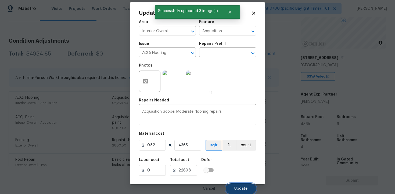
click at [237, 187] on span "Update" at bounding box center [241, 189] width 13 height 4
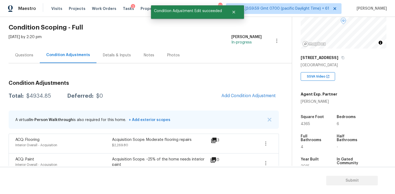
scroll to position [7, 0]
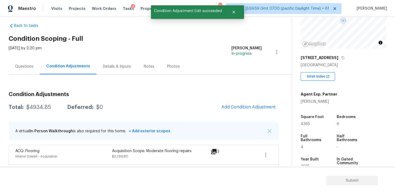
click at [25, 65] on div "Questions" at bounding box center [24, 66] width 18 height 5
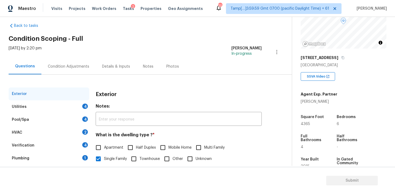
scroll to position [46, 0]
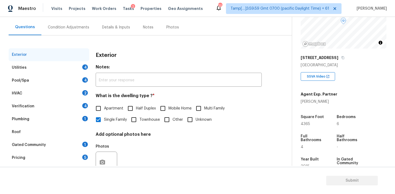
click at [88, 71] on div "Utilities 4" at bounding box center [49, 67] width 81 height 13
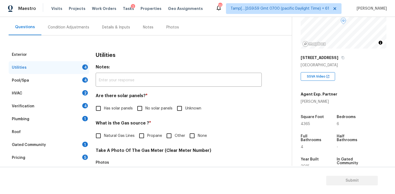
scroll to position [73, 0]
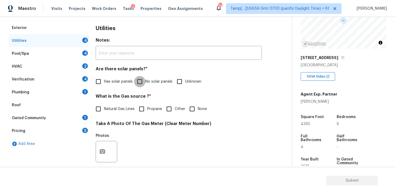
click at [136, 86] on input "No solar panels" at bounding box center [139, 81] width 11 height 11
checkbox input "true"
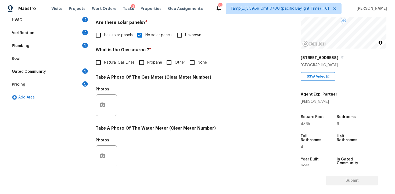
click at [114, 62] on span "Natural Gas Lines" at bounding box center [119, 63] width 31 height 6
click at [104, 62] on input "Natural Gas Lines" at bounding box center [98, 62] width 11 height 11
checkbox input "true"
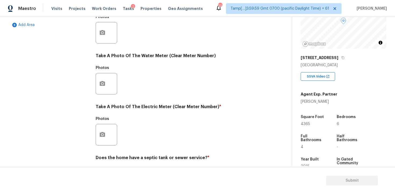
scroll to position [210, 0]
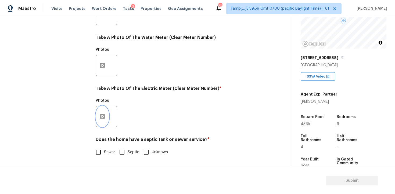
click at [104, 116] on icon "button" at bounding box center [102, 116] width 5 height 5
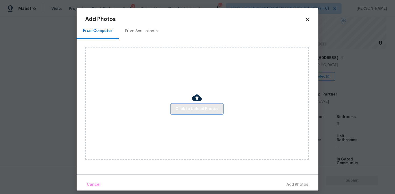
click at [182, 109] on span "Click to Upload Photos" at bounding box center [197, 109] width 43 height 7
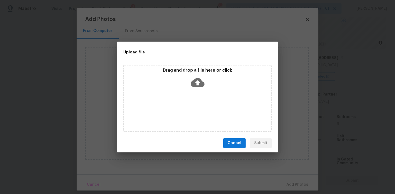
click at [189, 86] on div "Drag and drop a file here or click" at bounding box center [197, 79] width 147 height 23
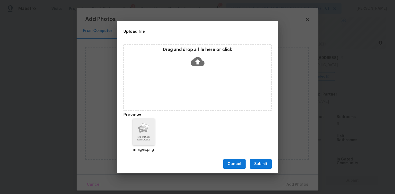
click at [263, 161] on button "Submit" at bounding box center [261, 164] width 22 height 10
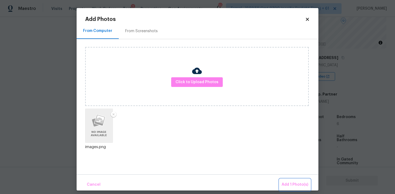
click at [296, 184] on span "Add 1 Photo(s)" at bounding box center [295, 185] width 27 height 7
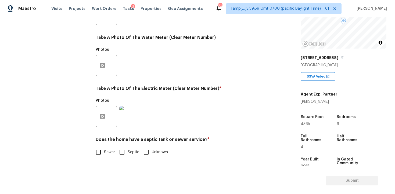
click at [102, 147] on div "Does the home have a septic tank or sewer service? * Sewer Septic Unknown" at bounding box center [179, 147] width 166 height 21
click at [100, 152] on input "Sewer" at bounding box center [98, 152] width 11 height 11
checkbox input "true"
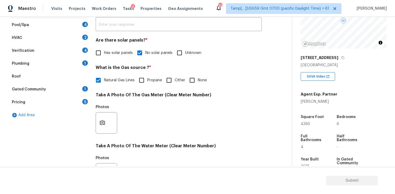
scroll to position [77, 0]
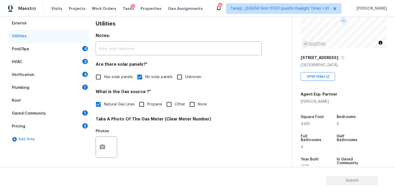
click at [72, 54] on div "Pool/Spa 4" at bounding box center [49, 49] width 81 height 13
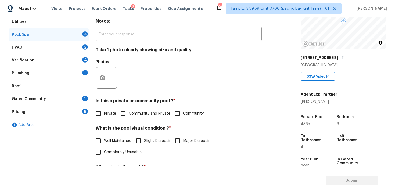
scroll to position [93, 0]
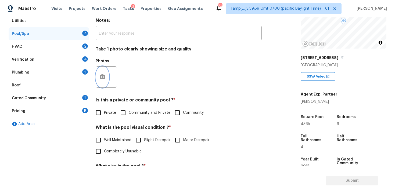
click at [101, 81] on button "button" at bounding box center [102, 77] width 13 height 21
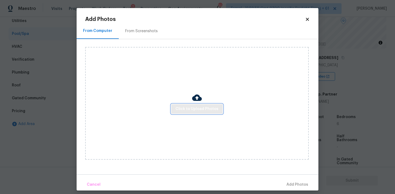
click at [187, 109] on span "Click to Upload Photos" at bounding box center [197, 109] width 43 height 7
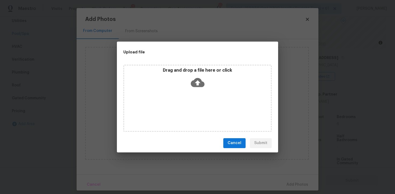
click at [196, 88] on icon at bounding box center [198, 83] width 14 height 14
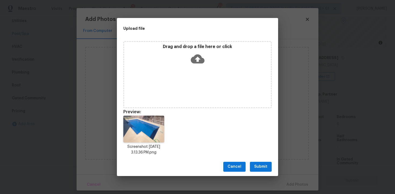
click at [261, 161] on div "Cancel Submit" at bounding box center [197, 167] width 161 height 19
click at [263, 166] on span "Submit" at bounding box center [260, 167] width 13 height 7
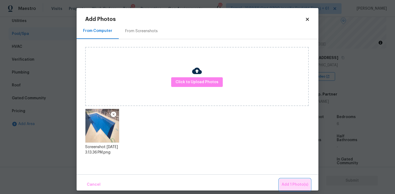
click at [295, 180] on button "Add 1 Photo(s)" at bounding box center [295, 185] width 31 height 12
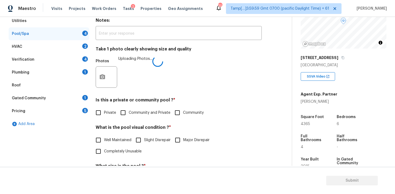
click at [106, 112] on span "Private" at bounding box center [110, 113] width 12 height 6
click at [104, 112] on input "Private" at bounding box center [98, 112] width 11 height 11
checkbox input "true"
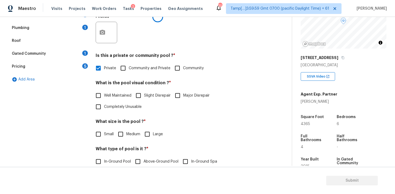
scroll to position [153, 0]
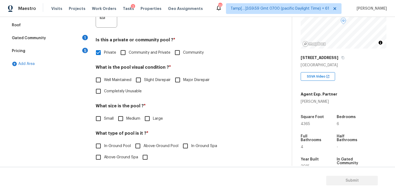
click at [100, 81] on input "Well Maintained" at bounding box center [98, 79] width 11 height 11
checkbox input "true"
click at [119, 115] on input "Medium" at bounding box center [120, 119] width 11 height 11
checkbox input "true"
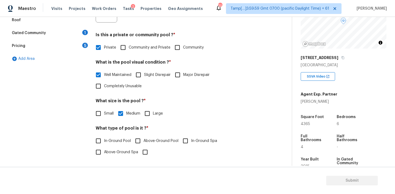
click at [116, 142] on span "In-Ground Pool" at bounding box center [117, 141] width 27 height 6
click at [104, 142] on input "In-Ground Pool" at bounding box center [98, 141] width 11 height 11
checkbox input "true"
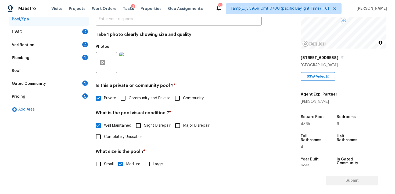
scroll to position [103, 0]
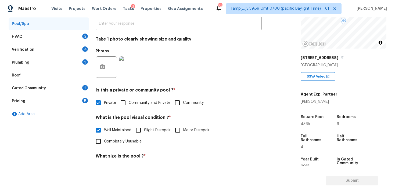
click at [70, 41] on div "HVAC 2" at bounding box center [49, 36] width 81 height 13
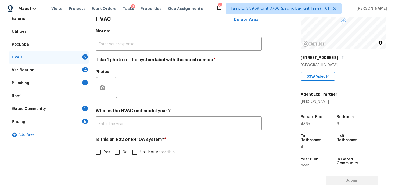
scroll to position [82, 0]
click at [110, 91] on div at bounding box center [107, 88] width 22 height 22
click at [105, 87] on icon "button" at bounding box center [102, 87] width 5 height 5
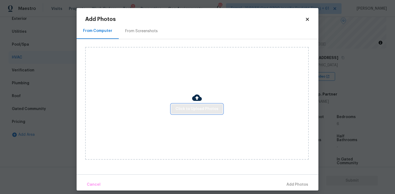
click at [197, 107] on span "Click to Upload Photos" at bounding box center [197, 109] width 43 height 7
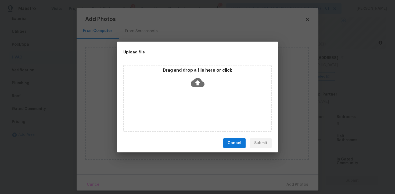
click at [197, 82] on icon at bounding box center [198, 83] width 14 height 14
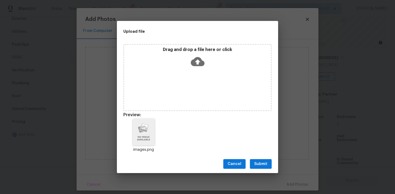
click at [251, 164] on button "Submit" at bounding box center [261, 164] width 22 height 10
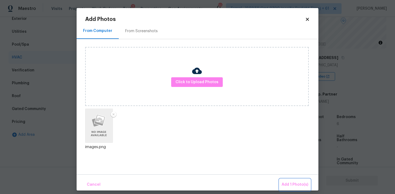
click at [286, 182] on span "Add 1 Photo(s)" at bounding box center [295, 185] width 27 height 7
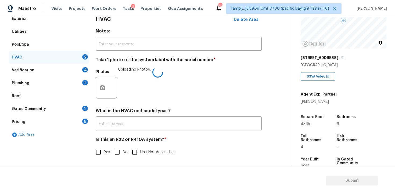
click at [119, 152] on input "No" at bounding box center [117, 152] width 11 height 11
checkbox input "true"
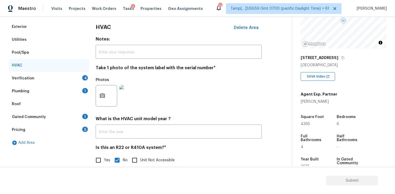
click at [70, 86] on div "Plumbing 1" at bounding box center [49, 91] width 81 height 13
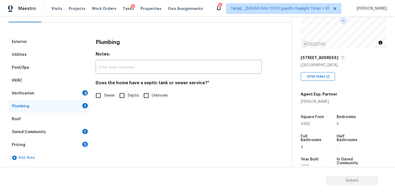
click at [80, 90] on div "Verification 4" at bounding box center [49, 93] width 81 height 13
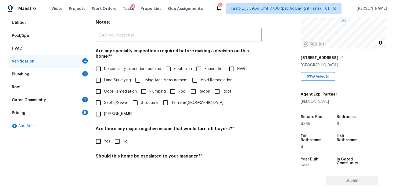
scroll to position [91, 0]
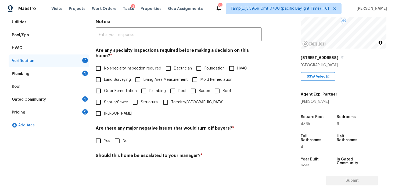
click at [107, 66] on span "No specialty inspection required" at bounding box center [132, 69] width 57 height 6
click at [104, 64] on input "No specialty inspection required" at bounding box center [98, 68] width 11 height 11
checkbox input "true"
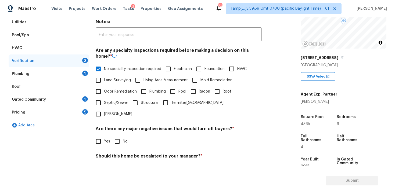
scroll to position [124, 0]
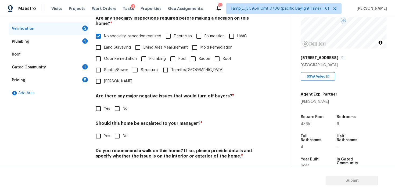
click at [119, 103] on input "No" at bounding box center [117, 108] width 11 height 11
checkbox input "true"
click at [122, 131] on input "No" at bounding box center [117, 136] width 11 height 11
checkbox input "true"
click at [120, 164] on input "No" at bounding box center [117, 169] width 11 height 11
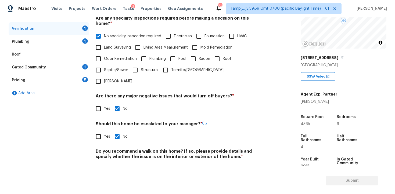
checkbox input "true"
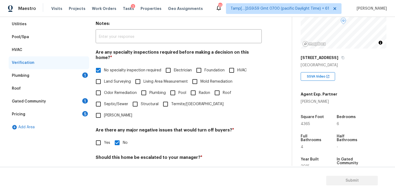
click at [86, 71] on div "Plumbing 1" at bounding box center [49, 75] width 81 height 13
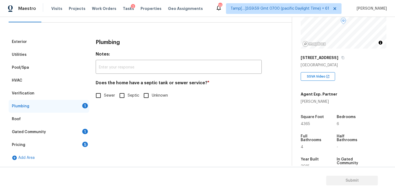
click at [97, 88] on div "Does the home have a septic tank or sewer service? * Sewer Septic Unknown" at bounding box center [179, 90] width 166 height 21
click at [97, 92] on input "Sewer" at bounding box center [98, 95] width 11 height 11
checkbox input "true"
click at [79, 127] on div "Gated Community 1" at bounding box center [49, 132] width 81 height 13
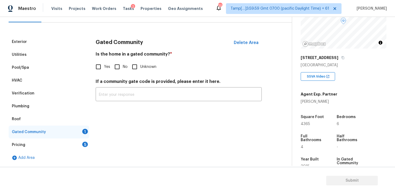
click at [115, 65] on input "No" at bounding box center [117, 66] width 11 height 11
checkbox input "true"
click at [84, 143] on div "5" at bounding box center [85, 144] width 6 height 5
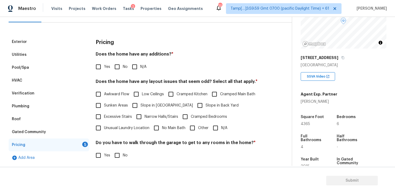
click at [118, 73] on div "Pricing Does the home have any additions? * Yes No N/A Does the home have any l…" at bounding box center [179, 128] width 166 height 187
click at [118, 71] on input "No" at bounding box center [117, 66] width 11 height 11
checkbox input "true"
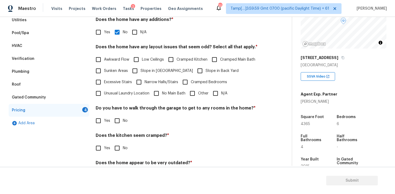
scroll to position [97, 0]
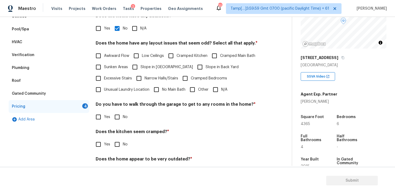
click at [212, 92] on input "N/A" at bounding box center [215, 89] width 11 height 11
checkbox input "true"
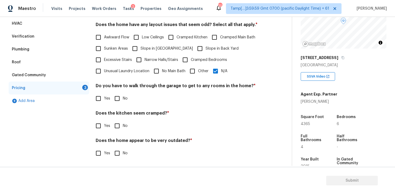
scroll to position [117, 0]
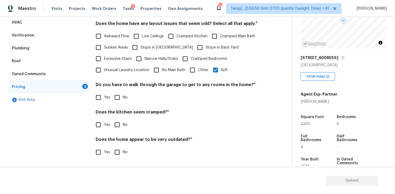
click at [120, 95] on input "No" at bounding box center [117, 97] width 11 height 11
checkbox input "true"
click at [118, 126] on input "No" at bounding box center [117, 125] width 11 height 11
checkbox input "true"
click at [116, 158] on input "No" at bounding box center [117, 152] width 11 height 11
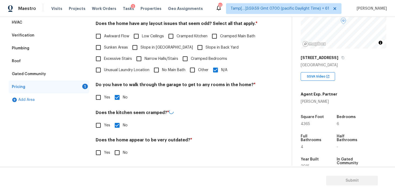
checkbox input "true"
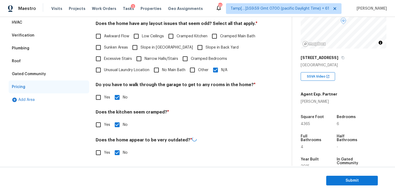
scroll to position [37, 0]
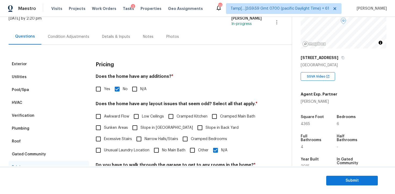
click at [75, 39] on div "Condition Adjustments" at bounding box center [68, 36] width 41 height 5
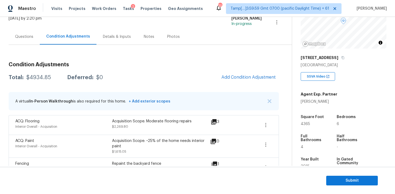
scroll to position [73, 0]
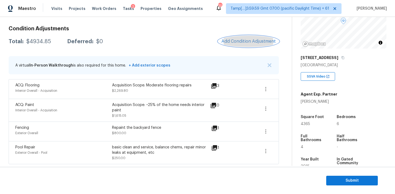
click at [249, 44] on button "Add Condition Adjustment" at bounding box center [248, 41] width 61 height 11
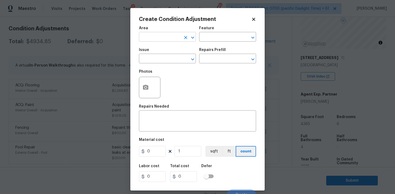
click at [169, 40] on input "text" at bounding box center [160, 37] width 42 height 8
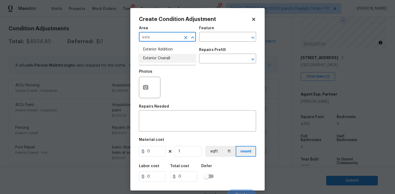
click at [171, 56] on li "Exterior Overall" at bounding box center [167, 58] width 57 height 9
type input "Exterior Overall"
click at [171, 56] on input "text" at bounding box center [160, 59] width 42 height 8
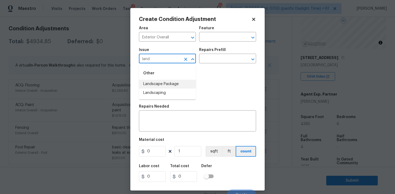
click at [171, 82] on li "Landscape Package" at bounding box center [167, 84] width 57 height 9
type input "Landscape Package"
click at [216, 55] on input "text" at bounding box center [220, 59] width 42 height 8
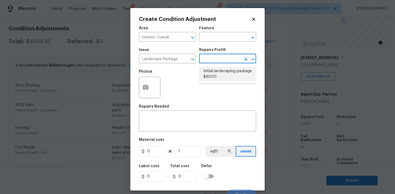
click at [217, 68] on li "Initial landscaping package $60.00" at bounding box center [227, 74] width 57 height 15
type input "Home Readiness Packages"
type textarea "Mowing of grass up to 6" in height. Mow, edge along driveways & sidewalks, trim…"
type input "60"
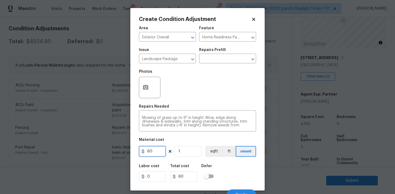
click at [161, 156] on input "60" at bounding box center [152, 151] width 27 height 11
type input "300"
click at [216, 172] on input "checkbox" at bounding box center [206, 177] width 31 height 10
checkbox input "true"
type input "300"
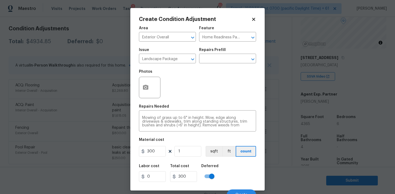
scroll to position [6, 0]
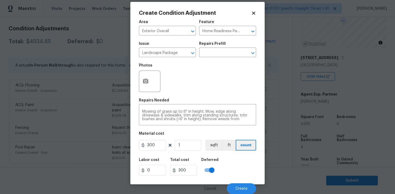
click at [212, 169] on input "checkbox" at bounding box center [212, 170] width 31 height 10
checkbox input "false"
click at [242, 186] on button "Create" at bounding box center [241, 189] width 29 height 11
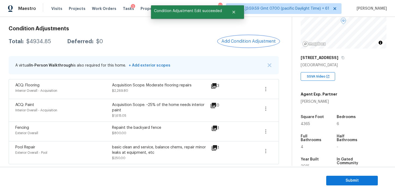
scroll to position [0, 0]
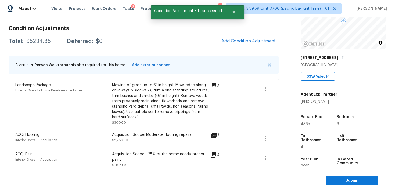
click at [239, 54] on div "Condition Adjustments Total: $5234.85 Deferred: $0 Add Condition Adjustment A v…" at bounding box center [144, 118] width 271 height 193
click at [243, 45] on button "Add Condition Adjustment" at bounding box center [248, 40] width 61 height 11
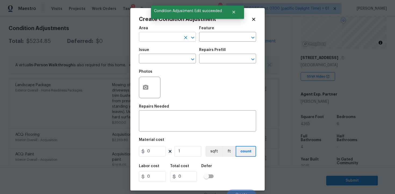
click at [169, 38] on input "text" at bounding box center [160, 37] width 42 height 8
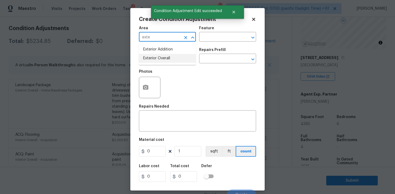
click at [169, 60] on li "Exterior Overall" at bounding box center [167, 58] width 57 height 9
type input "Exterior Overall"
click at [169, 60] on input "text" at bounding box center [160, 59] width 42 height 8
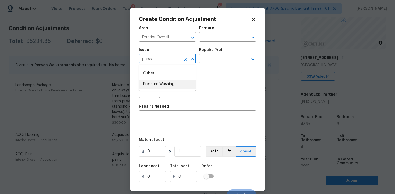
click at [170, 89] on ul "Other Pressure Washing" at bounding box center [167, 78] width 57 height 26
click at [175, 85] on li "Pressure Washing" at bounding box center [167, 84] width 57 height 9
type input "Pressure Washing"
click at [214, 59] on input "text" at bounding box center [220, 59] width 42 height 8
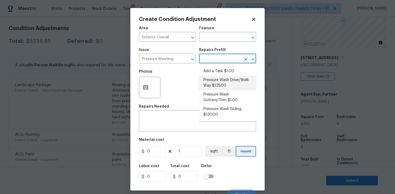
click at [219, 79] on li "Pressure Wash Drive/Walk Way $125.00" at bounding box center [227, 83] width 57 height 15
type input "Siding"
type textarea "Pressure wash the driveways/walkways as directed by the PM. Ensure that all deb…"
type input "125"
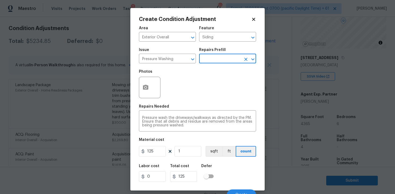
click at [157, 157] on figure "Material cost 125 1 sqft ft count" at bounding box center [197, 148] width 117 height 20
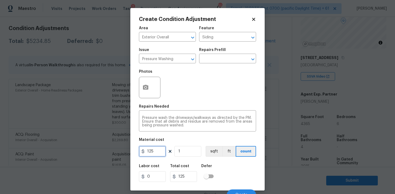
click at [157, 150] on input "125" at bounding box center [152, 151] width 27 height 11
type input "400"
click at [215, 158] on figure "Material cost 400 1 sqft ft count" at bounding box center [197, 148] width 117 height 20
type input "400"
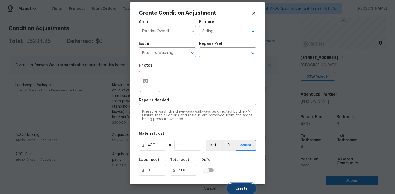
click at [235, 184] on button "Create" at bounding box center [241, 189] width 29 height 11
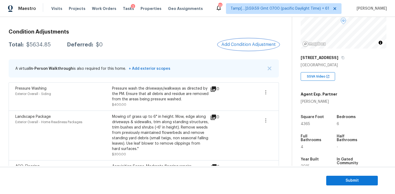
scroll to position [46, 0]
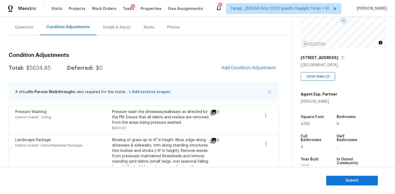
click at [61, 72] on div "Total: $5634.85 Deferred: $0 Add Condition Adjustment" at bounding box center [144, 68] width 271 height 12
drag, startPoint x: 25, startPoint y: 68, endPoint x: 51, endPoint y: 67, distance: 25.8
click at [51, 67] on div "Total: $5634.85 Deferred: $0" at bounding box center [56, 68] width 94 height 5
copy div "$5634.85"
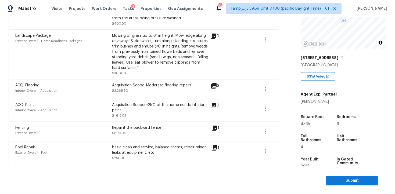
click at [135, 149] on div "basic clean and service, balance chems, repair minor leaks at equipment, etc" at bounding box center [160, 150] width 97 height 11
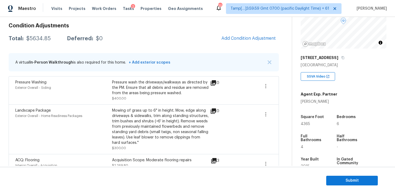
scroll to position [73, 0]
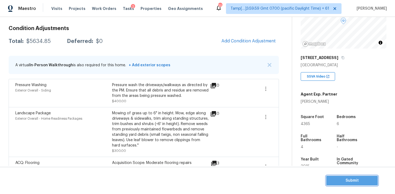
click at [343, 181] on span "Submit" at bounding box center [352, 181] width 43 height 7
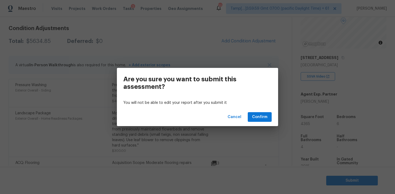
click at [257, 108] on div "Cancel Confirm" at bounding box center [197, 117] width 161 height 19
click at [264, 119] on span "Confirm" at bounding box center [259, 117] width 15 height 7
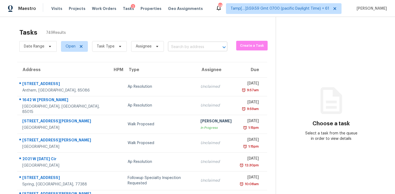
click at [188, 46] on input "text" at bounding box center [190, 47] width 44 height 8
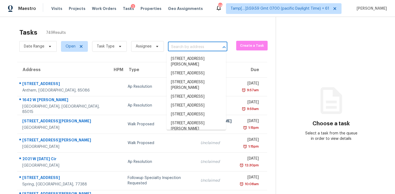
paste input "[STREET_ADDRESS][PERSON_NAME]"
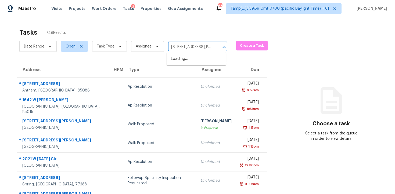
scroll to position [0, 29]
type input "[STREET_ADDRESS][PERSON_NAME]"
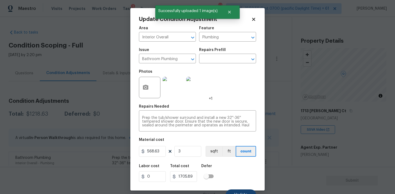
scroll to position [68, 0]
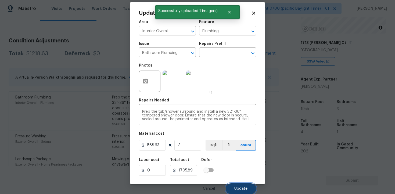
click at [244, 187] on span "Update" at bounding box center [241, 189] width 13 height 4
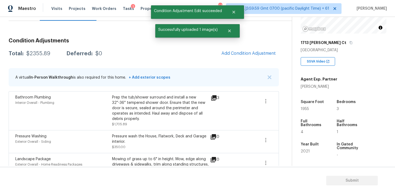
scroll to position [0, 0]
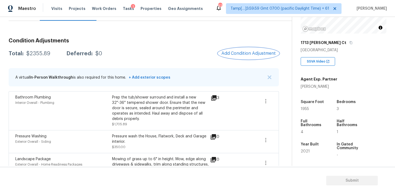
click at [237, 54] on span "Add Condition Adjustment" at bounding box center [249, 53] width 54 height 5
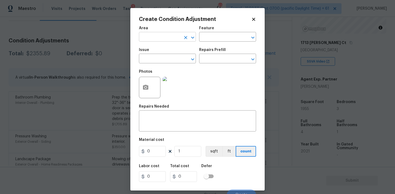
click at [165, 36] on input "text" at bounding box center [160, 37] width 42 height 8
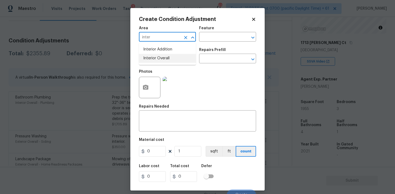
click at [166, 56] on li "Interior Overall" at bounding box center [167, 58] width 57 height 9
type input "Interior Overall"
click at [166, 56] on input "text" at bounding box center [160, 59] width 42 height 8
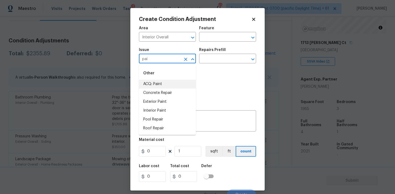
click at [166, 86] on li "ACQ: Paint" at bounding box center [167, 84] width 57 height 9
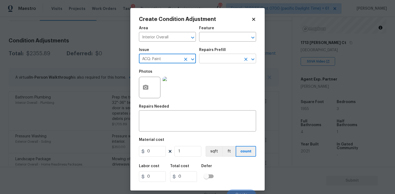
type input "ACQ: Paint"
click at [211, 61] on input "text" at bounding box center [220, 59] width 42 height 8
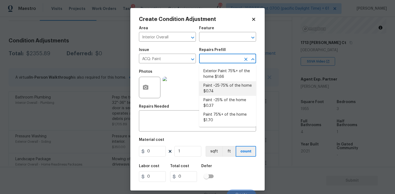
click at [208, 98] on li "Paint ~25% of the home $0.37" at bounding box center [227, 103] width 57 height 15
type input "Acquisition"
type textarea "Acquisition Scope: ~25% of the home needs interior paint"
type input "0.37"
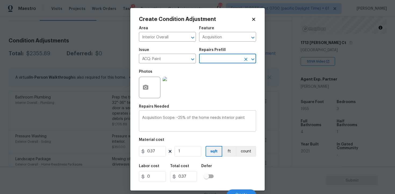
scroll to position [6, 0]
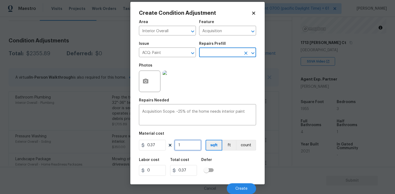
click at [193, 146] on input "1" at bounding box center [188, 145] width 27 height 11
type input "0"
paste input "1955"
type input "1955"
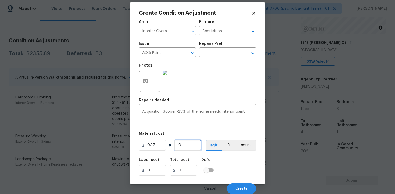
type input "723.35"
type input "1955"
click at [218, 158] on div "Labor cost 0 Total cost 723.35 Defer" at bounding box center [197, 167] width 117 height 24
click at [228, 187] on button "Create" at bounding box center [241, 189] width 29 height 11
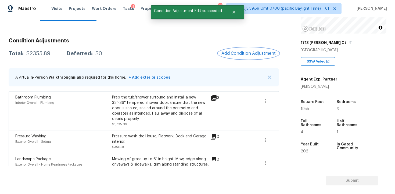
scroll to position [0, 0]
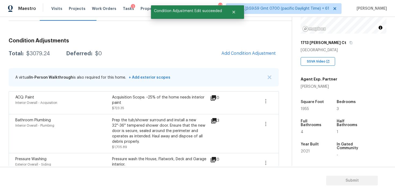
click at [237, 45] on div "Condition Adjustments Total: $3079.24 Deferred: $0 Add Condition Adjustment A v…" at bounding box center [144, 130] width 271 height 192
click at [237, 50] on button "Add Condition Adjustment" at bounding box center [248, 53] width 61 height 11
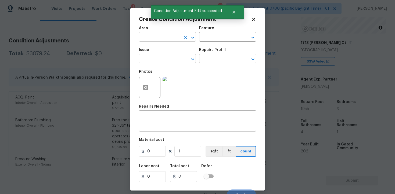
click at [166, 37] on input "text" at bounding box center [160, 37] width 42 height 8
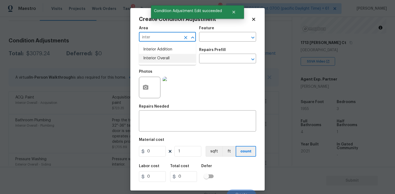
click at [164, 59] on li "Interior Overall" at bounding box center [167, 58] width 57 height 9
type input "Interior Overall"
click at [164, 59] on input "text" at bounding box center [160, 59] width 42 height 8
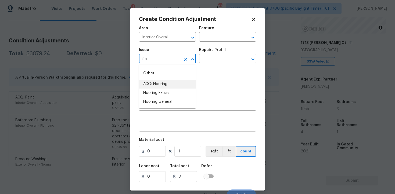
click at [166, 82] on li "ACQ: Flooring" at bounding box center [167, 84] width 57 height 9
type input "ACQ: Flooring"
click at [210, 59] on input "text" at bounding box center [220, 59] width 42 height 8
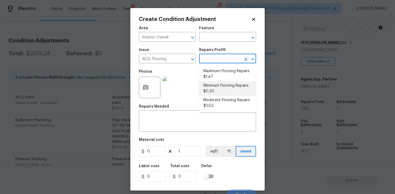
click at [214, 92] on li "Minimum Flooring Repairs $0.20" at bounding box center [227, 88] width 57 height 15
type input "Acquisition"
type textarea "Acquisition Scope: Minimum flooring repairs"
type input "0.2"
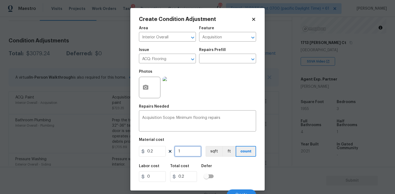
click at [193, 150] on input "1" at bounding box center [188, 151] width 27 height 11
type input "0"
paste input "1955"
type input "1955"
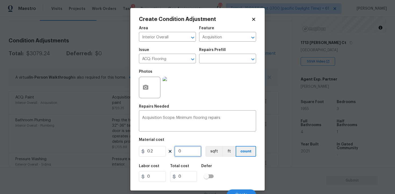
type input "391"
type input "1955"
click at [219, 149] on button "sqft" at bounding box center [214, 151] width 17 height 11
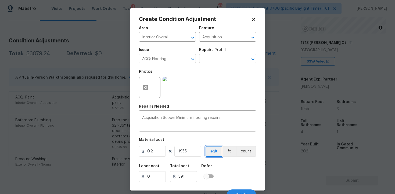
scroll to position [6, 0]
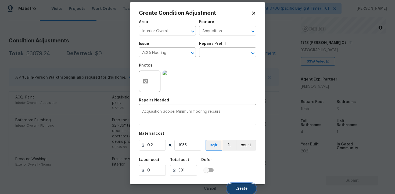
click at [237, 188] on span "Create" at bounding box center [242, 189] width 12 height 4
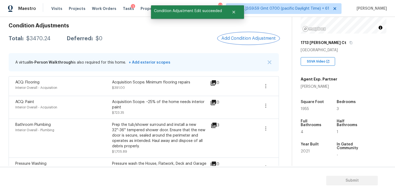
scroll to position [142, 0]
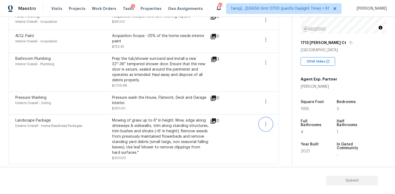
click at [267, 128] on button "button" at bounding box center [266, 124] width 13 height 13
click at [294, 120] on link "Edit" at bounding box center [297, 123] width 46 height 8
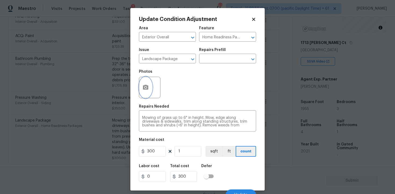
click at [143, 84] on icon "button" at bounding box center [146, 87] width 6 height 6
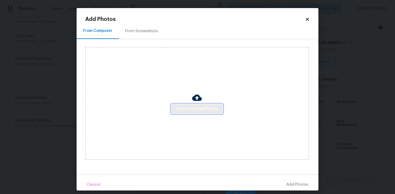
click at [210, 113] on button "Click to Upload Photos" at bounding box center [197, 109] width 52 height 10
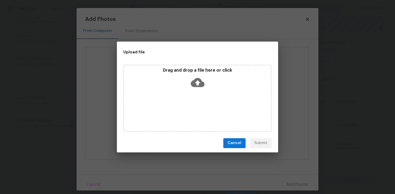
click at [196, 85] on icon at bounding box center [198, 82] width 14 height 9
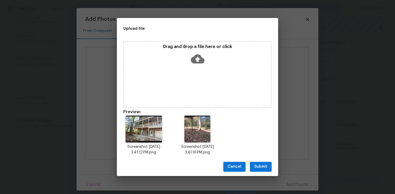
scroll to position [4, 0]
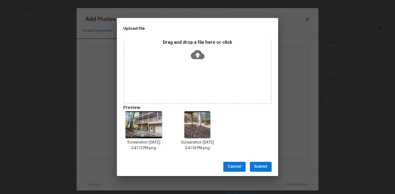
click at [254, 166] on button "Submit" at bounding box center [261, 167] width 22 height 10
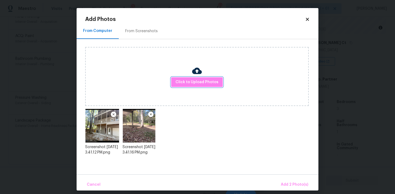
scroll to position [0, 0]
click at [293, 188] on span "Add 2 Photo(s)" at bounding box center [294, 185] width 27 height 7
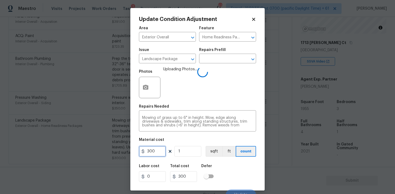
click at [164, 148] on input "300" at bounding box center [152, 151] width 27 height 11
type input "2000"
click at [236, 173] on div "Labor cost 0 Total cost 2000 Defer" at bounding box center [197, 173] width 117 height 24
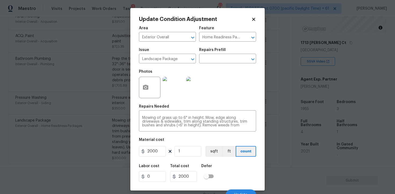
click at [234, 167] on div "Labor cost 0 Total cost 2000 Defer" at bounding box center [197, 173] width 117 height 24
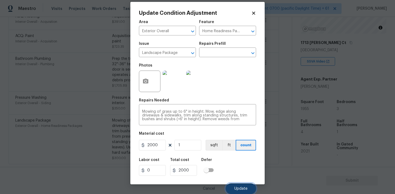
click at [239, 186] on button "Update" at bounding box center [241, 189] width 30 height 11
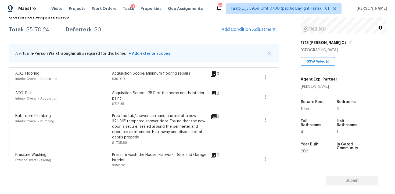
scroll to position [142, 0]
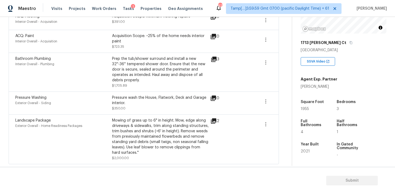
click at [150, 134] on div "Mowing of grass up to 6" in height. Mow, edge along driveways & sidewalks, trim…" at bounding box center [160, 137] width 97 height 38
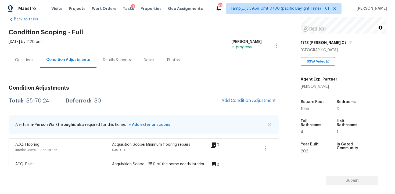
scroll to position [0, 0]
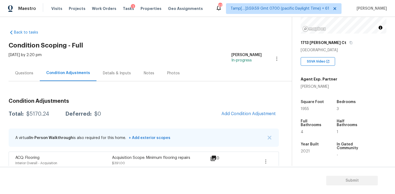
click at [29, 75] on div "Questions" at bounding box center [24, 73] width 18 height 5
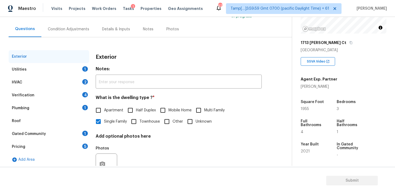
scroll to position [44, 0]
click at [78, 67] on div "Utilities 1" at bounding box center [49, 69] width 81 height 13
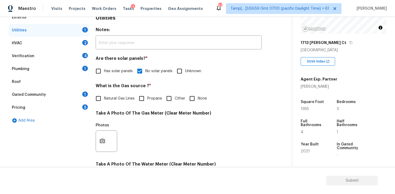
scroll to position [120, 0]
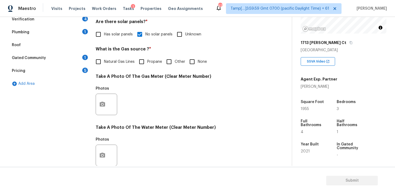
click at [190, 65] on input "None" at bounding box center [192, 61] width 11 height 11
checkbox input "true"
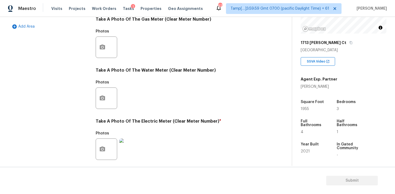
scroll to position [210, 0]
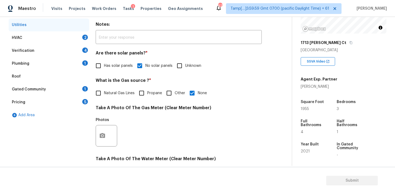
click at [69, 42] on div "HVAC 2" at bounding box center [49, 37] width 81 height 13
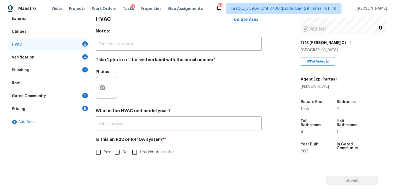
scroll to position [82, 0]
click at [101, 76] on div "Photos" at bounding box center [107, 73] width 23 height 7
click at [104, 84] on button "button" at bounding box center [102, 87] width 13 height 21
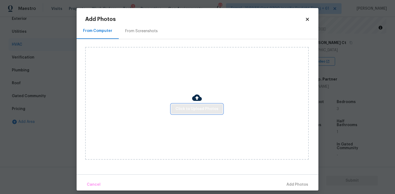
click at [196, 110] on span "Click to Upload Photos" at bounding box center [197, 109] width 43 height 7
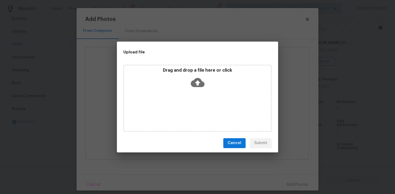
click at [200, 89] on div "Drag and drop a file here or click" at bounding box center [197, 79] width 147 height 23
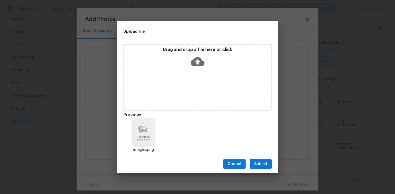
click at [260, 164] on span "Submit" at bounding box center [260, 164] width 13 height 7
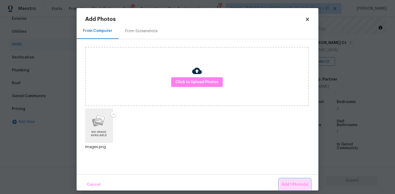
click at [290, 184] on span "Add 1 Photo(s)" at bounding box center [295, 185] width 27 height 7
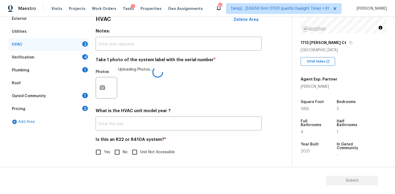
click at [117, 157] on input "No" at bounding box center [117, 152] width 11 height 11
checkbox input "true"
click at [75, 60] on div "Verification 4" at bounding box center [49, 57] width 81 height 13
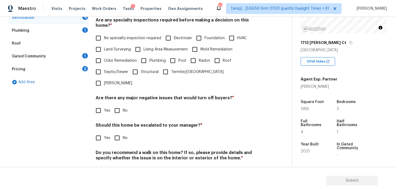
click at [102, 33] on input "No specialty inspection required" at bounding box center [98, 38] width 11 height 11
checkbox input "true"
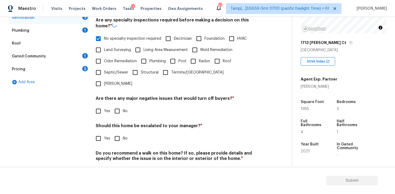
scroll to position [124, 0]
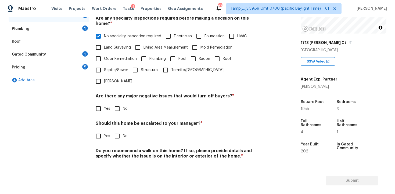
click at [118, 103] on input "No" at bounding box center [117, 108] width 11 height 11
checkbox input "true"
click at [119, 131] on input "No" at bounding box center [117, 136] width 11 height 11
checkbox input "true"
click at [120, 164] on input "No" at bounding box center [117, 169] width 11 height 11
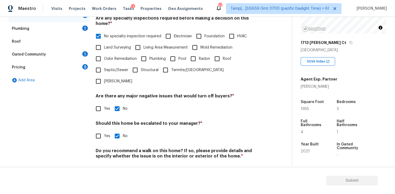
checkbox input "true"
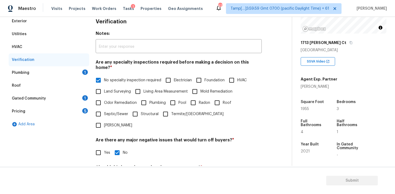
click at [77, 70] on div "Plumbing 1" at bounding box center [49, 72] width 81 height 13
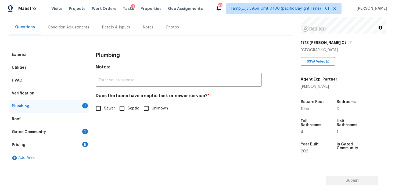
click at [101, 105] on input "Sewer" at bounding box center [98, 108] width 11 height 11
checkbox input "true"
click at [84, 133] on div "1" at bounding box center [85, 131] width 6 height 5
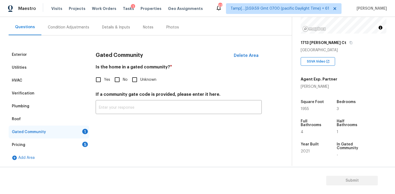
click at [120, 77] on input "No" at bounding box center [117, 79] width 11 height 11
checkbox input "true"
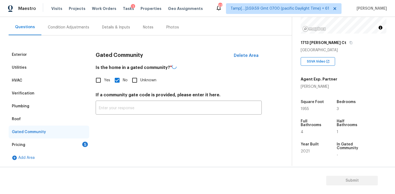
click at [83, 150] on div "Pricing 5" at bounding box center [49, 145] width 81 height 13
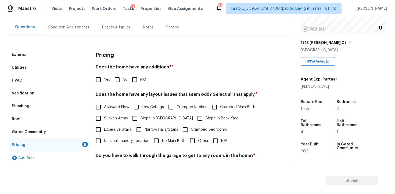
click at [120, 83] on input "No" at bounding box center [117, 79] width 11 height 11
checkbox input "true"
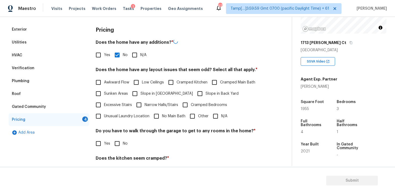
scroll to position [83, 0]
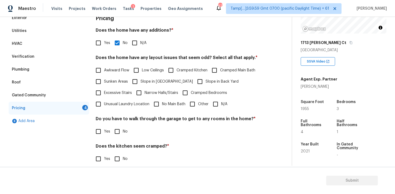
click at [216, 104] on input "N/A" at bounding box center [215, 104] width 11 height 11
checkbox input "true"
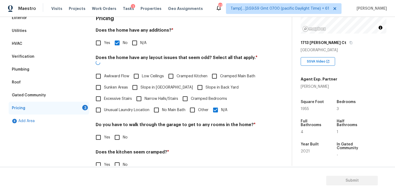
scroll to position [117, 0]
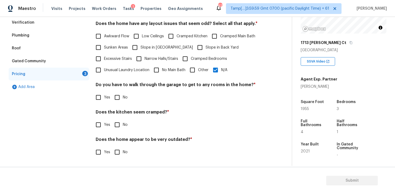
click at [113, 100] on input "No" at bounding box center [117, 97] width 11 height 11
checkbox input "true"
click at [118, 122] on input "No" at bounding box center [117, 125] width 11 height 11
checkbox input "true"
click at [118, 155] on input "No" at bounding box center [117, 152] width 11 height 11
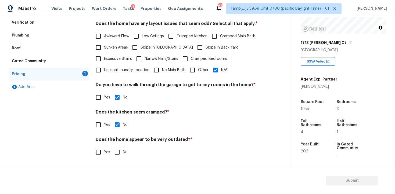
checkbox input "true"
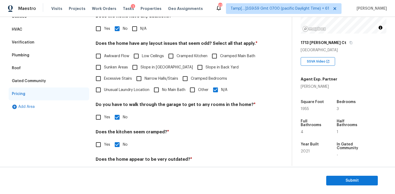
scroll to position [96, 0]
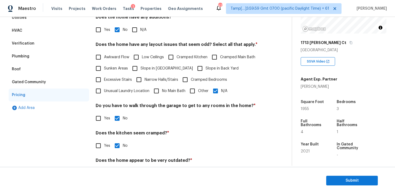
click at [194, 72] on input "Slope in Back Yard" at bounding box center [199, 68] width 11 height 11
checkbox input "true"
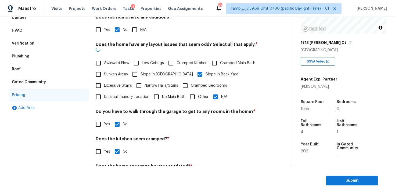
click at [145, 72] on span "Slope in [GEOGRAPHIC_DATA]" at bounding box center [167, 75] width 52 height 6
click at [141, 69] on input "Slope in [GEOGRAPHIC_DATA]" at bounding box center [134, 74] width 11 height 11
checkbox input "true"
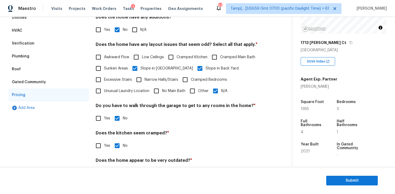
click at [214, 90] on input "N/A" at bounding box center [215, 91] width 11 height 11
checkbox input "false"
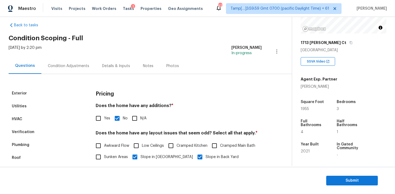
scroll to position [0, 0]
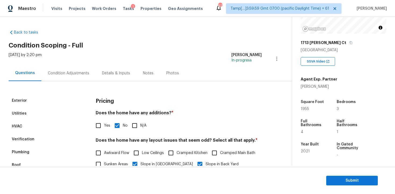
click at [75, 79] on div "Condition Adjustments" at bounding box center [68, 73] width 54 height 16
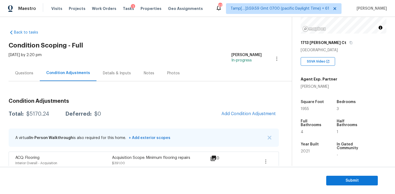
scroll to position [142, 0]
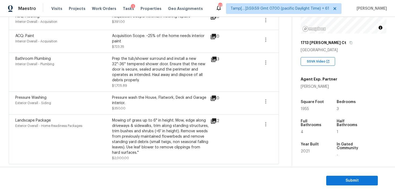
click at [101, 142] on div "Landscape Package Exterior Overall - Home Readiness Packages" at bounding box center [63, 139] width 97 height 43
click at [118, 137] on div "Mowing of grass up to 6" in height. Mow, edge along driveways & sidewalks, trim…" at bounding box center [160, 137] width 97 height 38
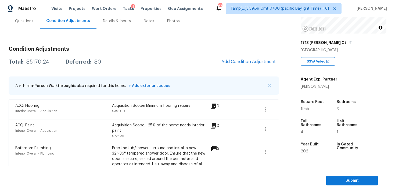
scroll to position [44, 0]
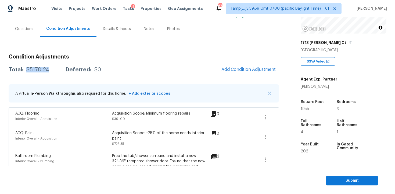
drag, startPoint x: 24, startPoint y: 70, endPoint x: 48, endPoint y: 70, distance: 23.7
click at [48, 70] on div "Total: $5170.24 Deferred: $0" at bounding box center [55, 69] width 93 height 5
copy div "$5170.24"
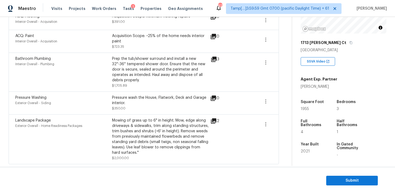
click at [128, 137] on div "Mowing of grass up to 6" in height. Mow, edge along driveways & sidewalks, trim…" at bounding box center [160, 137] width 97 height 38
click at [365, 187] on section "Submit" at bounding box center [197, 180] width 395 height 27
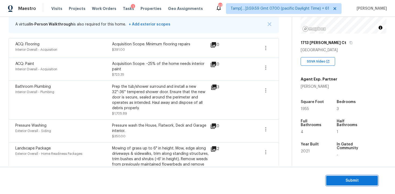
click at [367, 182] on span "Submit" at bounding box center [352, 181] width 43 height 7
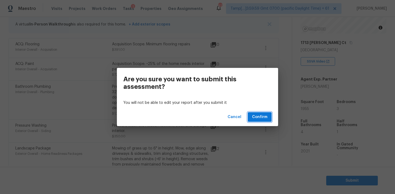
click at [260, 118] on span "Confirm" at bounding box center [259, 117] width 15 height 7
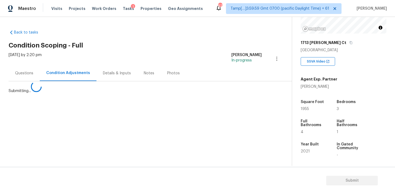
scroll to position [0, 0]
